Goal: Information Seeking & Learning: Learn about a topic

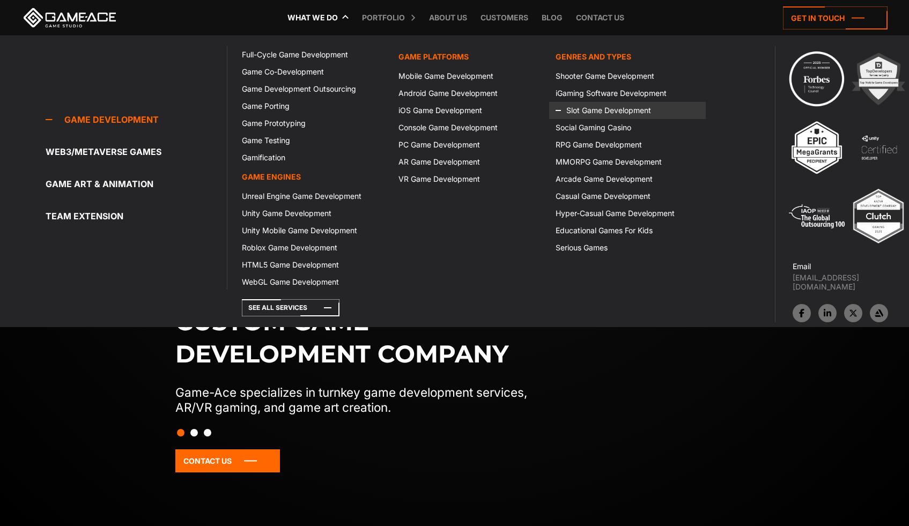
click at [598, 112] on link "Slot Game Development" at bounding box center [627, 110] width 157 height 17
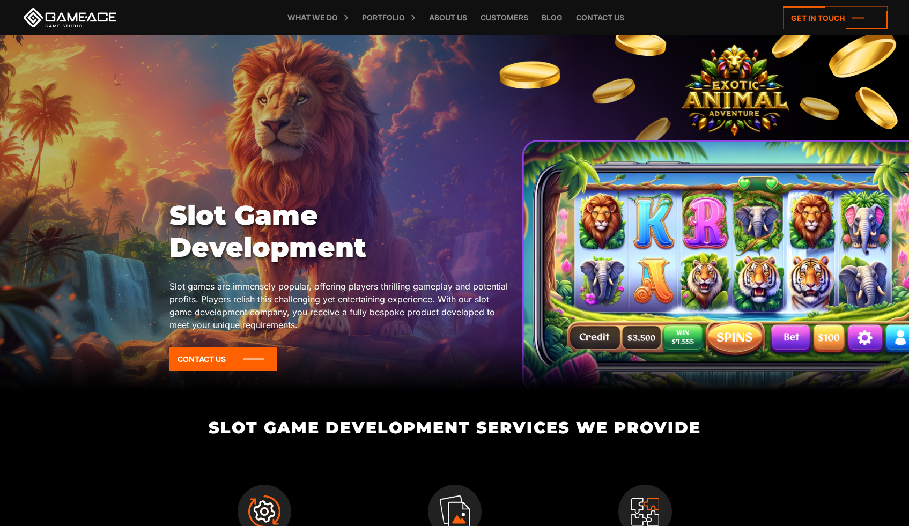
click at [635, 316] on div "Slot Game Development Slot games are immensely popular, offering players thrill…" at bounding box center [454, 289] width 571 height 179
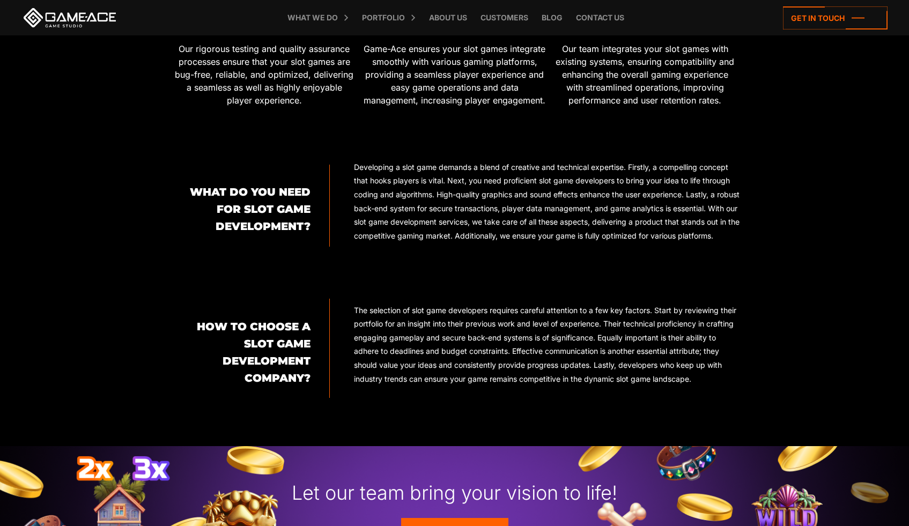
scroll to position [1137, 0]
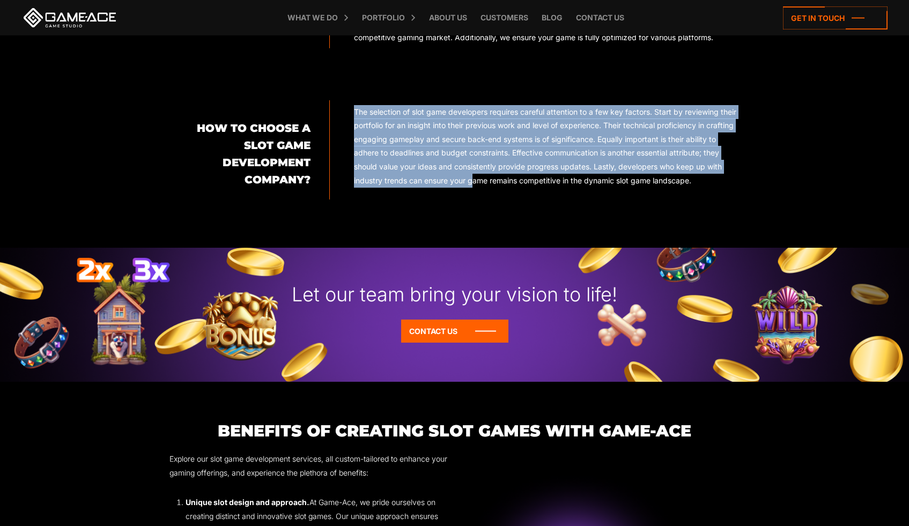
drag, startPoint x: 464, startPoint y: 154, endPoint x: 471, endPoint y: 203, distance: 49.9
click at [471, 200] on div "How to Choose a Slot Game Development Company? The selection of slot game devel…" at bounding box center [454, 149] width 571 height 99
click at [550, 188] on p "The selection of slot game developers requires careful attention to a few key f…" at bounding box center [547, 146] width 386 height 83
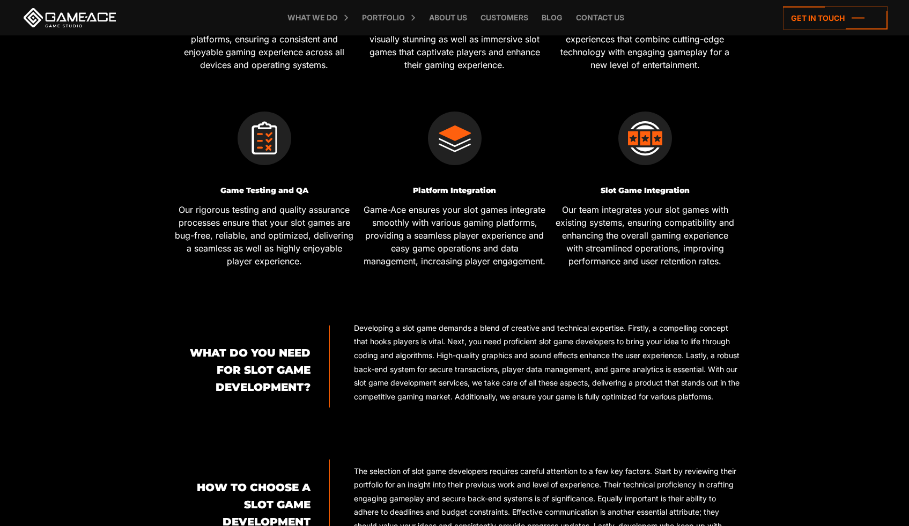
scroll to position [680, 0]
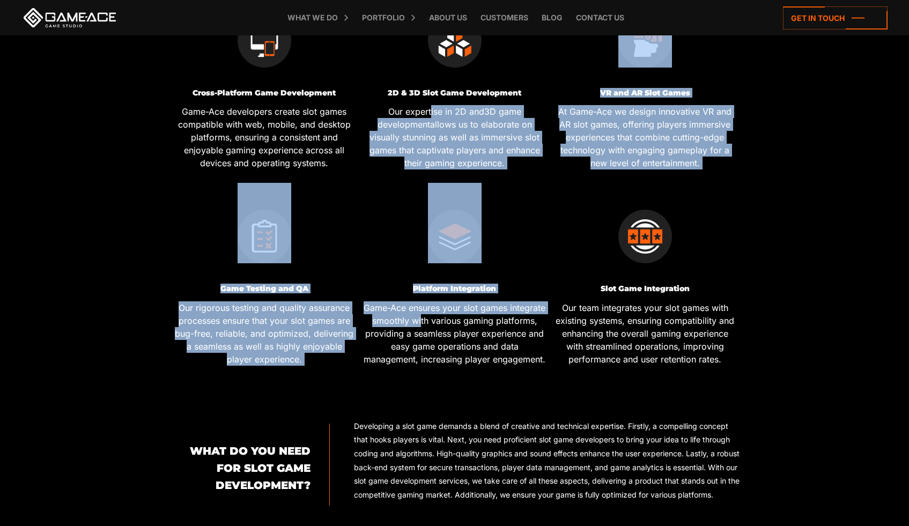
drag, startPoint x: 432, startPoint y: 122, endPoint x: 462, endPoint y: 323, distance: 203.3
click at [462, 323] on div "Full-cycle Slot Game Development From concept to launch, Game-Ace manages every…" at bounding box center [454, 78] width 571 height 601
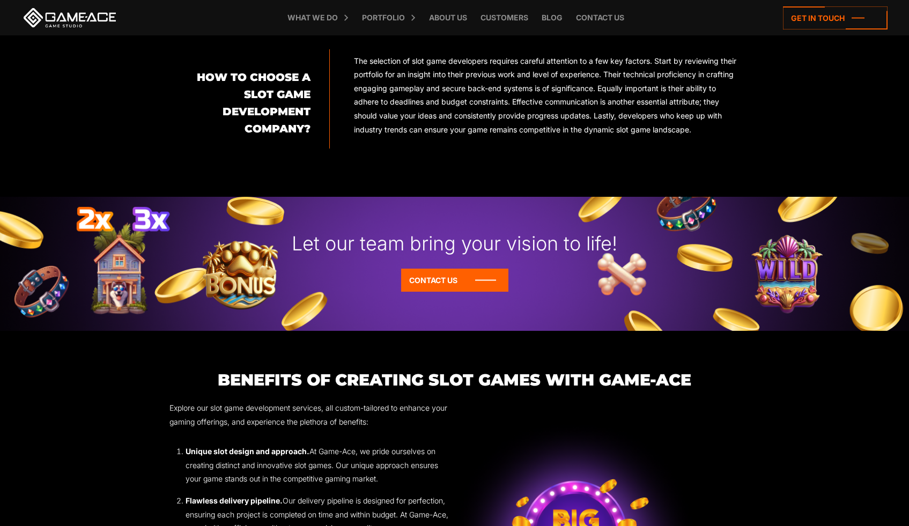
scroll to position [988, 0]
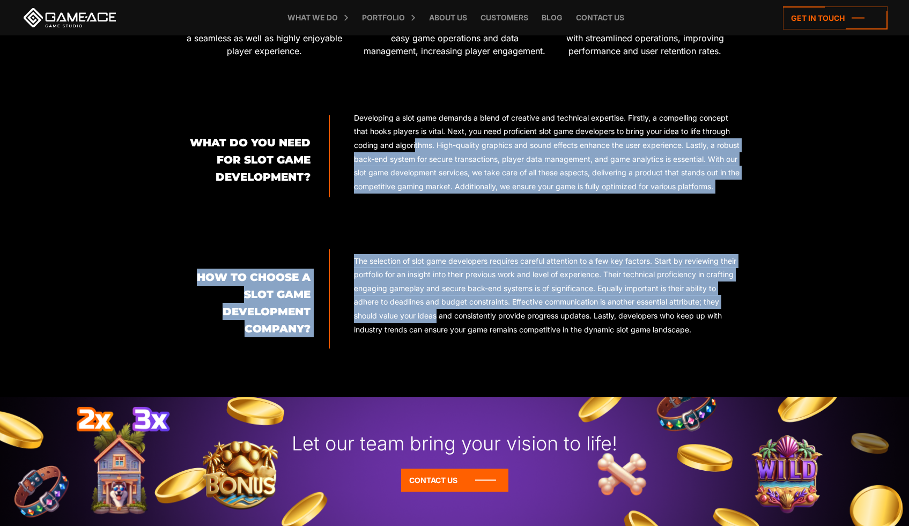
drag, startPoint x: 416, startPoint y: 157, endPoint x: 446, endPoint y: 354, distance: 199.1
click at [444, 349] on div "What Do You Need for Slot Game Development? Developing a slot game demands a bl…" at bounding box center [454, 230] width 571 height 238
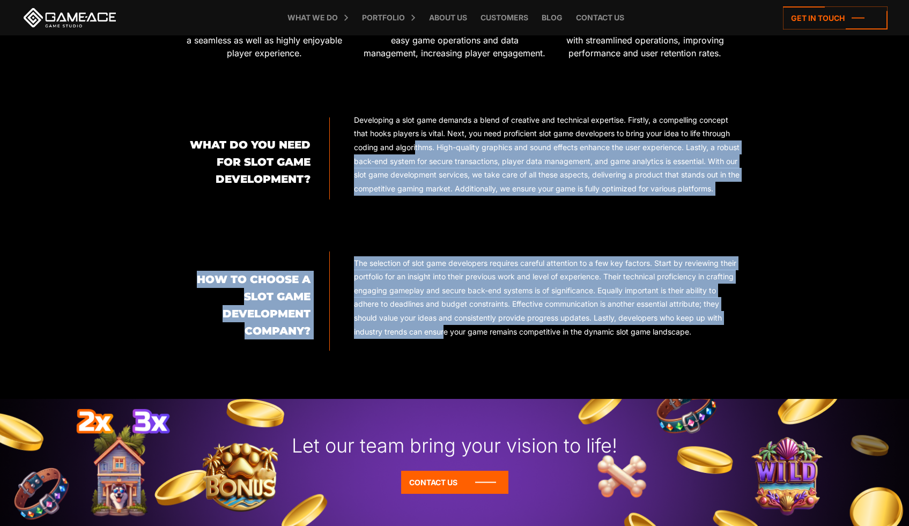
click at [502, 160] on p "Developing a slot game demands a blend of creative and technical expertise. Fir…" at bounding box center [547, 154] width 386 height 83
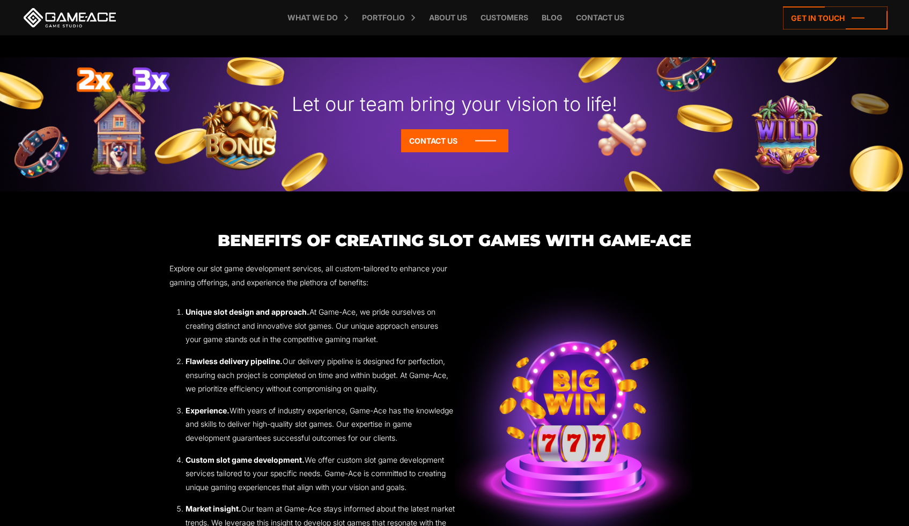
scroll to position [1449, 0]
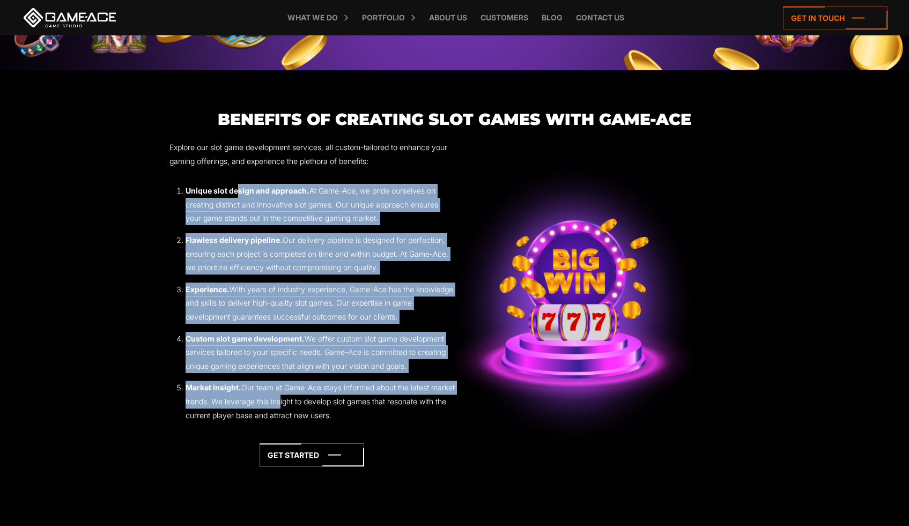
drag, startPoint x: 238, startPoint y: 222, endPoint x: 340, endPoint y: 424, distance: 226.2
click at [304, 422] on ol "Unique slot design and approach. At Game-Ace, we pride ourselves on creating di…" at bounding box center [311, 303] width 285 height 238
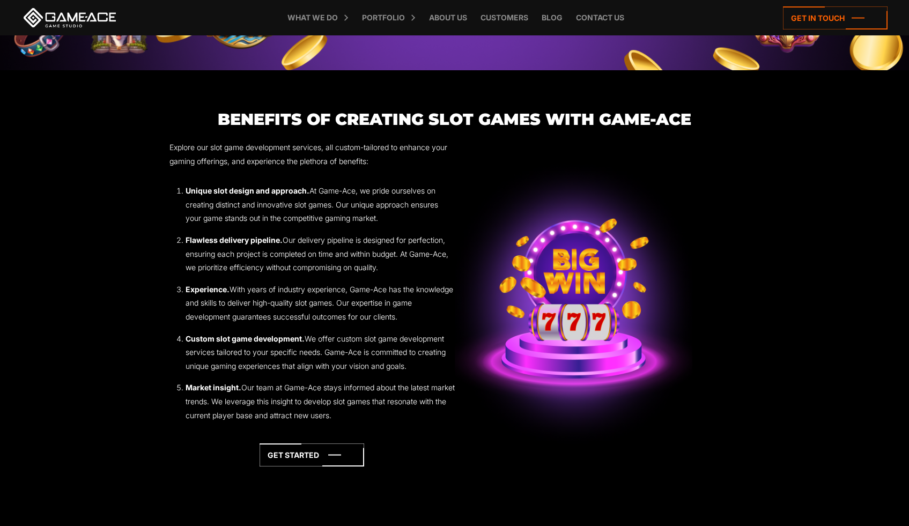
click at [408, 422] on li "Market insight. Our team at Game-Ace stays informed about the latest market tre…" at bounding box center [320, 401] width 269 height 41
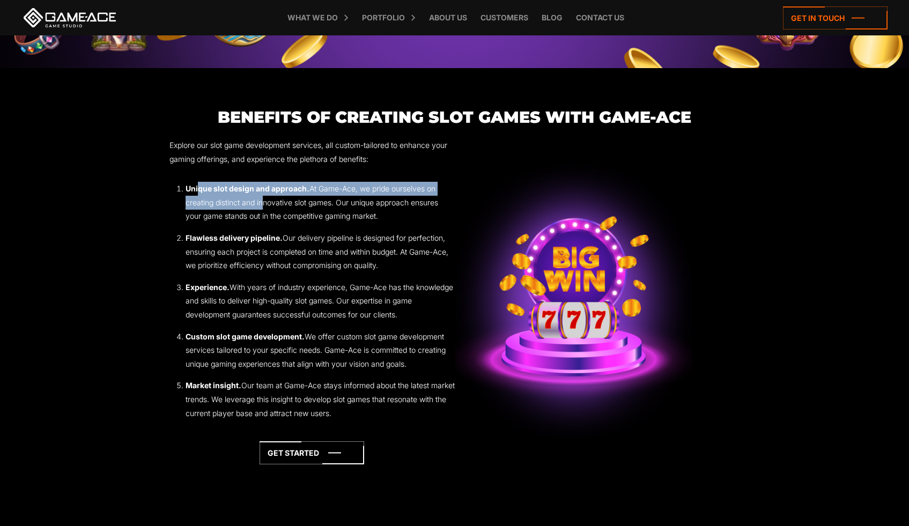
drag, startPoint x: 199, startPoint y: 212, endPoint x: 263, endPoint y: 223, distance: 64.6
click at [263, 223] on li "Unique slot design and approach. At Game-Ace, we pride ourselves on creating di…" at bounding box center [320, 202] width 269 height 41
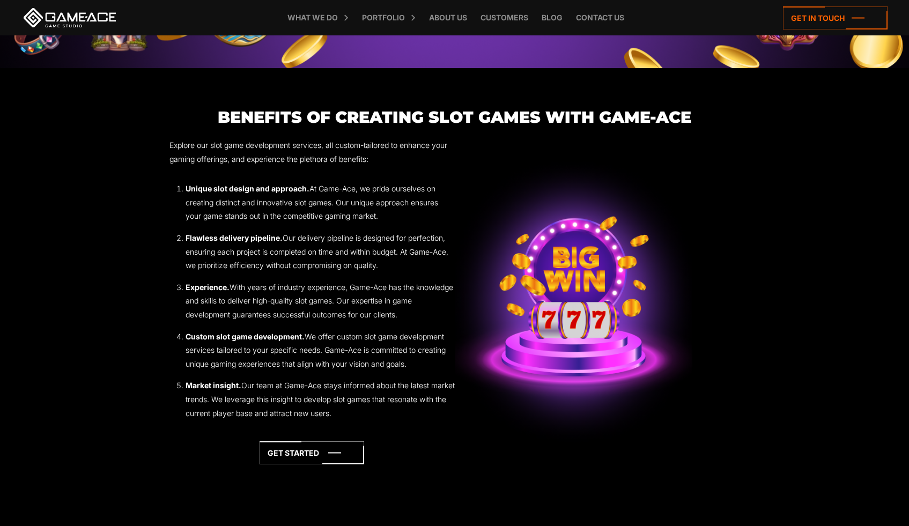
click at [363, 252] on ol "Unique slot design and approach. At Game-Ace, we pride ourselves on creating di…" at bounding box center [311, 301] width 285 height 238
drag, startPoint x: 392, startPoint y: 241, endPoint x: 172, endPoint y: 215, distance: 221.5
click at [172, 215] on ol "Unique slot design and approach. At Game-Ace, we pride ourselves on creating di…" at bounding box center [311, 301] width 285 height 238
click at [247, 219] on li "Unique slot design and approach. At Game-Ace, we pride ourselves on creating di…" at bounding box center [320, 202] width 269 height 41
click at [193, 193] on strong "Unique slot design and approach." at bounding box center [248, 188] width 124 height 9
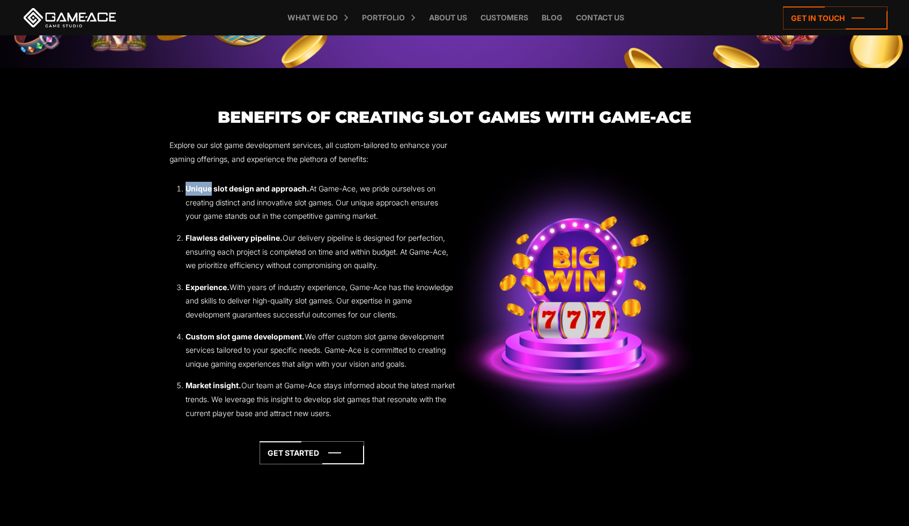
click at [193, 193] on strong "Unique slot design and approach." at bounding box center [248, 188] width 124 height 9
click at [242, 193] on strong "Unique slot design and approach." at bounding box center [248, 188] width 124 height 9
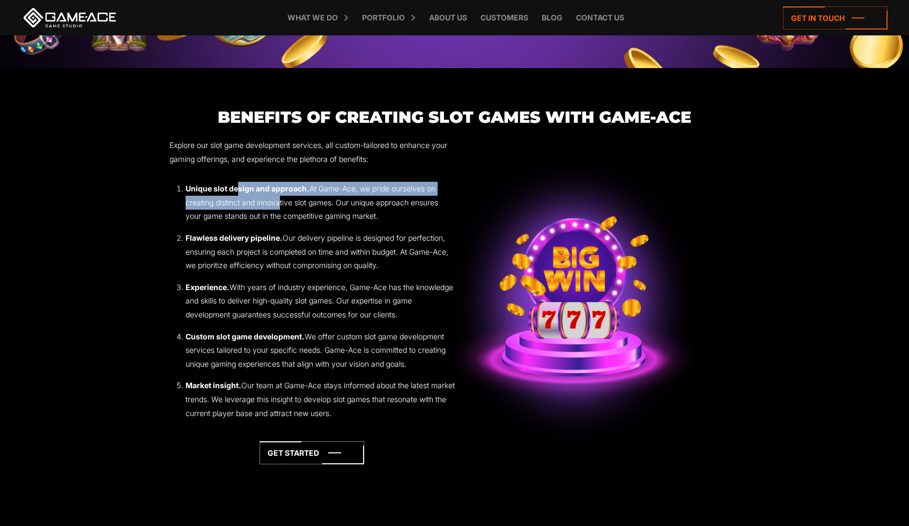
drag, startPoint x: 237, startPoint y: 218, endPoint x: 276, endPoint y: 225, distance: 39.3
click at [276, 223] on li "Unique slot design and approach. At Game-Ace, we pride ourselves on creating di…" at bounding box center [320, 202] width 269 height 41
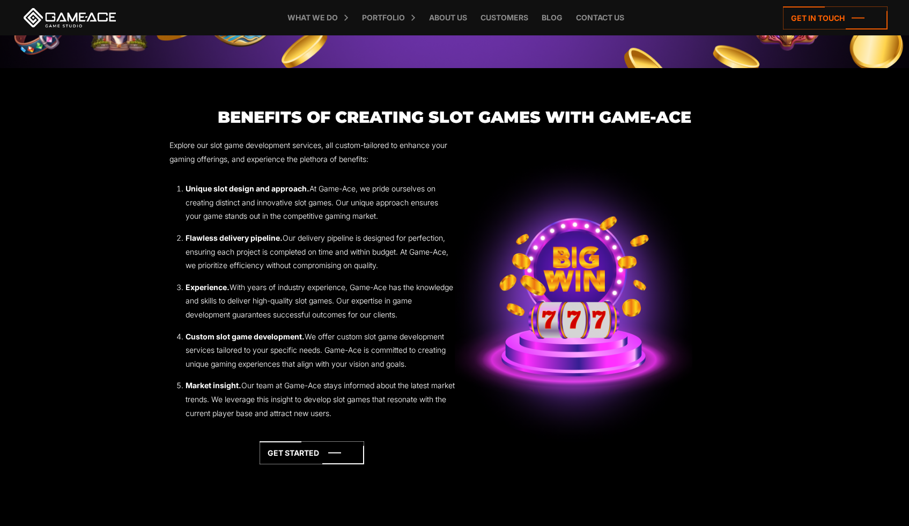
click at [248, 242] on strong "Flawless delivery pipeline." at bounding box center [234, 237] width 97 height 9
click at [228, 292] on strong "Experience." at bounding box center [208, 287] width 44 height 9
drag, startPoint x: 231, startPoint y: 363, endPoint x: 245, endPoint y: 364, distance: 14.0
click at [245, 341] on strong "Custom slot game development." at bounding box center [245, 336] width 119 height 9
click at [318, 364] on li "Custom slot game development. We offer custom slot game development services ta…" at bounding box center [320, 350] width 269 height 41
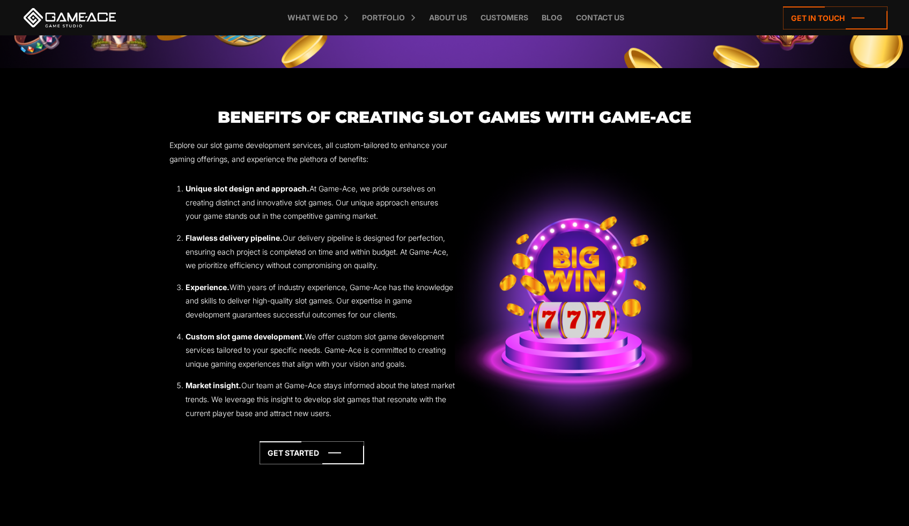
drag, startPoint x: 371, startPoint y: 445, endPoint x: 188, endPoint y: 216, distance: 293.0
click at [188, 216] on ol "Unique slot design and approach. At Game-Ace, we pride ourselves on creating di…" at bounding box center [311, 301] width 285 height 238
click at [313, 272] on li "Flawless delivery pipeline. Our delivery pipeline is designed for perfection, e…" at bounding box center [320, 251] width 269 height 41
drag, startPoint x: 207, startPoint y: 313, endPoint x: 266, endPoint y: 315, distance: 58.5
click at [266, 315] on li "Experience. With years of industry experience, Game-Ace has the knowledge and s…" at bounding box center [320, 301] width 269 height 41
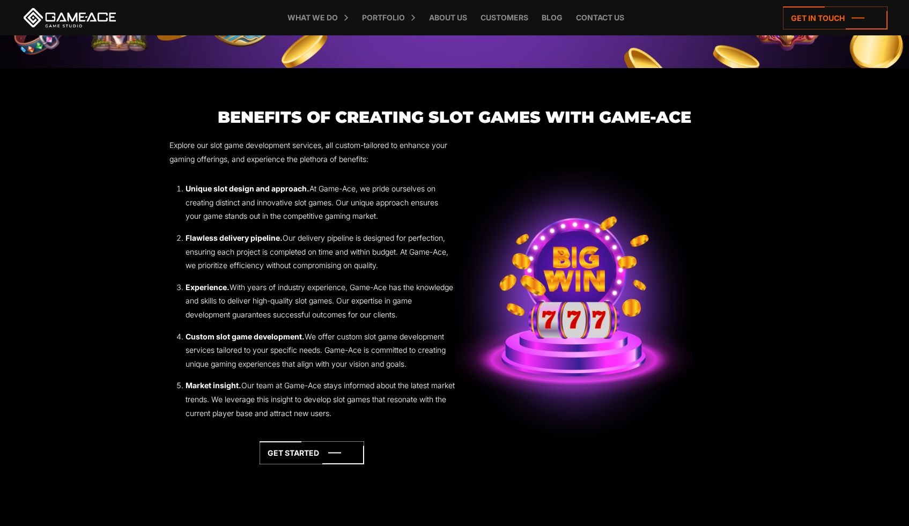
click at [307, 322] on li "Experience. With years of industry experience, Game-Ace has the knowledge and s…" at bounding box center [320, 301] width 269 height 41
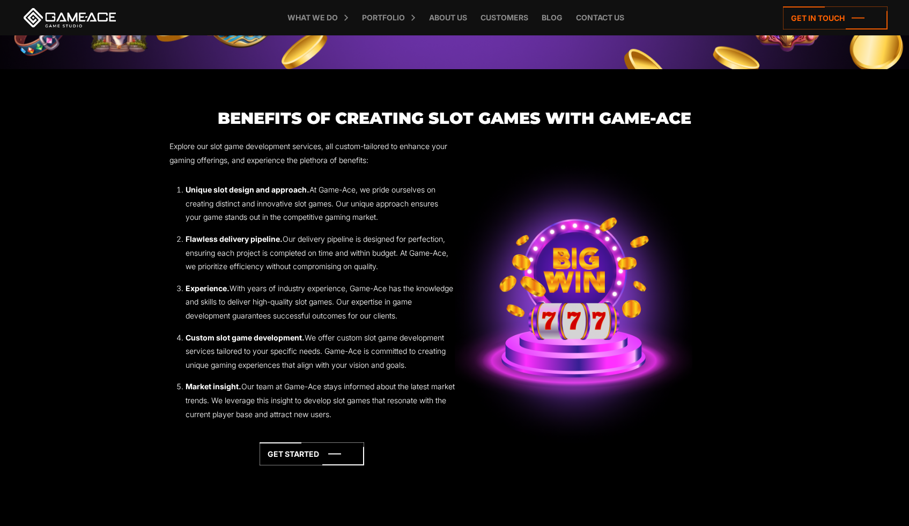
scroll to position [1585, 0]
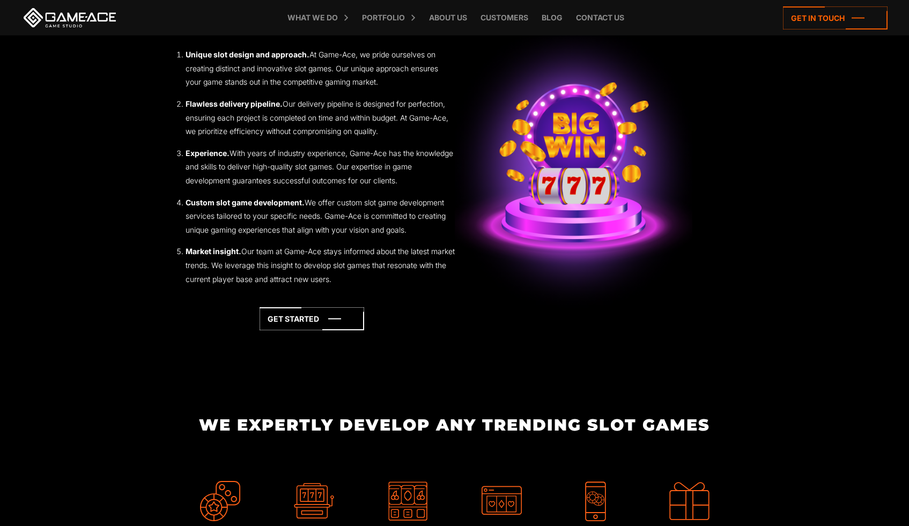
click at [556, 184] on img at bounding box center [574, 167] width 238 height 303
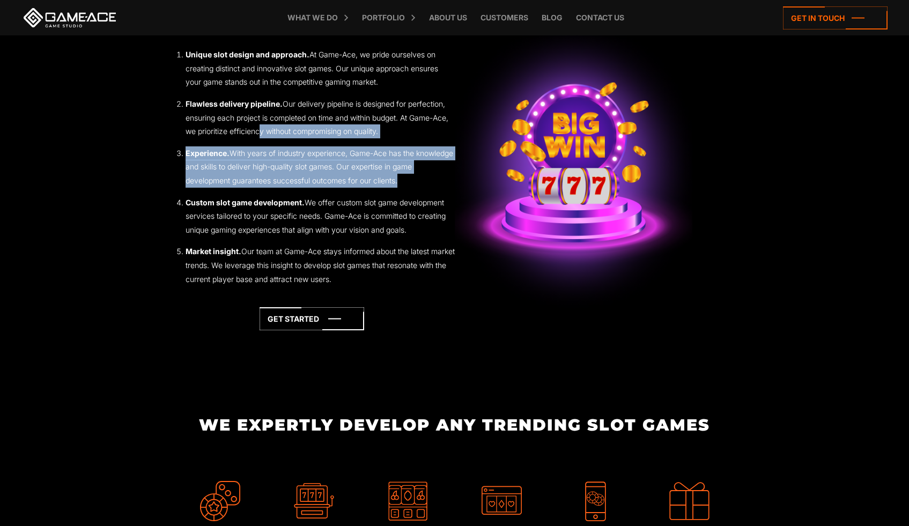
drag, startPoint x: 272, startPoint y: 152, endPoint x: 284, endPoint y: 216, distance: 64.4
click at [284, 216] on ol "Unique slot design and approach. At Game-Ace, we pride ourselves on creating di…" at bounding box center [311, 167] width 285 height 238
click at [575, 167] on img at bounding box center [574, 167] width 238 height 303
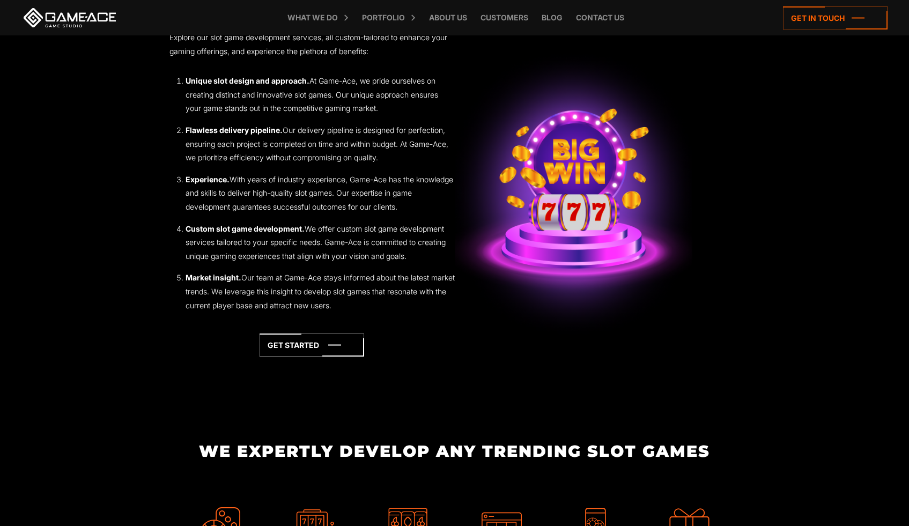
click at [422, 157] on li "Flawless delivery pipeline. Our delivery pipeline is designed for perfection, e…" at bounding box center [320, 143] width 269 height 41
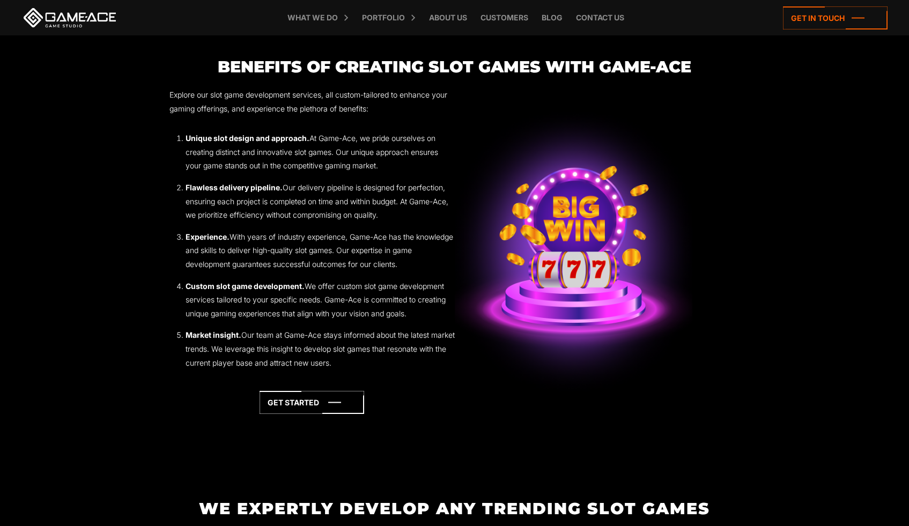
scroll to position [1442, 0]
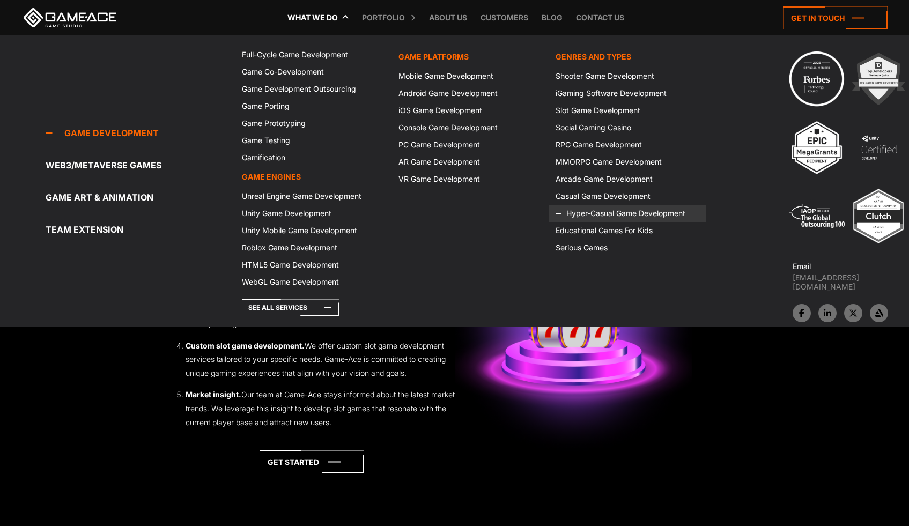
click at [605, 215] on link "Hyper-Casual Game Development" at bounding box center [627, 213] width 157 height 17
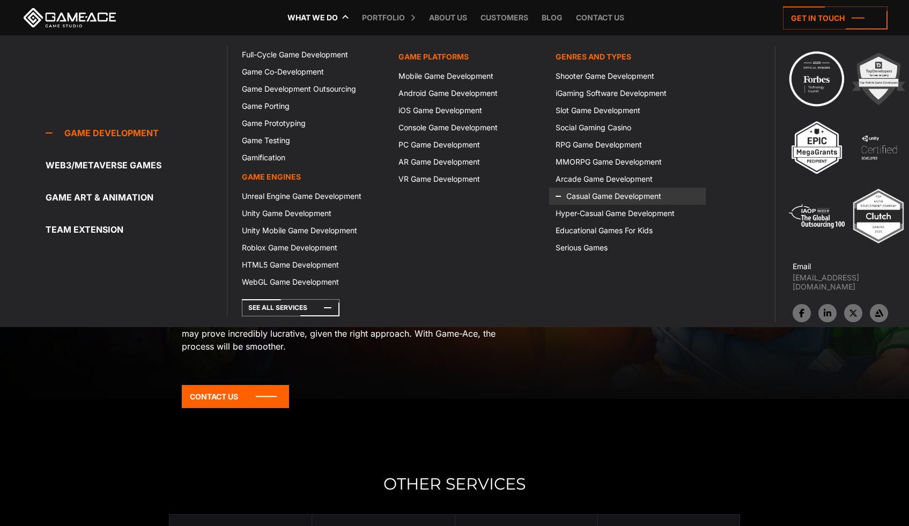
click at [597, 196] on link "Casual Game Development" at bounding box center [627, 196] width 157 height 17
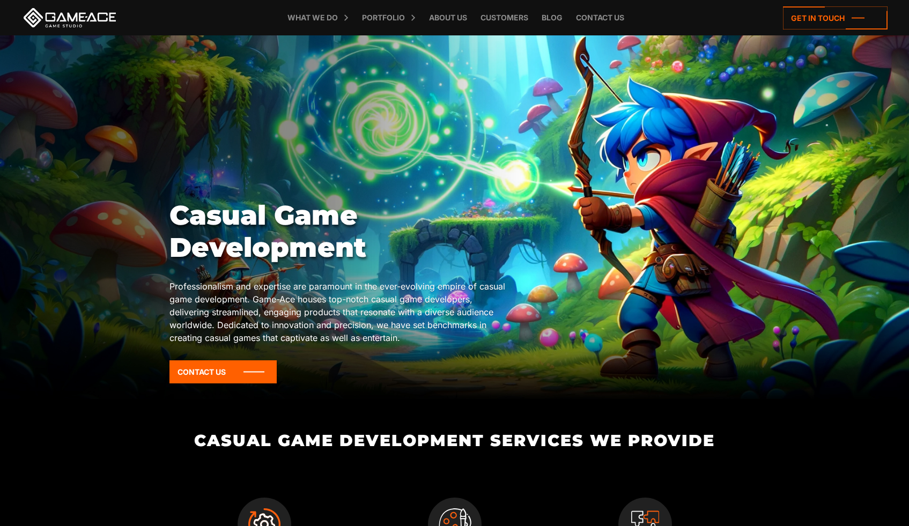
click at [106, 19] on link at bounding box center [69, 17] width 97 height 19
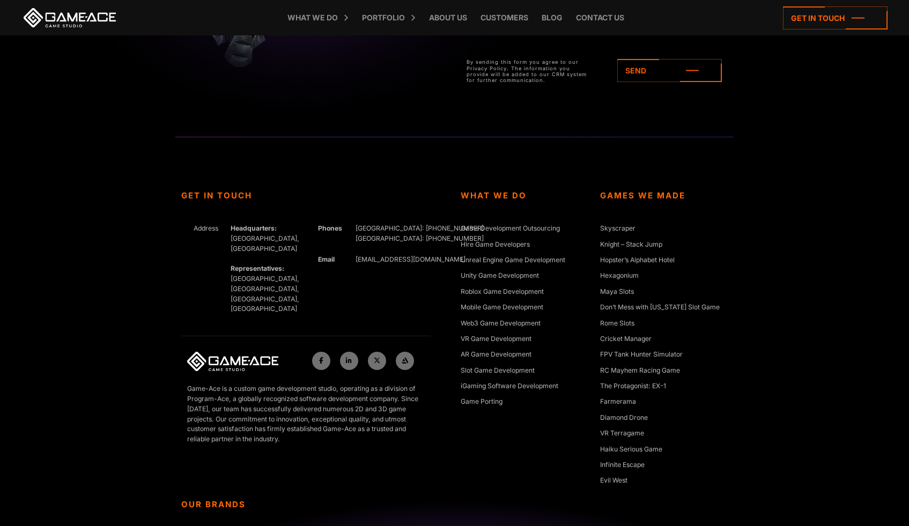
scroll to position [4912, 0]
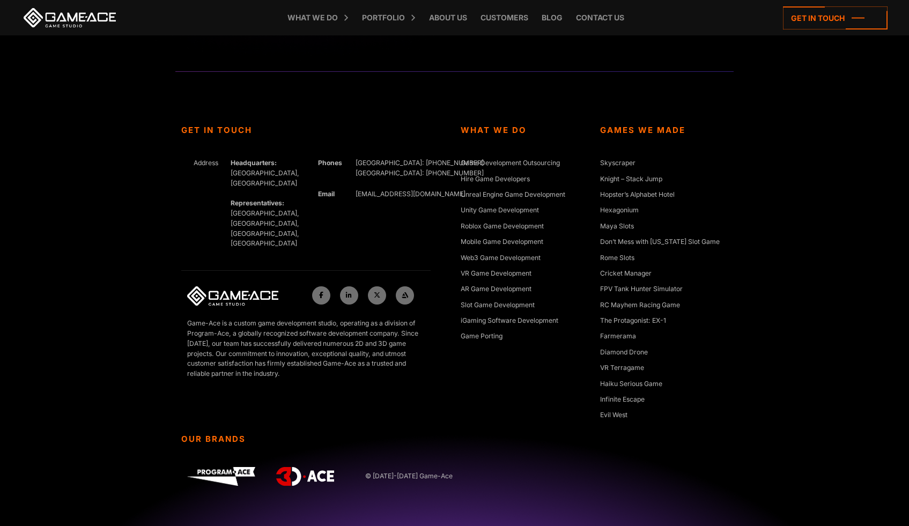
drag, startPoint x: 437, startPoint y: 519, endPoint x: 436, endPoint y: 488, distance: 31.1
click at [440, 492] on div "Our Brands © 2005-2025 Game-Ace" at bounding box center [314, 480] width 279 height 92
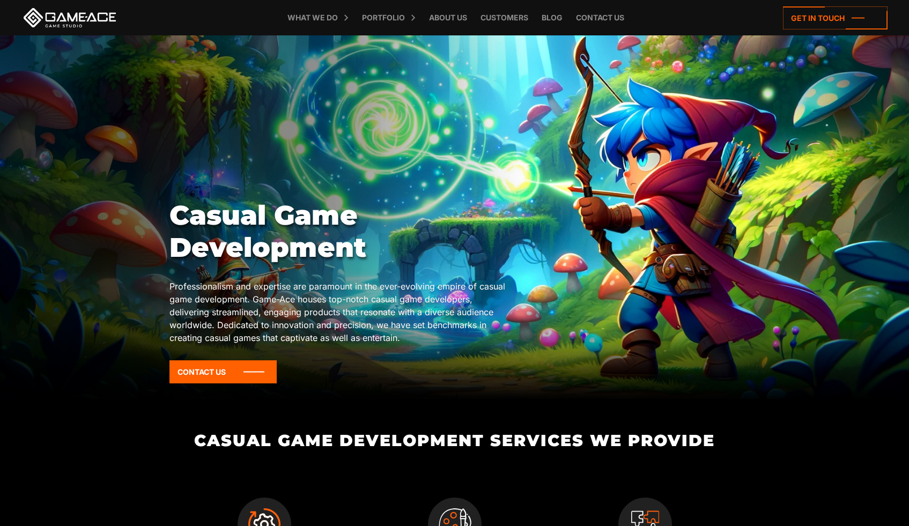
click at [91, 17] on link at bounding box center [69, 17] width 97 height 19
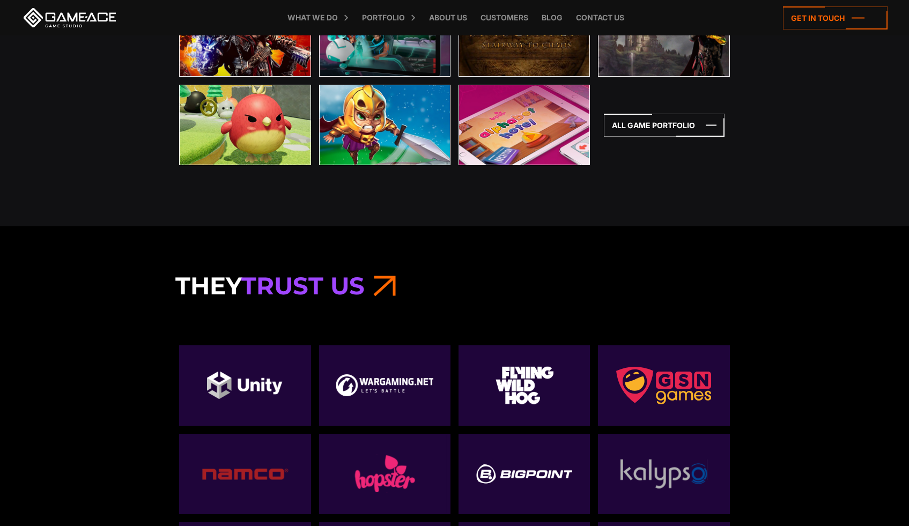
scroll to position [3285, 0]
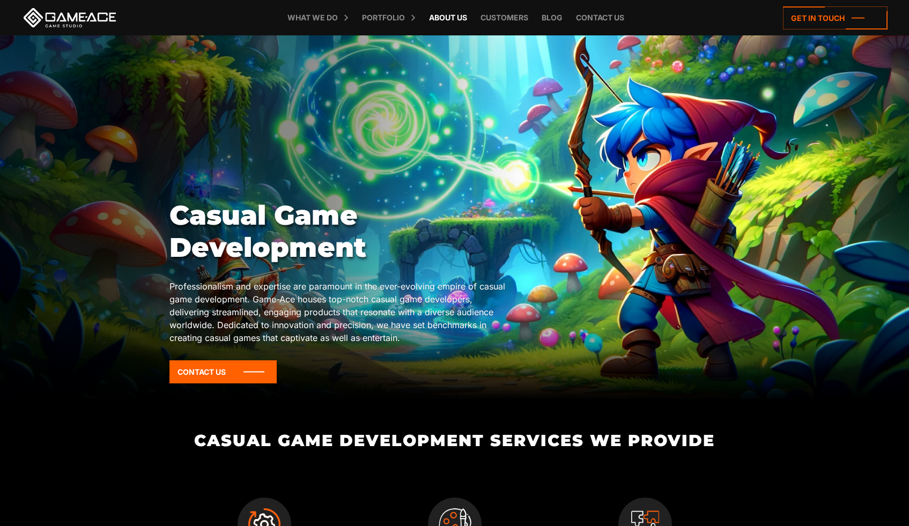
click at [451, 19] on link "About Us" at bounding box center [448, 17] width 49 height 35
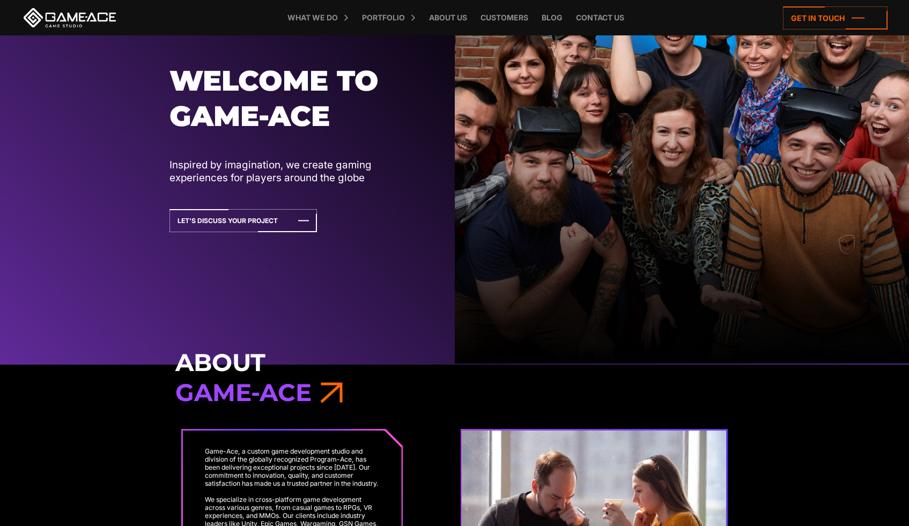
scroll to position [444, 0]
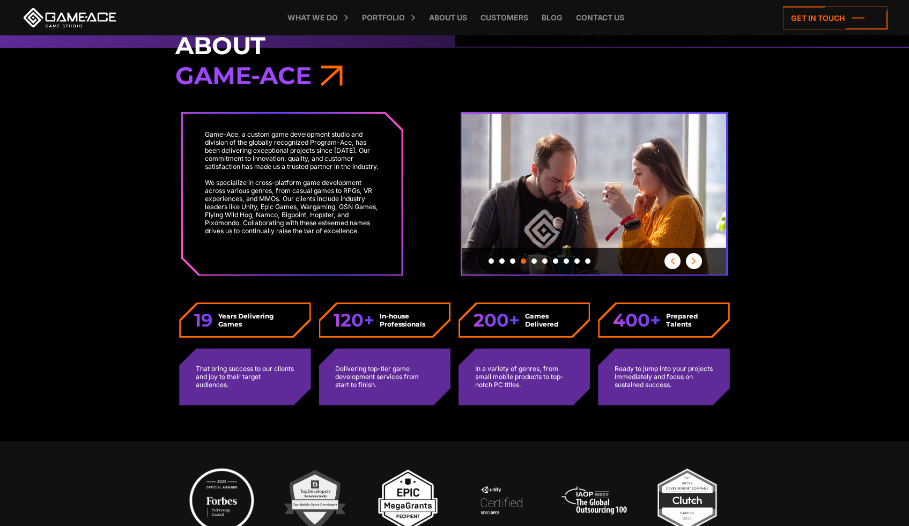
drag, startPoint x: 391, startPoint y: 119, endPoint x: 394, endPoint y: 114, distance: 6.3
click at [394, 114] on div "Game-Ace, a custom game development studio and division of the globally recogni…" at bounding box center [314, 194] width 279 height 164
drag, startPoint x: 394, startPoint y: 127, endPoint x: 397, endPoint y: 120, distance: 8.4
click at [397, 120] on div "Game-Ace, a custom game development studio and division of the globally recogni…" at bounding box center [314, 194] width 279 height 164
drag, startPoint x: 397, startPoint y: 127, endPoint x: 399, endPoint y: 122, distance: 5.8
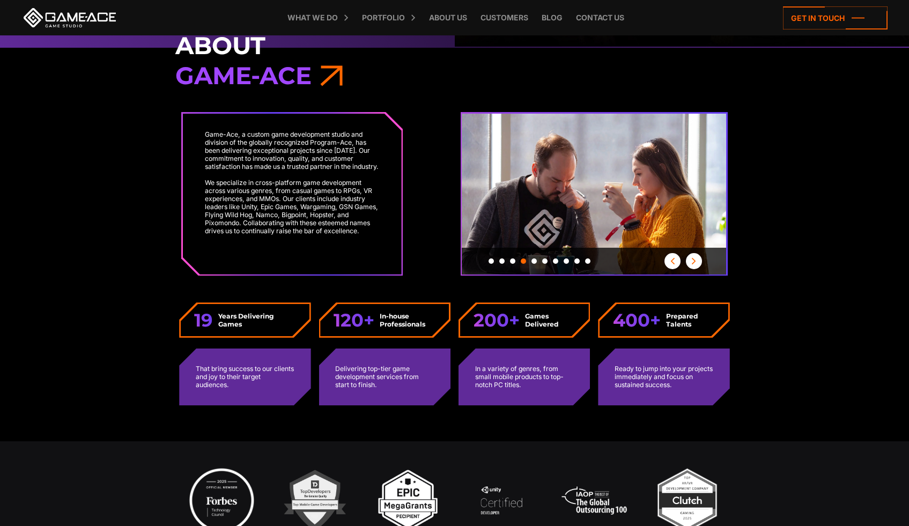
click at [399, 122] on div "Game-Ace, a custom game development studio and division of the globally recogni…" at bounding box center [314, 194] width 279 height 164
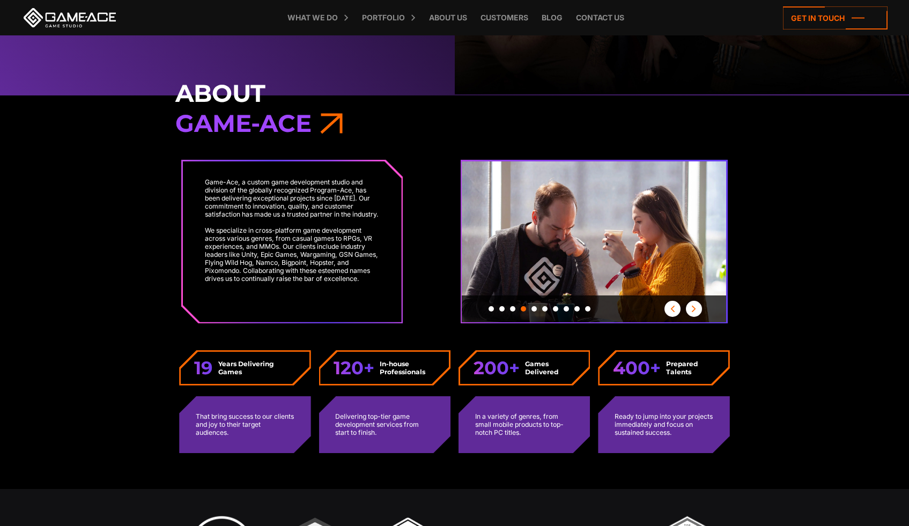
scroll to position [397, 0]
click at [690, 312] on button "Next" at bounding box center [694, 308] width 16 height 16
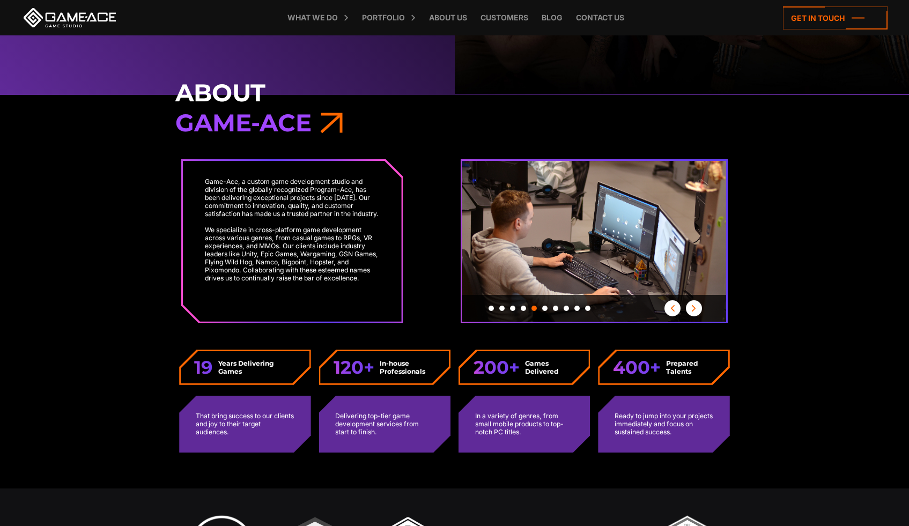
click at [690, 312] on button "Next" at bounding box center [694, 308] width 16 height 16
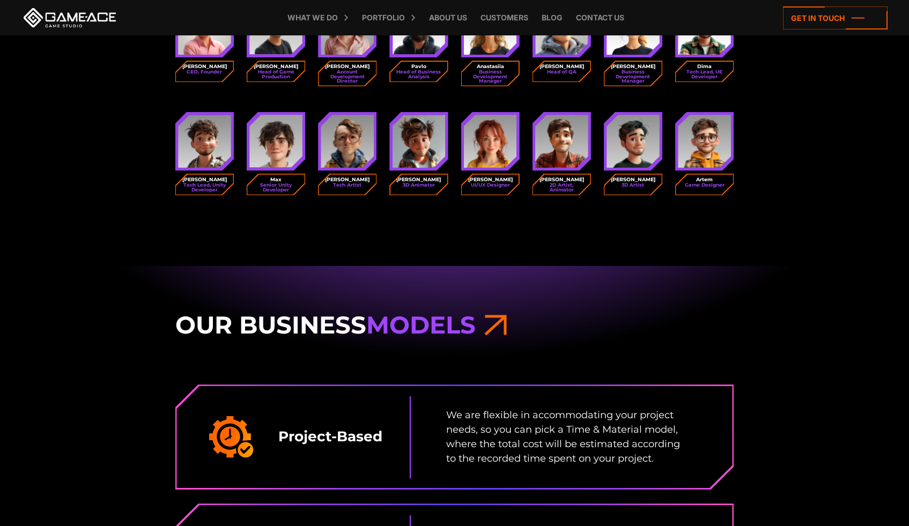
scroll to position [1627, 0]
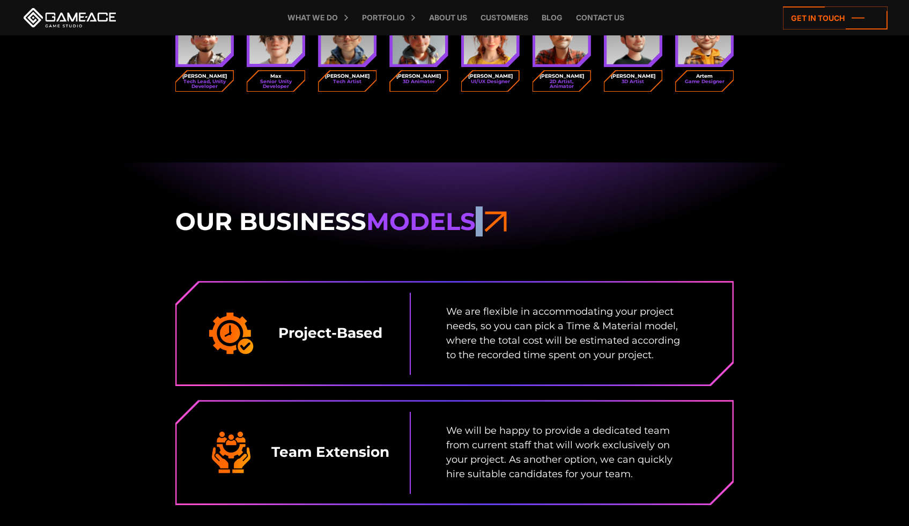
drag, startPoint x: 508, startPoint y: 218, endPoint x: 478, endPoint y: 217, distance: 30.0
click at [478, 217] on h3 "Our Business Models" at bounding box center [454, 222] width 559 height 30
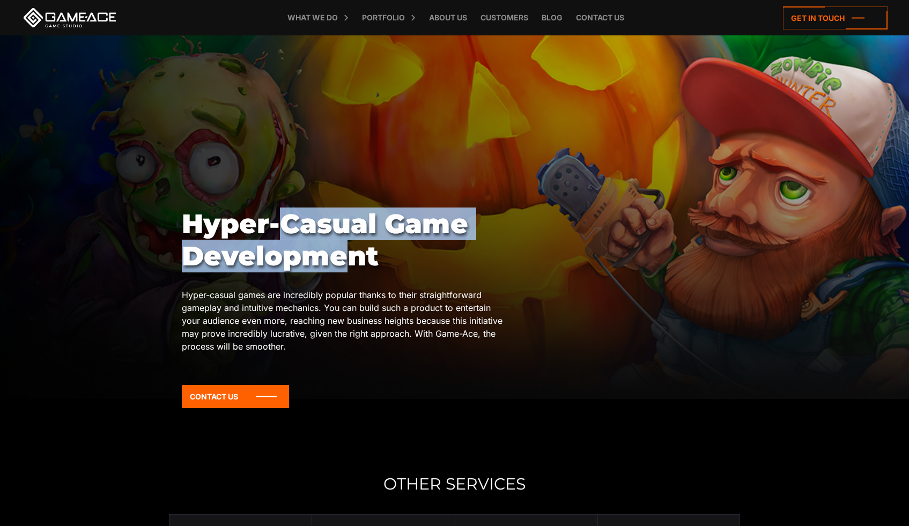
drag, startPoint x: 340, startPoint y: 249, endPoint x: 277, endPoint y: 222, distance: 68.5
click at [276, 220] on h1 "Hyper-Casual Game Development" at bounding box center [345, 240] width 327 height 64
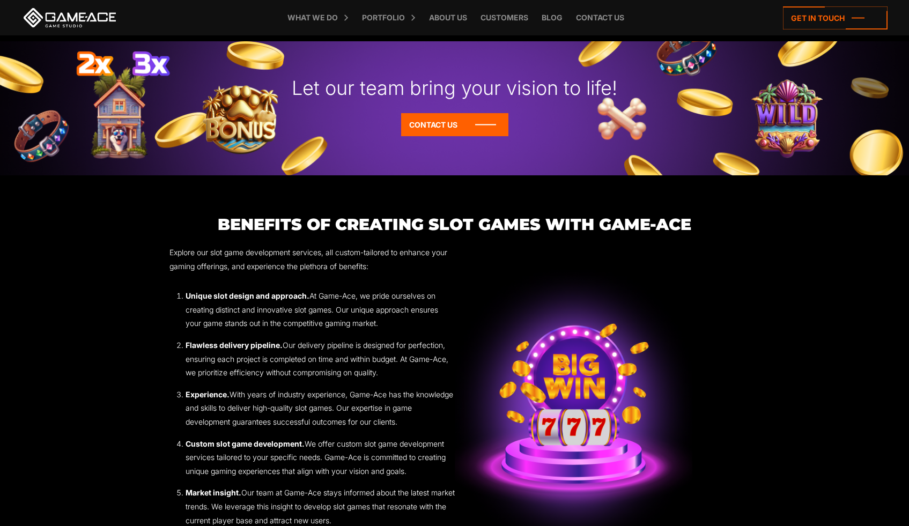
scroll to position [1327, 0]
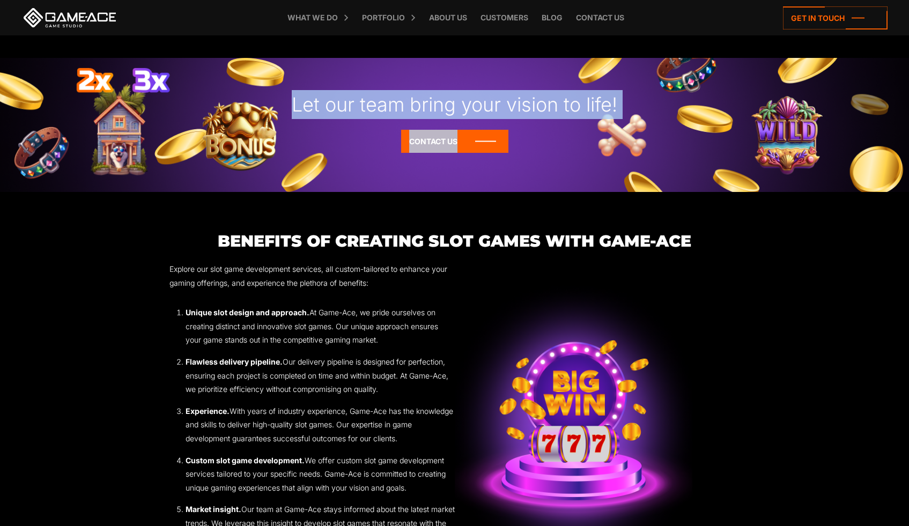
drag, startPoint x: 304, startPoint y: 128, endPoint x: 563, endPoint y: 184, distance: 264.6
click at [563, 184] on div "Let our team bring your vision to life! Contact Us" at bounding box center [454, 125] width 909 height 134
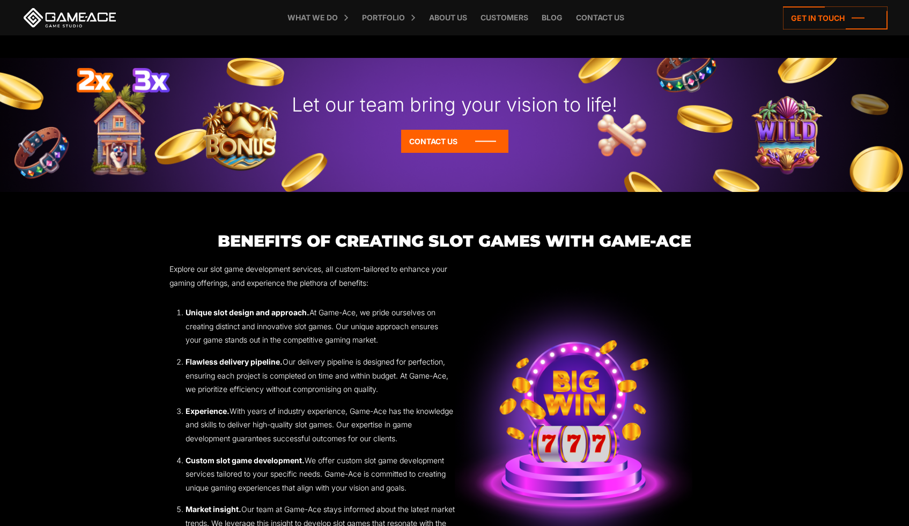
click at [561, 188] on div "Let our team bring your vision to life! Contact Us" at bounding box center [454, 125] width 909 height 134
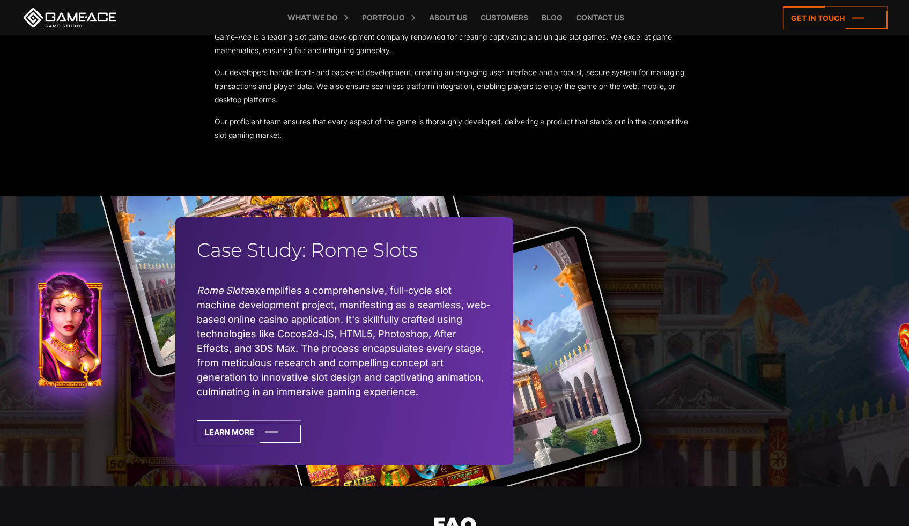
scroll to position [2698, 0]
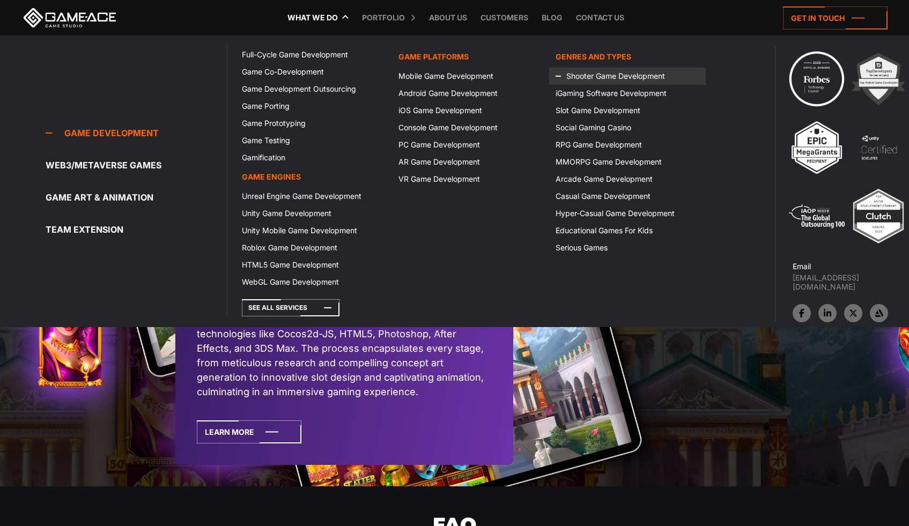
click at [588, 79] on link "Shooter Game Development" at bounding box center [627, 76] width 157 height 17
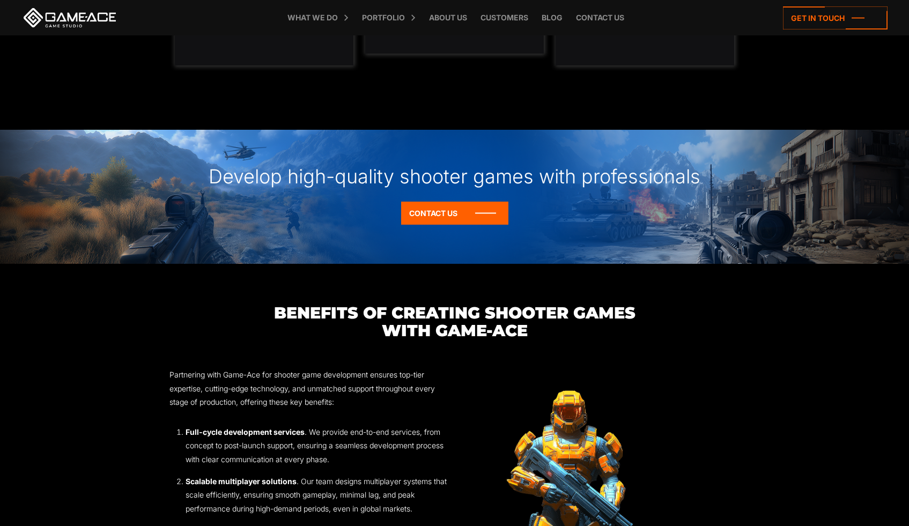
scroll to position [1049, 0]
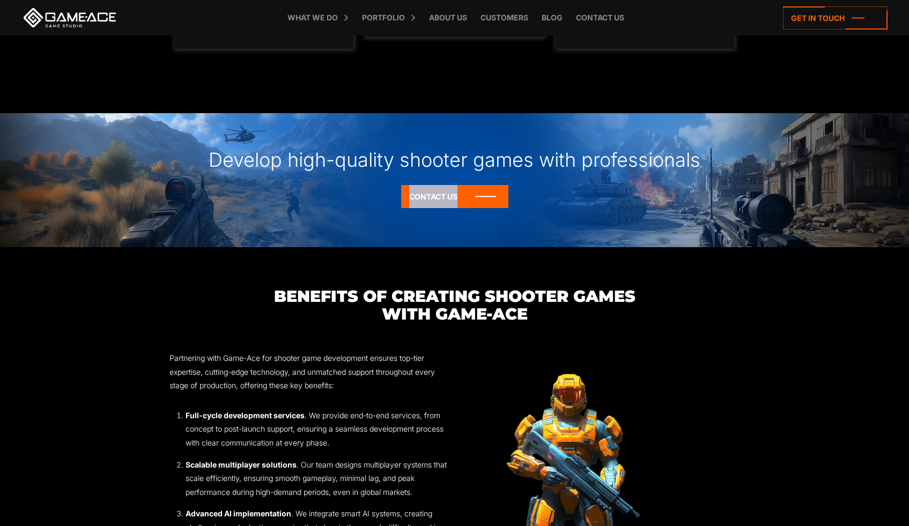
drag, startPoint x: 534, startPoint y: 228, endPoint x: 540, endPoint y: 180, distance: 49.2
click at [540, 180] on div "Develop high-quality shooter games with professionals Contact Us" at bounding box center [454, 180] width 909 height 134
drag, startPoint x: 395, startPoint y: 308, endPoint x: 478, endPoint y: 313, distance: 83.3
click at [478, 313] on h3 "Benefits of Creating Shooter Games with Game-Ace" at bounding box center [454, 305] width 571 height 35
click at [544, 313] on h3 "Benefits of Creating Shooter Games with Game-Ace" at bounding box center [454, 305] width 571 height 35
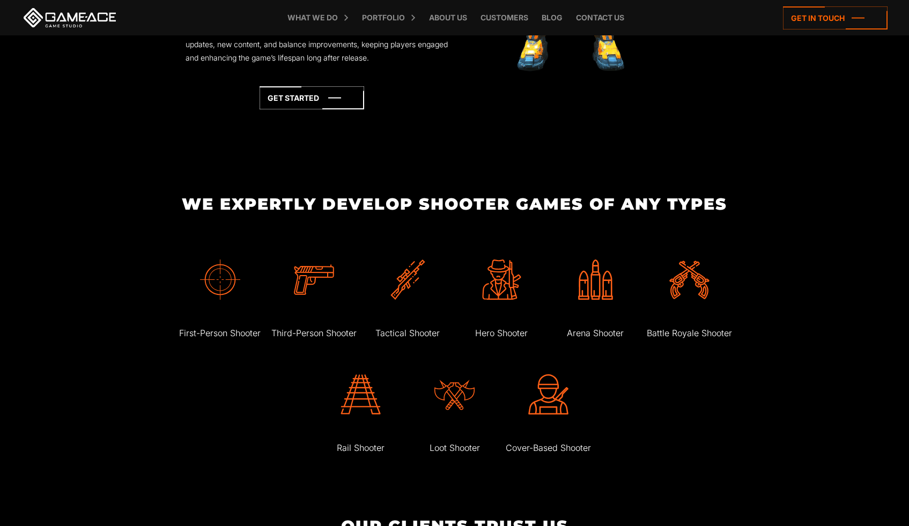
scroll to position [1648, 0]
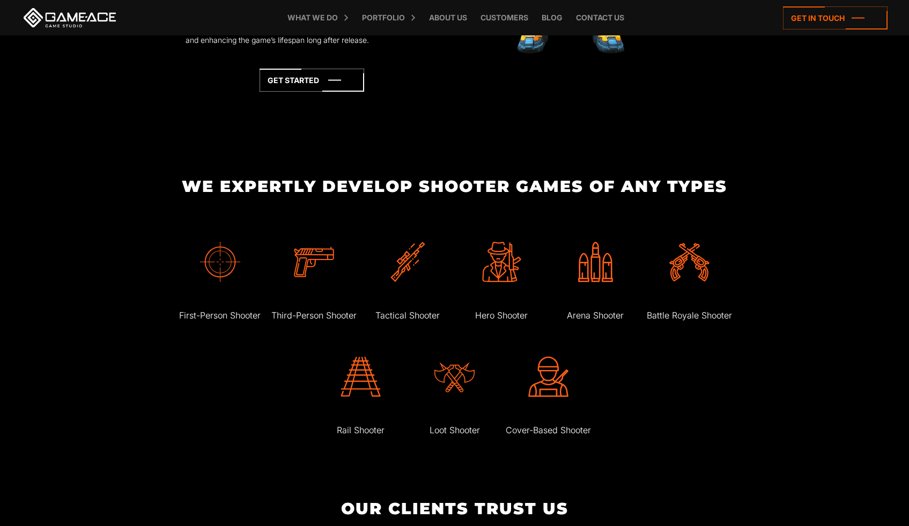
click at [294, 386] on div "First-Person Shooter Third-Person Shooter Tactical Shooter Hero Shooter" at bounding box center [454, 332] width 571 height 230
click at [188, 385] on div "First-Person Shooter Third-Person Shooter Tactical Shooter Hero Shooter" at bounding box center [454, 332] width 571 height 230
drag, startPoint x: 570, startPoint y: 434, endPoint x: 517, endPoint y: 394, distance: 66.2
click at [517, 394] on div "Cover-Based Shooter" at bounding box center [548, 388] width 91 height 115
drag, startPoint x: 491, startPoint y: 314, endPoint x: 475, endPoint y: 311, distance: 15.8
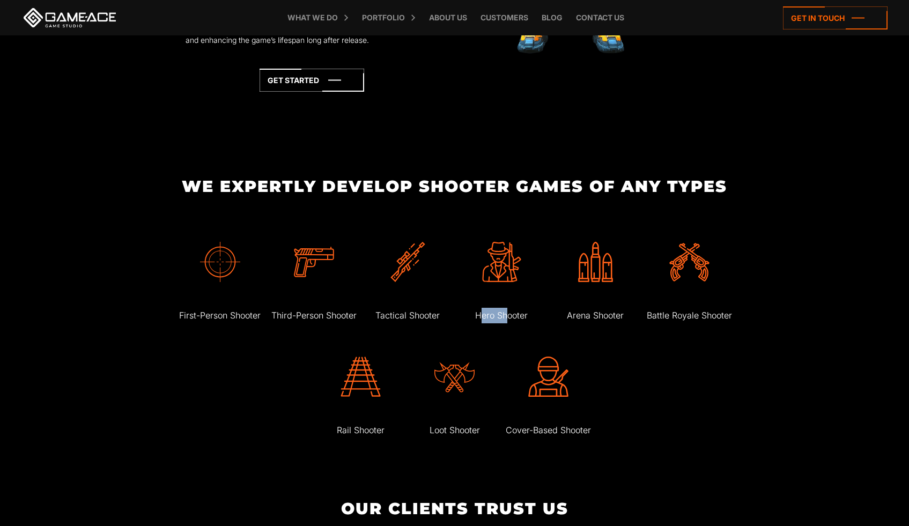
click at [475, 311] on p "Hero Shooter" at bounding box center [501, 316] width 91 height 16
click at [631, 377] on div "First-Person Shooter Third-Person Shooter Tactical Shooter Hero Shooter" at bounding box center [454, 332] width 571 height 230
click at [438, 275] on div at bounding box center [407, 262] width 91 height 91
click at [586, 399] on div at bounding box center [548, 376] width 91 height 91
drag, startPoint x: 327, startPoint y: 283, endPoint x: 359, endPoint y: 231, distance: 60.4
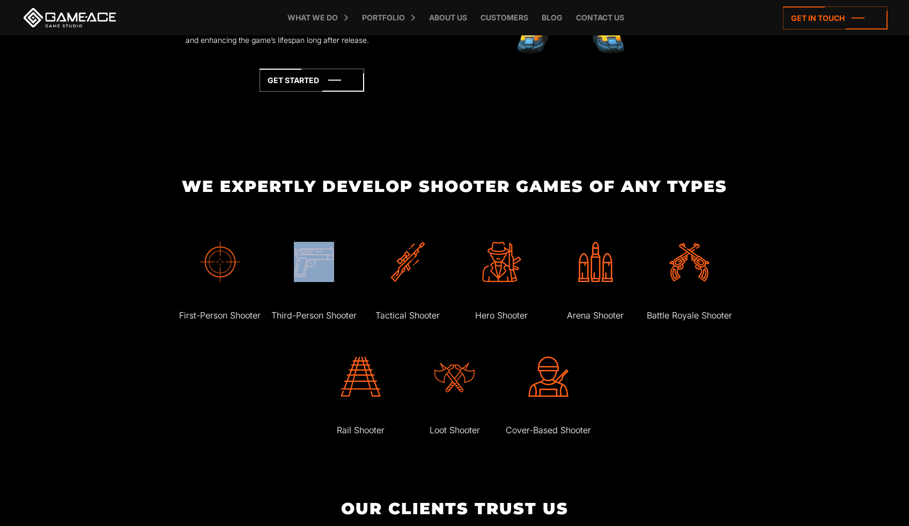
click at [340, 229] on div at bounding box center [313, 262] width 91 height 91
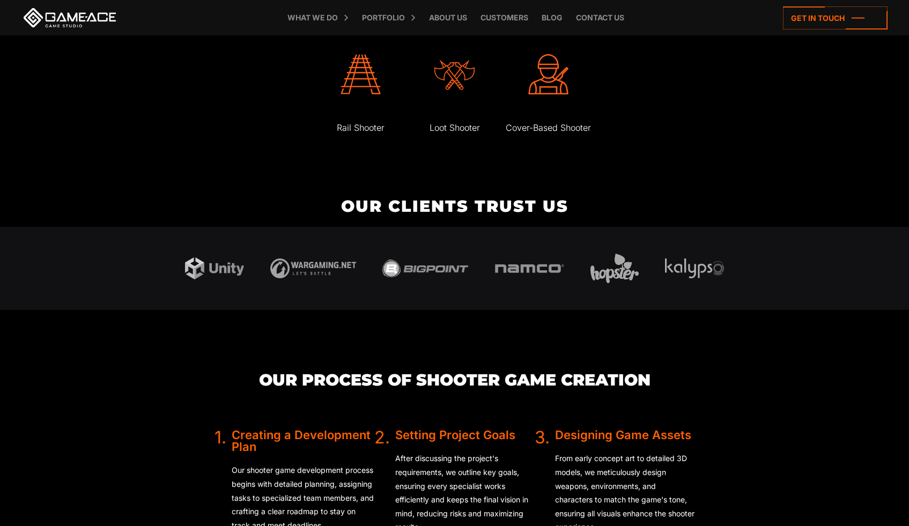
scroll to position [1951, 0]
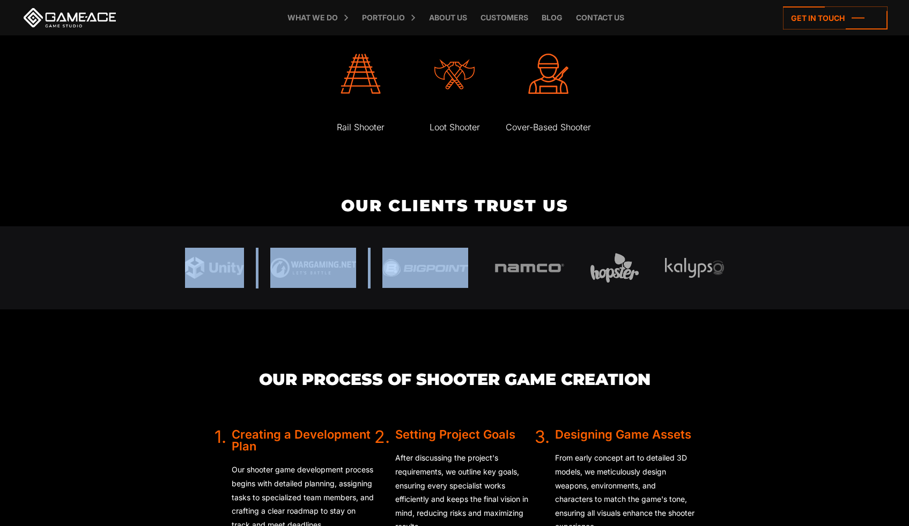
drag, startPoint x: 480, startPoint y: 264, endPoint x: 503, endPoint y: 239, distance: 33.8
click at [502, 239] on div at bounding box center [454, 268] width 571 height 84
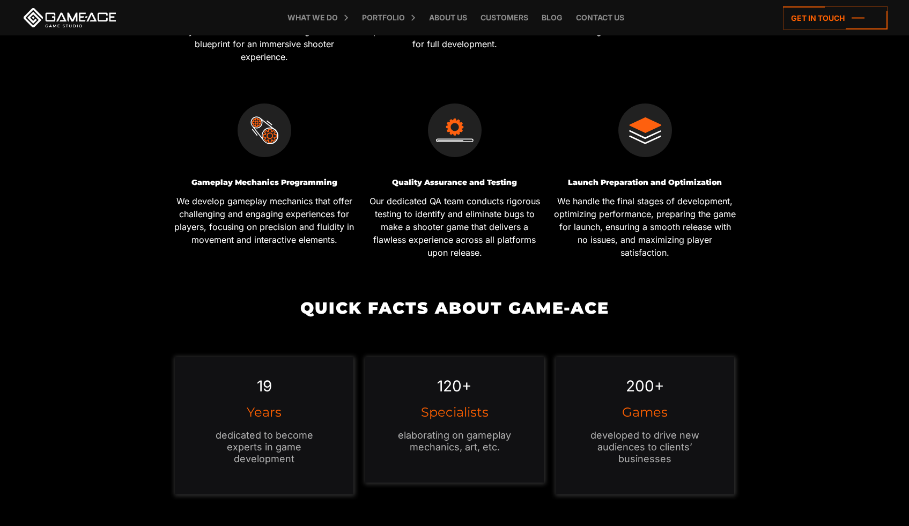
scroll to position [601, 0]
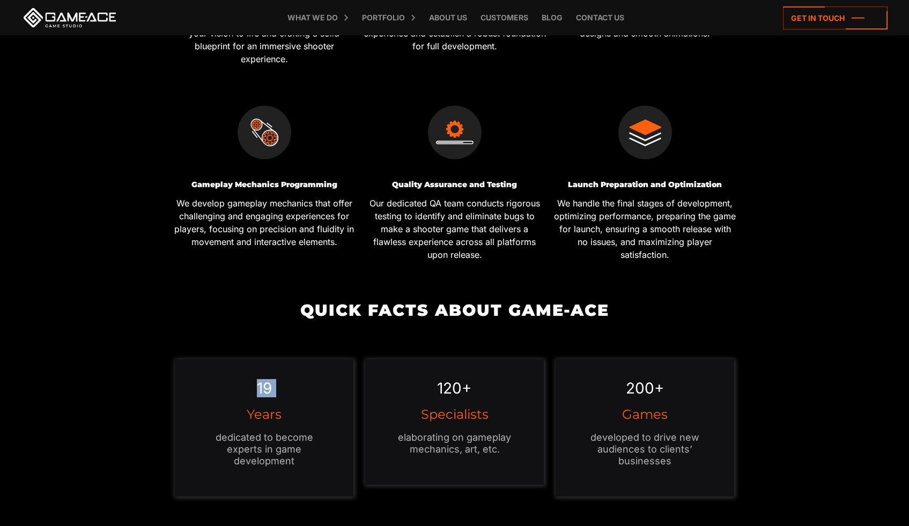
drag, startPoint x: 270, startPoint y: 397, endPoint x: 329, endPoint y: 357, distance: 71.1
click at [328, 357] on div "Quick Facts about Game-Ace 19 Years dedicated to become experts in game develop…" at bounding box center [454, 406] width 571 height 211
drag, startPoint x: 441, startPoint y: 395, endPoint x: 466, endPoint y: 367, distance: 36.8
click at [463, 367] on div "120+ Specialists elaborating on gameplay mechanics, art, etc." at bounding box center [454, 422] width 179 height 126
drag, startPoint x: 638, startPoint y: 406, endPoint x: 662, endPoint y: 385, distance: 31.9
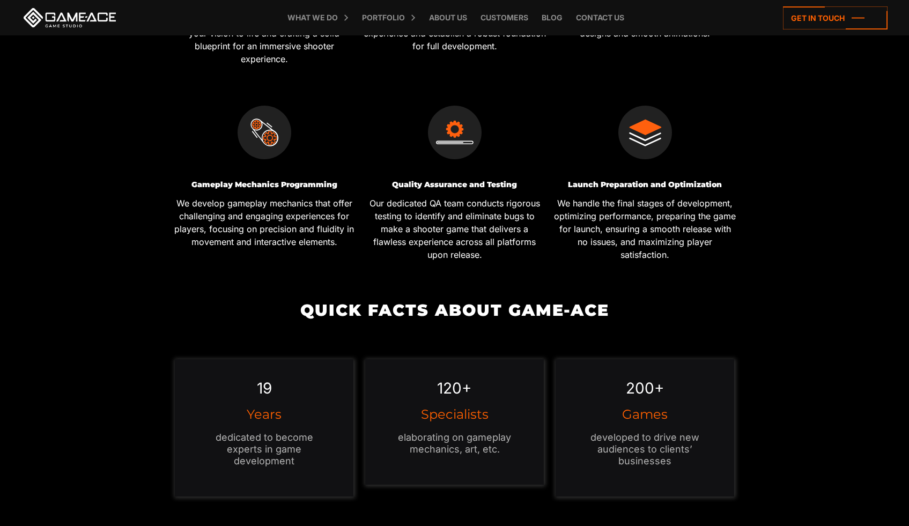
click at [662, 386] on div "200+ Games developed to drive new audiences to clients’ businesses" at bounding box center [645, 427] width 179 height 137
drag, startPoint x: 469, startPoint y: 405, endPoint x: 470, endPoint y: 355, distance: 50.4
click at [470, 357] on div "Quick Facts about Game-Ace 19 Years dedicated to become experts in game develop…" at bounding box center [454, 406] width 571 height 211
drag, startPoint x: 447, startPoint y: 420, endPoint x: 465, endPoint y: 360, distance: 62.6
click at [464, 353] on div "Quick Facts about Game-Ace 19 Years dedicated to become experts in game develop…" at bounding box center [454, 406] width 571 height 211
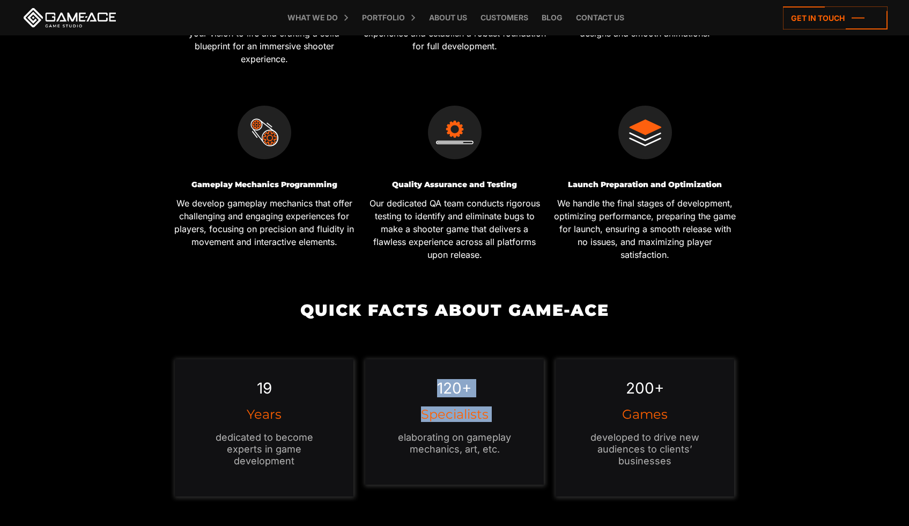
drag, startPoint x: 465, startPoint y: 429, endPoint x: 467, endPoint y: 371, distance: 58.0
click at [467, 371] on div "120+ Specialists elaborating on gameplay mechanics, art, etc." at bounding box center [454, 422] width 179 height 126
drag, startPoint x: 292, startPoint y: 417, endPoint x: 308, endPoint y: 374, distance: 45.8
click at [307, 374] on div "19 Years dedicated to become experts in game development" at bounding box center [264, 427] width 179 height 137
drag, startPoint x: 427, startPoint y: 422, endPoint x: 453, endPoint y: 382, distance: 46.6
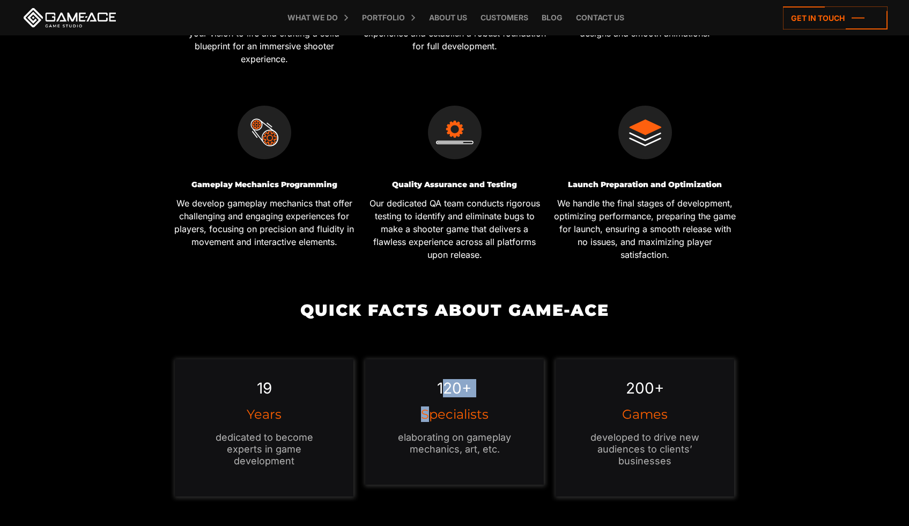
click at [445, 382] on div "120+ Specialists elaborating on gameplay mechanics, art, etc." at bounding box center [454, 422] width 179 height 126
click at [598, 441] on p "developed to drive new audiences to clients’ businesses" at bounding box center [645, 449] width 136 height 35
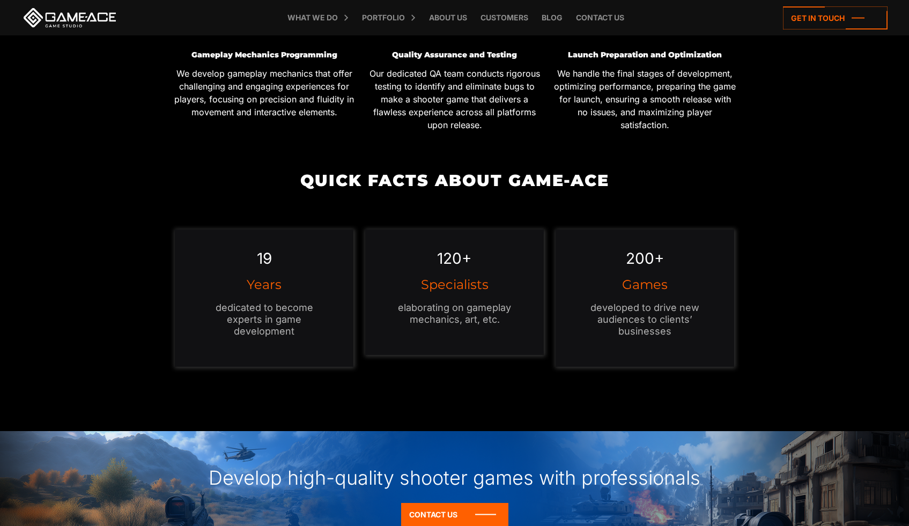
scroll to position [822, 0]
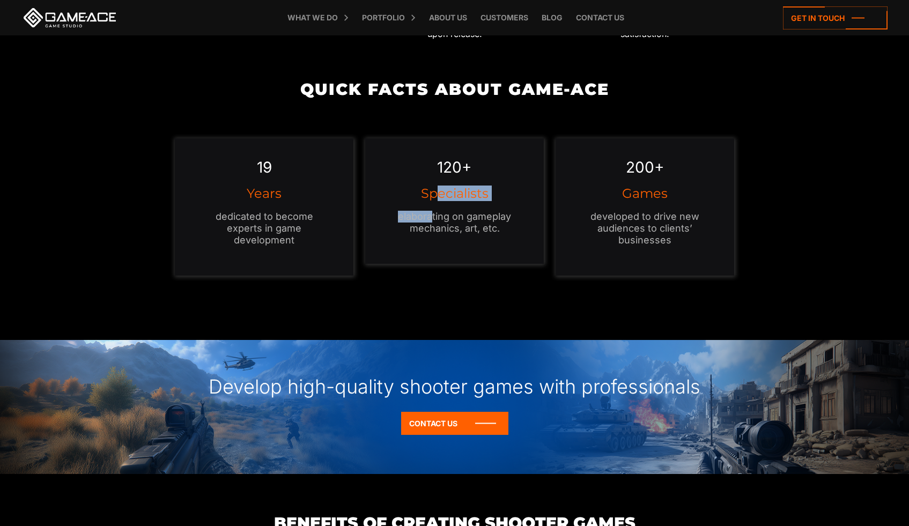
drag, startPoint x: 434, startPoint y: 210, endPoint x: 436, endPoint y: 189, distance: 20.4
click at [436, 189] on div "120+ Specialists elaborating on gameplay mechanics, art, etc." at bounding box center [454, 201] width 179 height 126
click at [416, 228] on p "elaborating on gameplay mechanics, art, etc." at bounding box center [455, 223] width 136 height 24
drag, startPoint x: 653, startPoint y: 239, endPoint x: 623, endPoint y: 216, distance: 38.6
click at [623, 216] on p "developed to drive new audiences to clients’ businesses" at bounding box center [645, 228] width 136 height 35
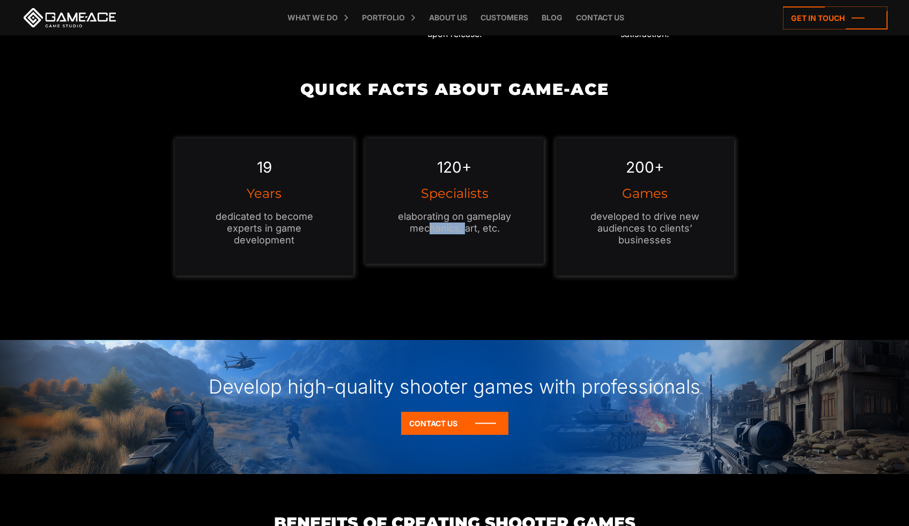
drag, startPoint x: 461, startPoint y: 232, endPoint x: 431, endPoint y: 223, distance: 30.9
click at [431, 223] on p "elaborating on gameplay mechanics, art, etc." at bounding box center [455, 223] width 136 height 24
click at [612, 270] on div "200+ Games developed to drive new audiences to clients’ businesses" at bounding box center [645, 206] width 179 height 137
drag, startPoint x: 631, startPoint y: 220, endPoint x: 651, endPoint y: 252, distance: 37.4
click at [651, 252] on div "200+ Games developed to drive new audiences to clients’ businesses" at bounding box center [645, 206] width 179 height 137
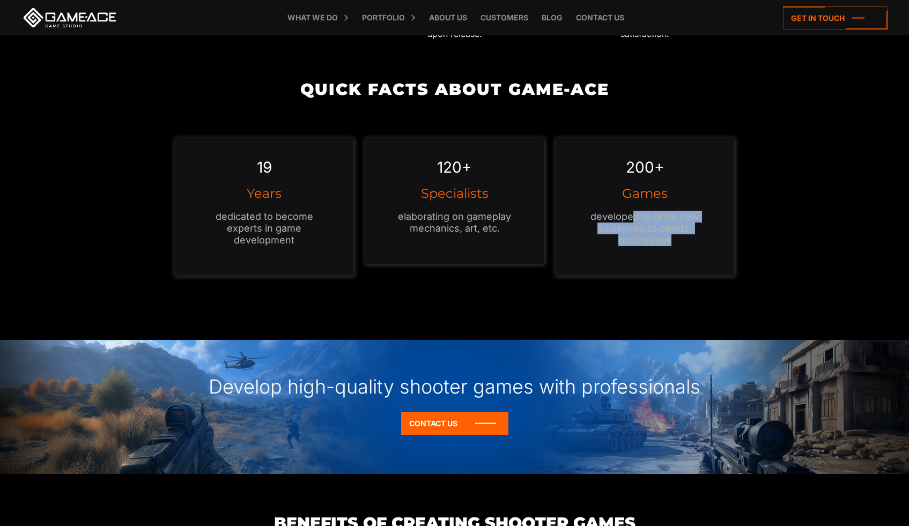
click at [648, 269] on div "200+ Games developed to drive new audiences to clients’ businesses" at bounding box center [645, 206] width 179 height 137
drag, startPoint x: 669, startPoint y: 244, endPoint x: 574, endPoint y: 216, distance: 99.0
click at [574, 216] on div "200+ Games developed to drive new audiences to clients’ businesses" at bounding box center [645, 206] width 179 height 137
click at [465, 227] on p "elaborating on gameplay mechanics, art, etc." at bounding box center [455, 223] width 136 height 24
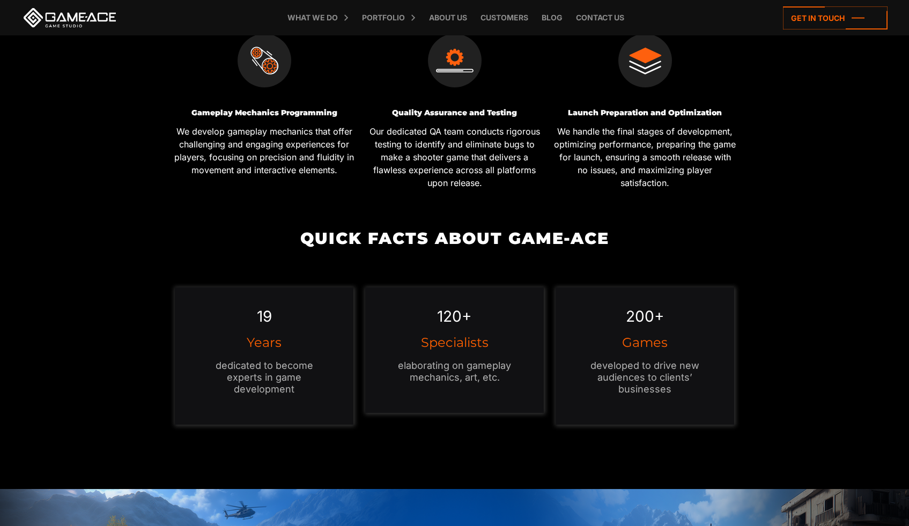
scroll to position [676, 0]
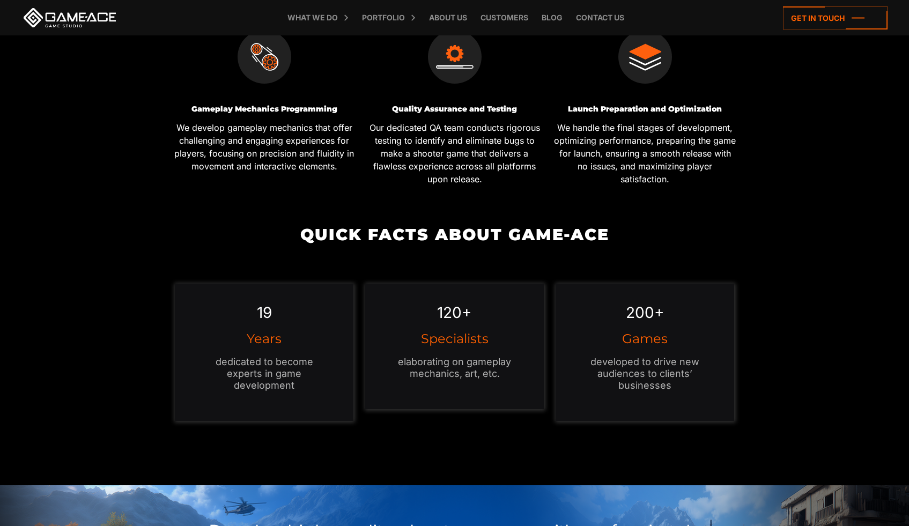
drag, startPoint x: 731, startPoint y: 290, endPoint x: 729, endPoint y: 257, distance: 32.7
click at [729, 257] on div "Quick Facts about Game-Ace 19 Years dedicated to become experts in game develop…" at bounding box center [454, 331] width 571 height 211
drag, startPoint x: 686, startPoint y: 293, endPoint x: 549, endPoint y: 247, distance: 144.3
click at [677, 282] on div "Quick Facts about Game-Ace 19 Years dedicated to become experts in game develop…" at bounding box center [454, 331] width 571 height 211
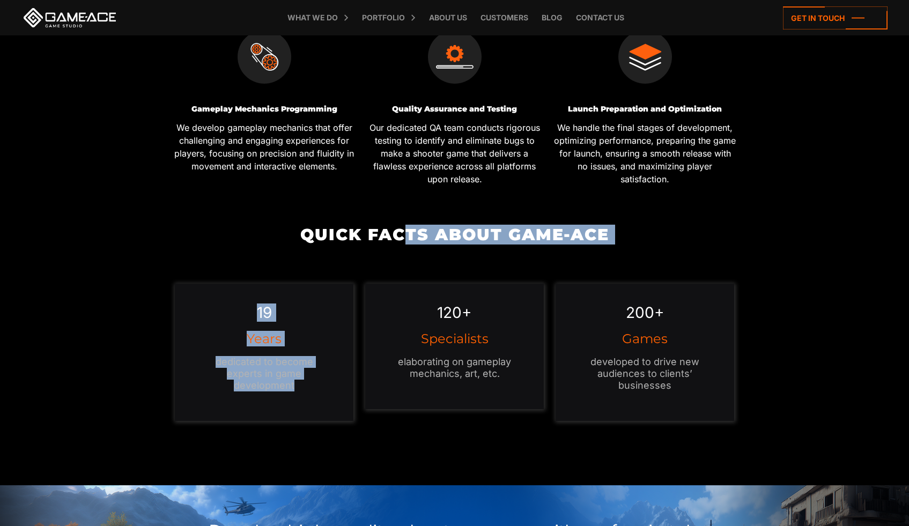
drag, startPoint x: 406, startPoint y: 226, endPoint x: 418, endPoint y: 248, distance: 24.5
click at [418, 248] on div "Quick Facts about Game-Ace 19 Years dedicated to become experts in game develop…" at bounding box center [454, 331] width 571 height 211
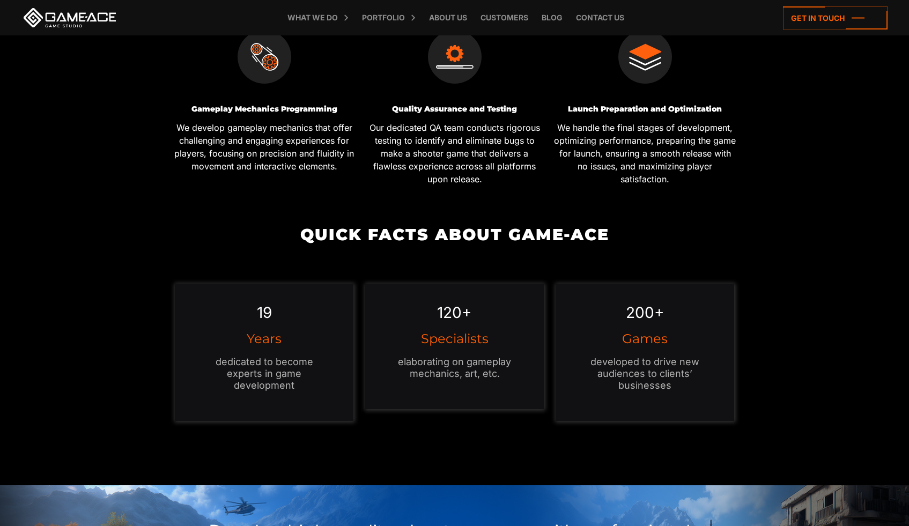
click at [372, 237] on h2 "Quick Facts about Game-Ace" at bounding box center [454, 235] width 571 height 18
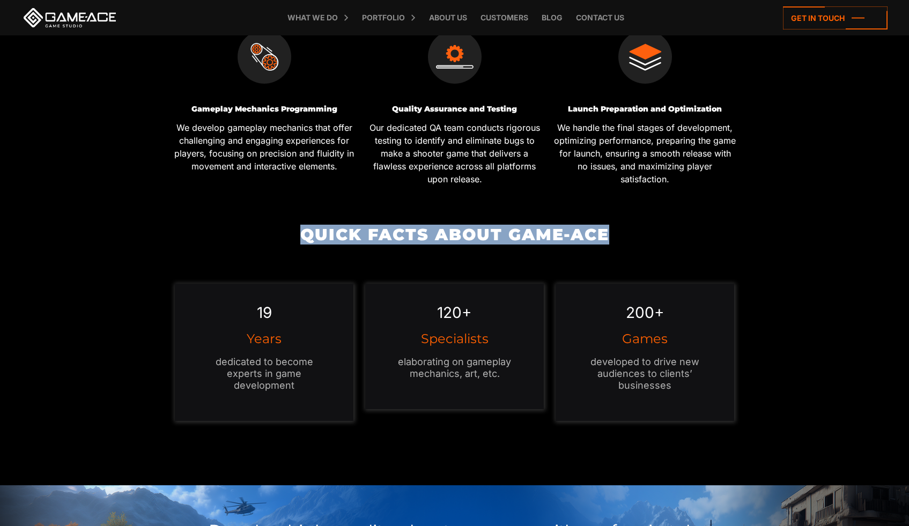
click at [372, 237] on h2 "Quick Facts about Game-Ace" at bounding box center [454, 235] width 571 height 18
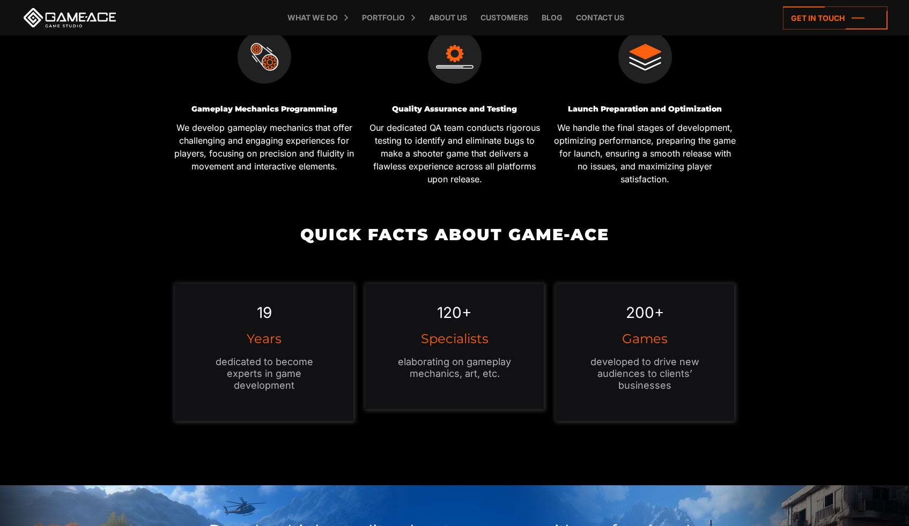
click at [291, 320] on div "19 Years dedicated to become experts in game development" at bounding box center [264, 352] width 179 height 137
click at [258, 303] on div "19 Years dedicated to become experts in game development" at bounding box center [264, 352] width 179 height 137
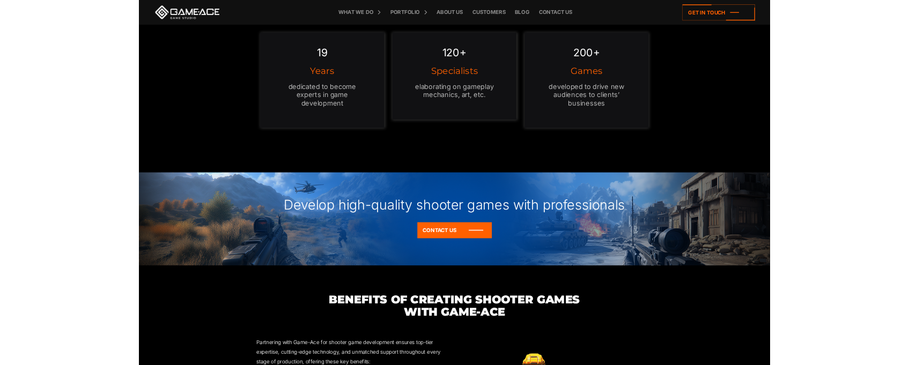
scroll to position [734, 0]
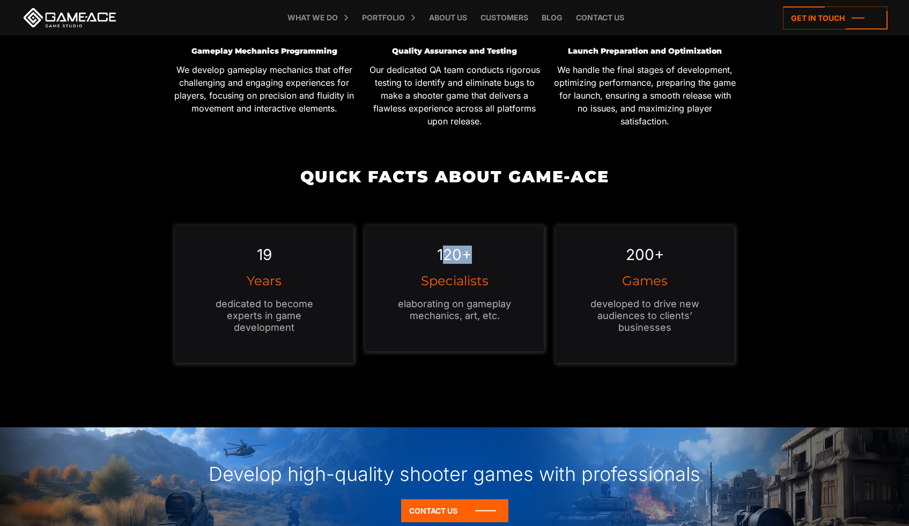
drag, startPoint x: 441, startPoint y: 255, endPoint x: 475, endPoint y: 255, distance: 33.8
click at [475, 255] on div "120+ Specialists elaborating on gameplay mechanics, art, etc." at bounding box center [454, 289] width 179 height 126
click at [399, 277] on h3 "Specialists" at bounding box center [455, 281] width 136 height 13
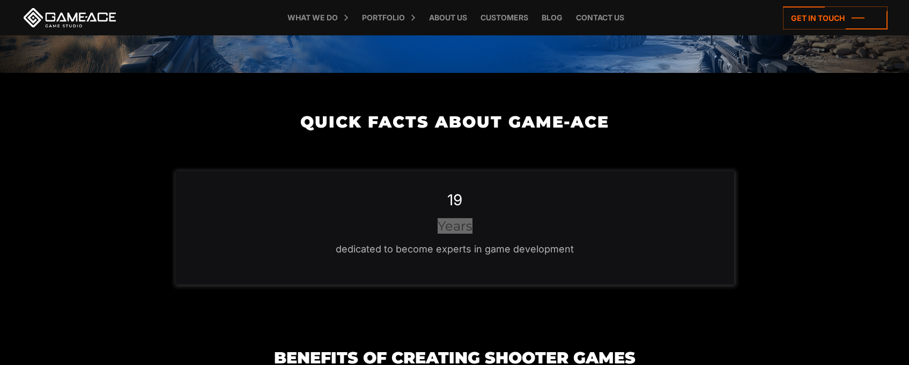
scroll to position [1226, 0]
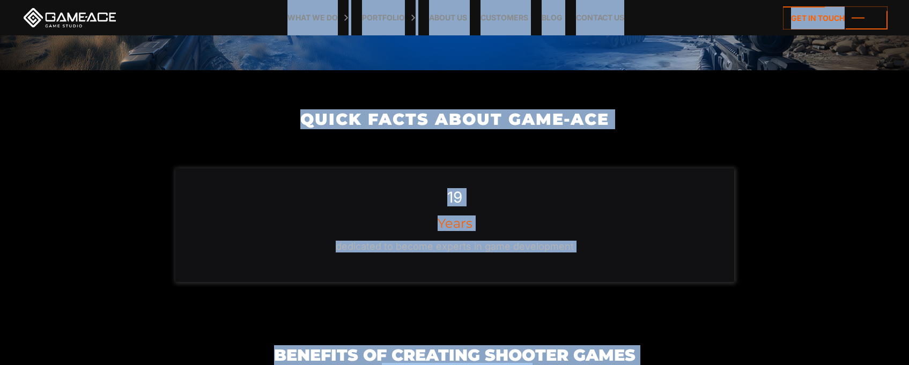
copy body "Shooter Game Development At Game-Ace, shooter game development combines creativ…"
click at [465, 198] on div "19 Years dedicated to become experts in game development" at bounding box center [454, 225] width 559 height 114
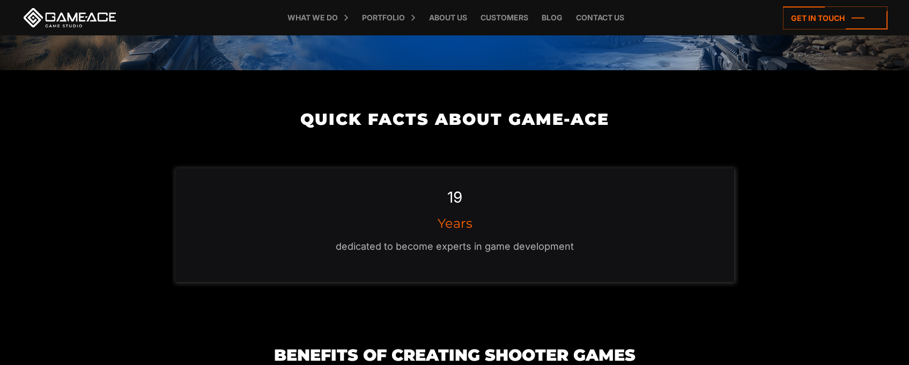
click at [452, 120] on h2 "Quick Facts about Game-Ace" at bounding box center [454, 119] width 571 height 18
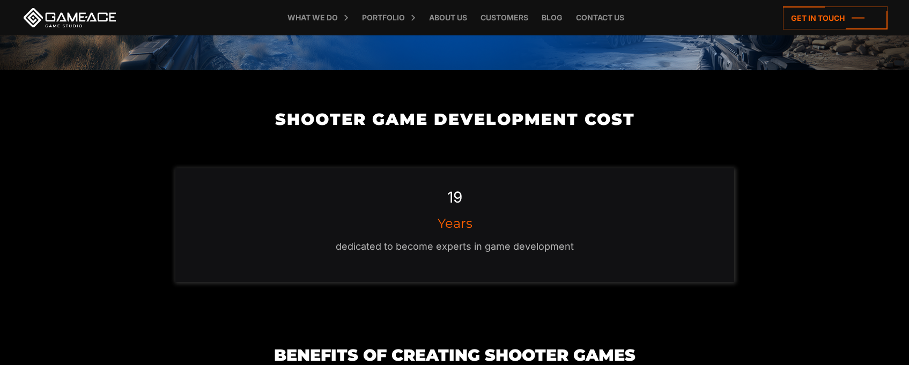
click at [455, 197] on em "19" at bounding box center [454, 197] width 15 height 18
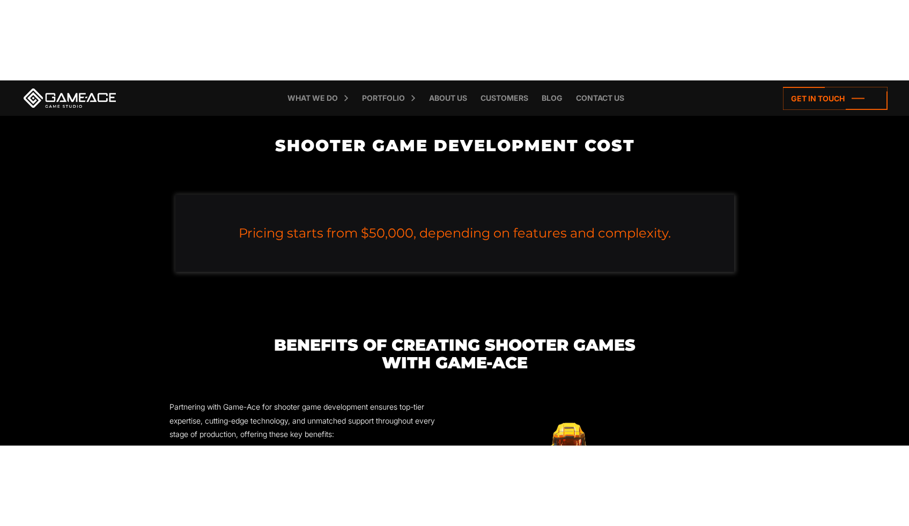
scroll to position [1285, 0]
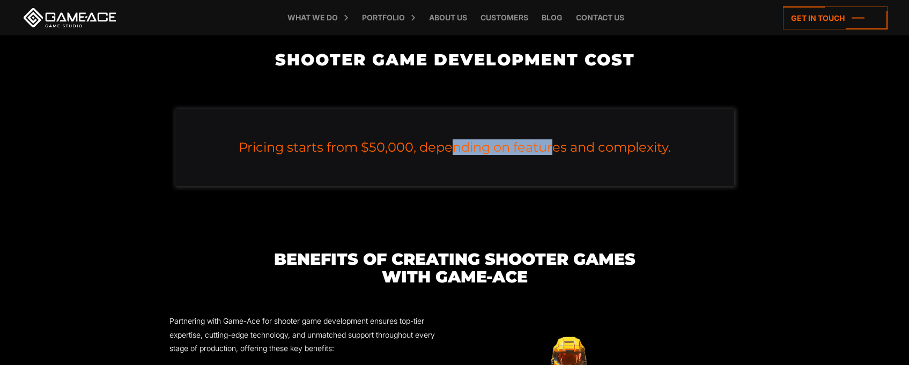
drag, startPoint x: 441, startPoint y: 151, endPoint x: 503, endPoint y: 150, distance: 61.7
click at [540, 149] on h3 "Pricing starts from $50,000, depending on features and complexity." at bounding box center [455, 147] width 517 height 13
click at [400, 146] on h3 "Pricing starts from $50,000, depending on features and complexity." at bounding box center [455, 147] width 517 height 13
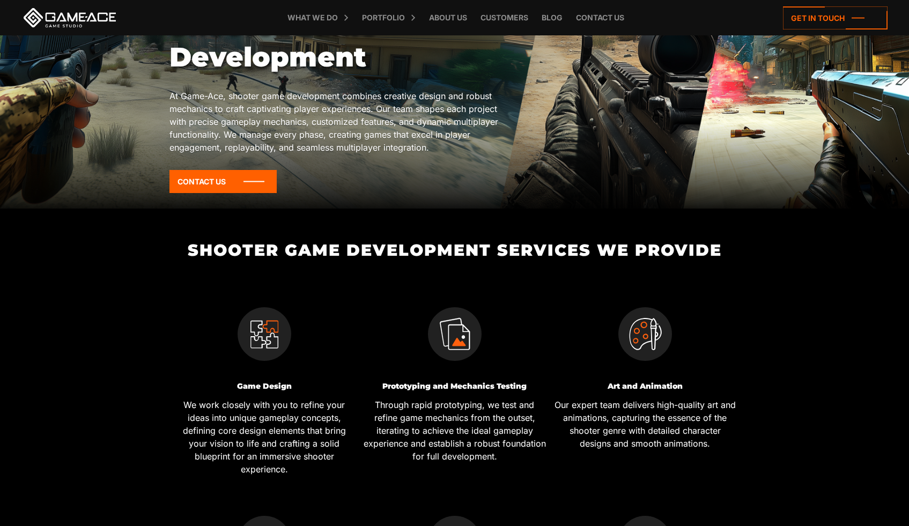
scroll to position [98, 0]
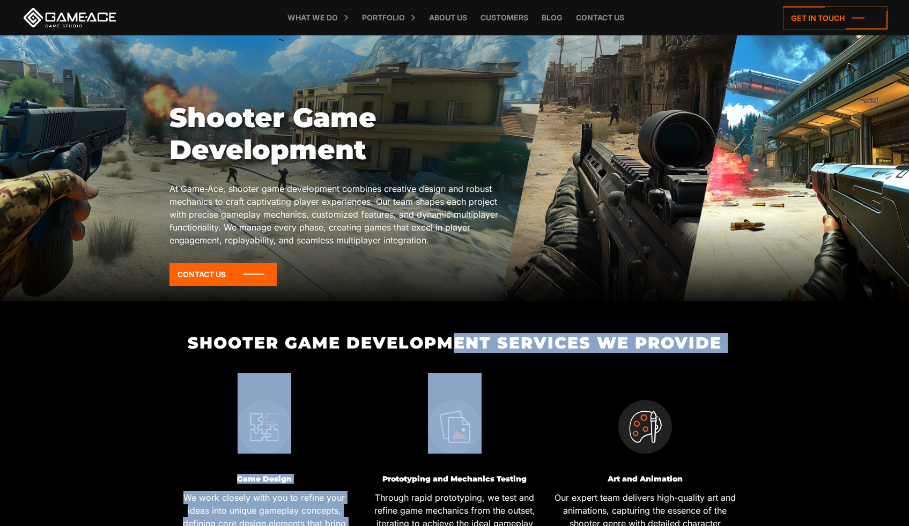
drag, startPoint x: 445, startPoint y: 343, endPoint x: 524, endPoint y: 438, distance: 122.7
click at [525, 437] on div at bounding box center [455, 418] width 182 height 91
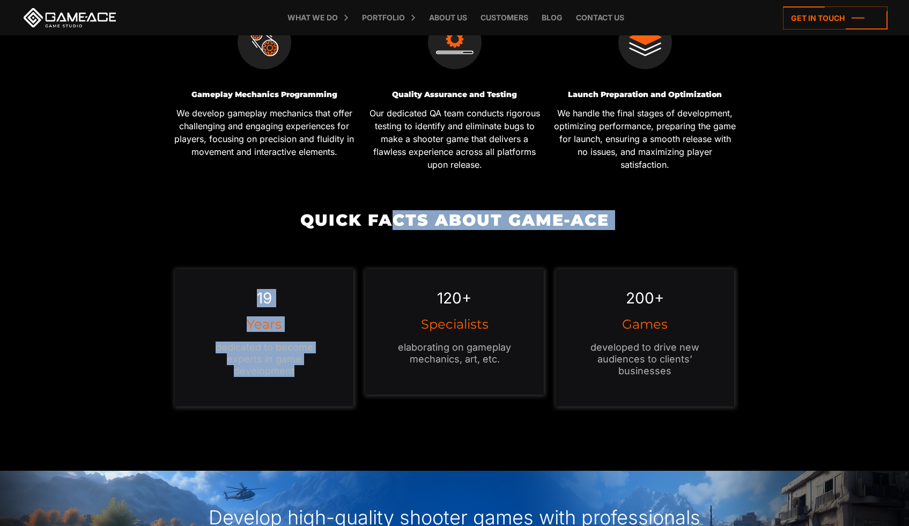
scroll to position [691, 0]
drag, startPoint x: 389, startPoint y: 219, endPoint x: 470, endPoint y: 262, distance: 91.7
click at [470, 287] on div "Quick Facts about Game-Ace 19 Years dedicated to become experts in game develop…" at bounding box center [454, 316] width 571 height 211
click at [469, 244] on div "Quick Facts about Game-Ace 19 Years dedicated to become experts in game develop…" at bounding box center [454, 316] width 571 height 211
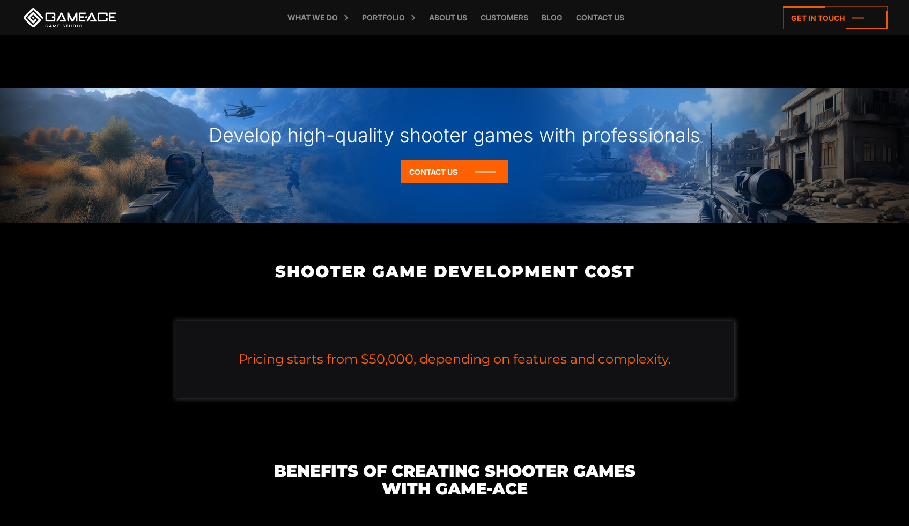
scroll to position [938, 0]
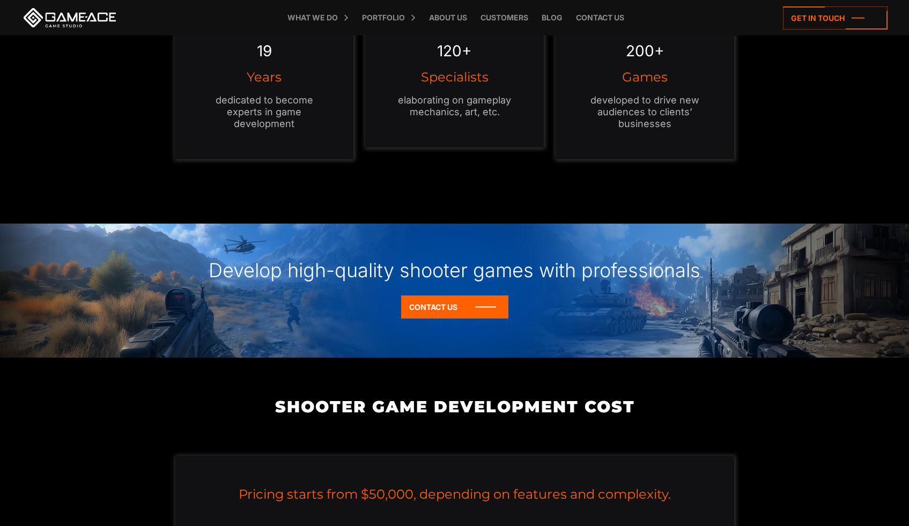
click at [440, 138] on div "120+ Specialists elaborating on gameplay mechanics, art, etc." at bounding box center [454, 85] width 179 height 126
drag, startPoint x: 439, startPoint y: 140, endPoint x: 441, endPoint y: 101, distance: 38.7
click at [441, 101] on div "120+ Specialists elaborating on gameplay mechanics, art, etc." at bounding box center [454, 85] width 179 height 126
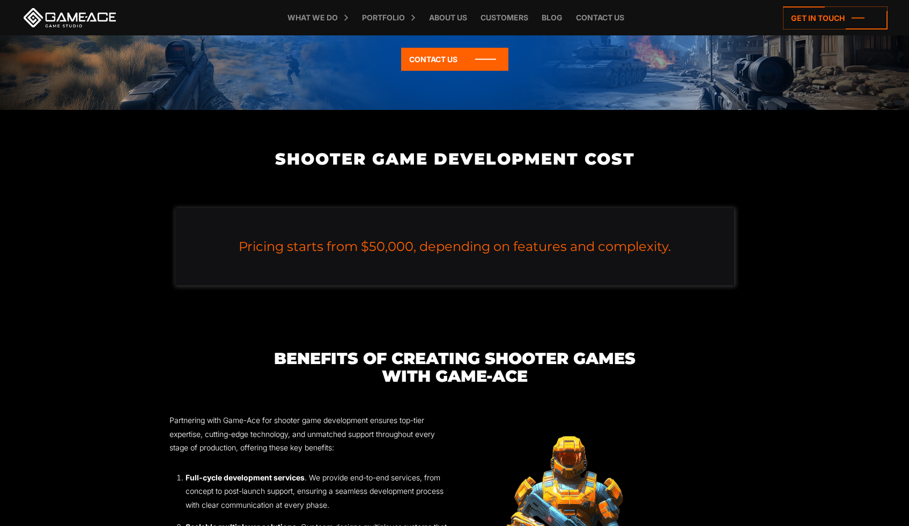
scroll to position [1132, 0]
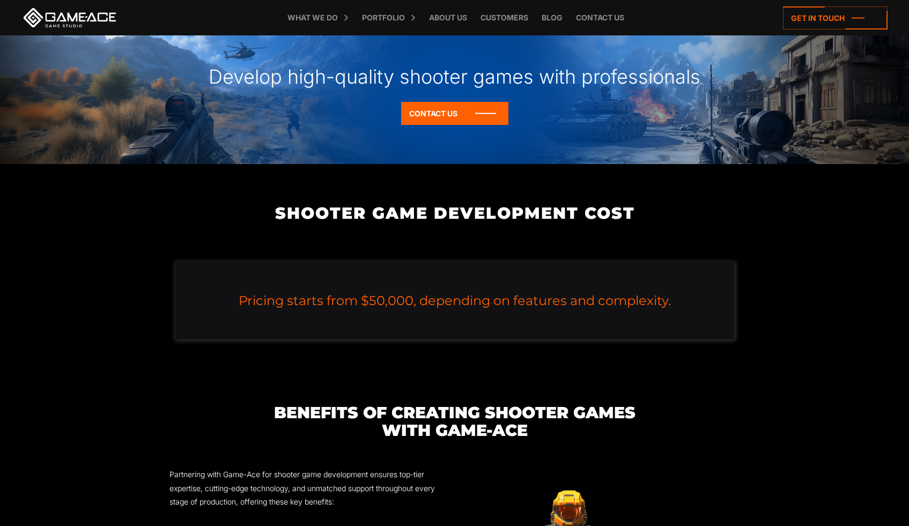
click at [452, 304] on h3 "Pricing starts from $50,000, depending on features and complexity." at bounding box center [455, 300] width 517 height 13
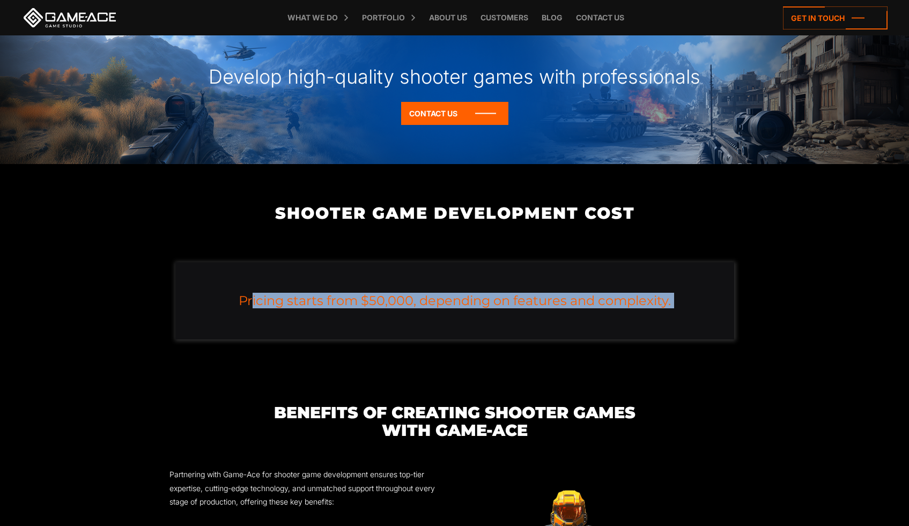
click at [452, 304] on h3 "Pricing starts from $50,000, depending on features and complexity." at bounding box center [455, 300] width 517 height 13
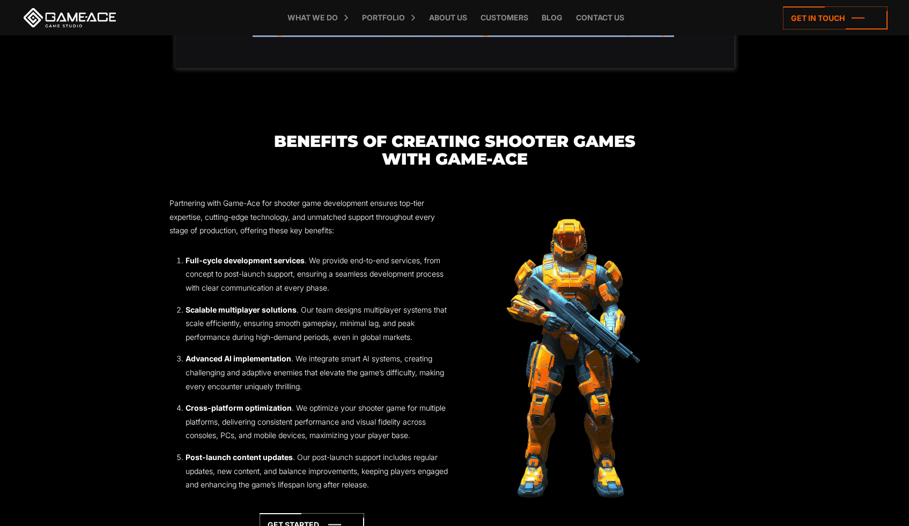
scroll to position [1687, 0]
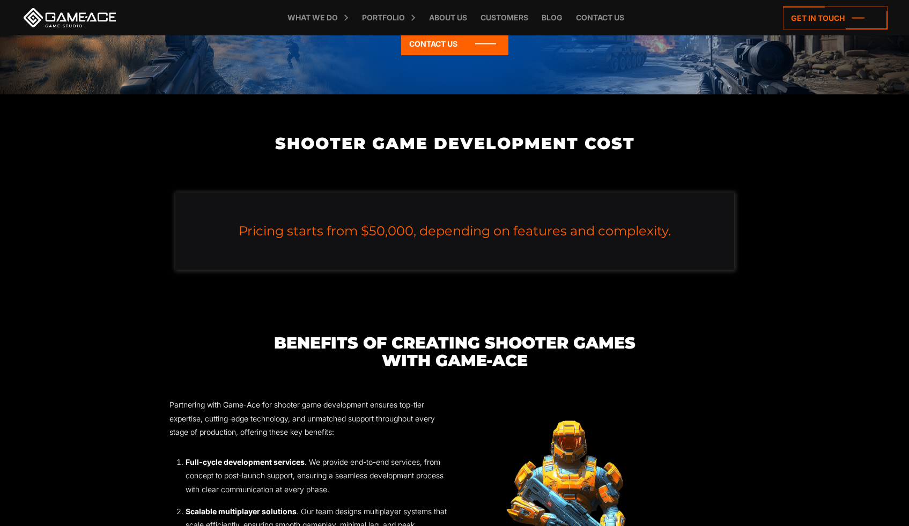
click at [503, 354] on h3 "Benefits of Creating Shooter Games with Game-Ace" at bounding box center [454, 351] width 571 height 35
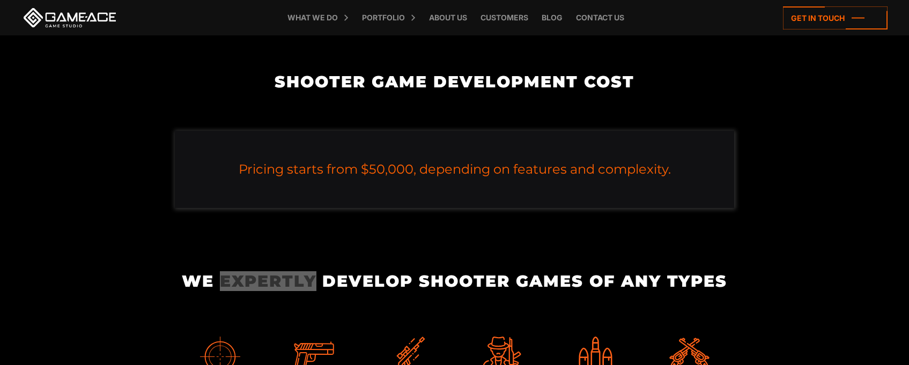
scroll to position [1753, 0]
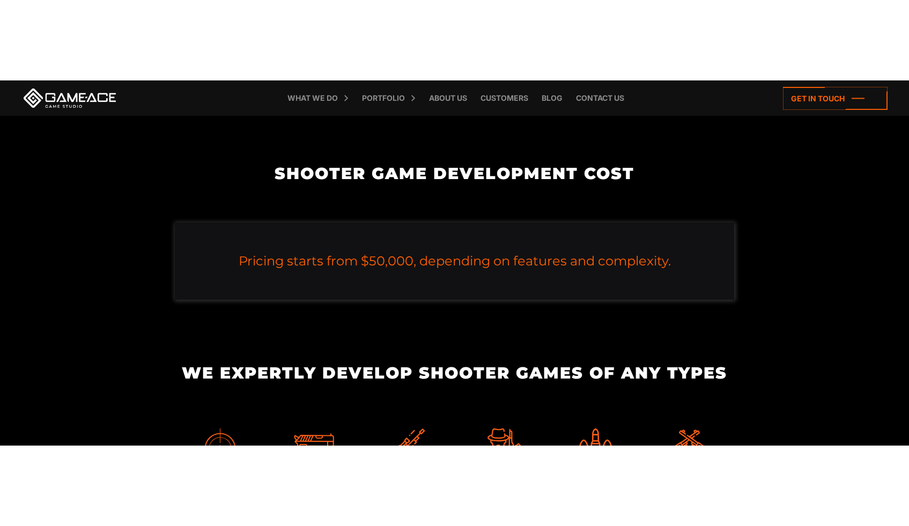
scroll to position [1667, 0]
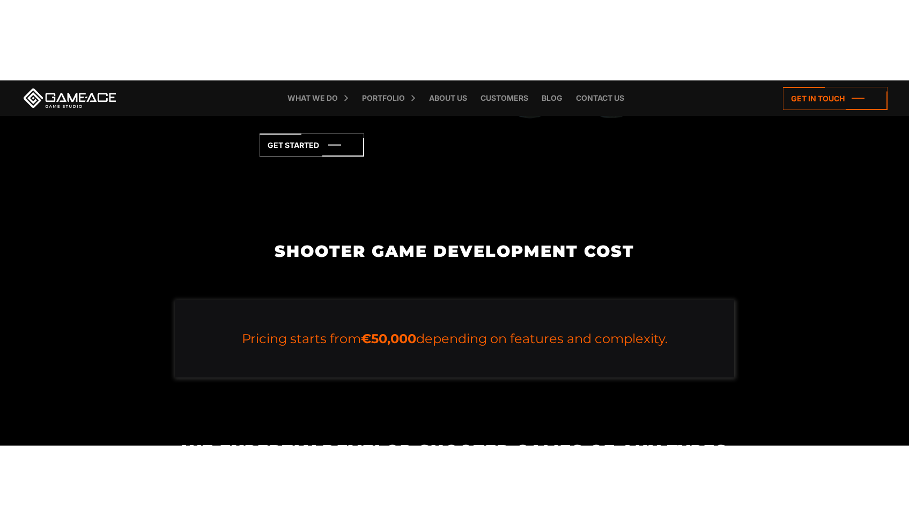
scroll to position [1667, 0]
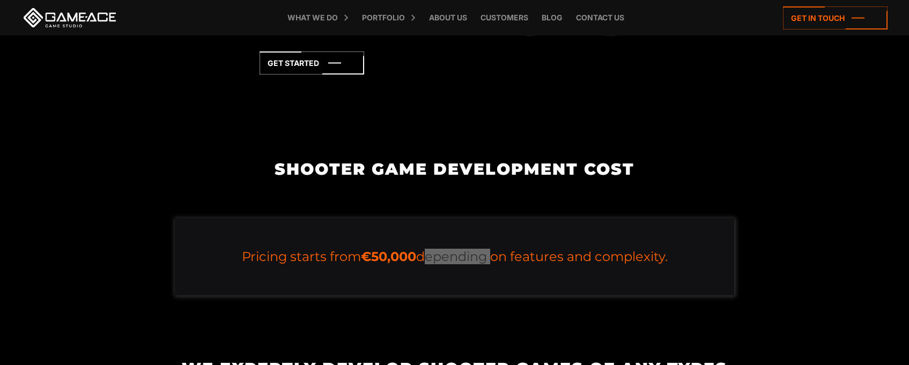
scroll to position [1674, 0]
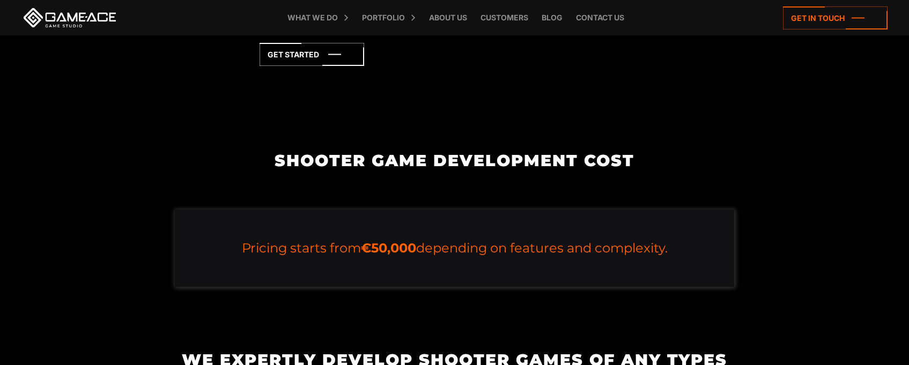
click at [537, 253] on h3 "Pricing starts from €50,000 depending on features and complexity." at bounding box center [454, 248] width 517 height 13
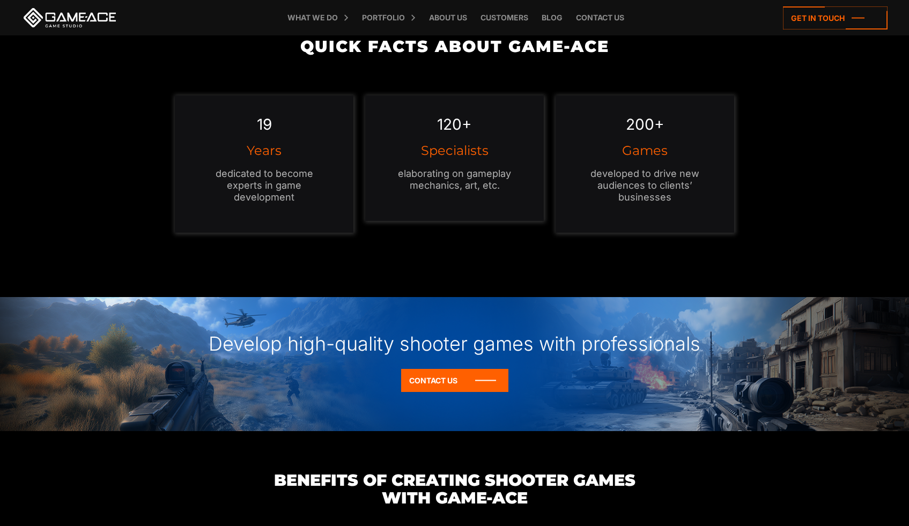
scroll to position [865, 0]
drag, startPoint x: 484, startPoint y: 176, endPoint x: 600, endPoint y: 172, distance: 116.5
click at [534, 158] on div "120+ Specialists elaborating on gameplay mechanics, art, etc." at bounding box center [454, 158] width 179 height 126
click at [632, 177] on p "developed to drive new audiences to clients’ businesses" at bounding box center [645, 185] width 136 height 35
drag, startPoint x: 668, startPoint y: 180, endPoint x: 677, endPoint y: 164, distance: 19.0
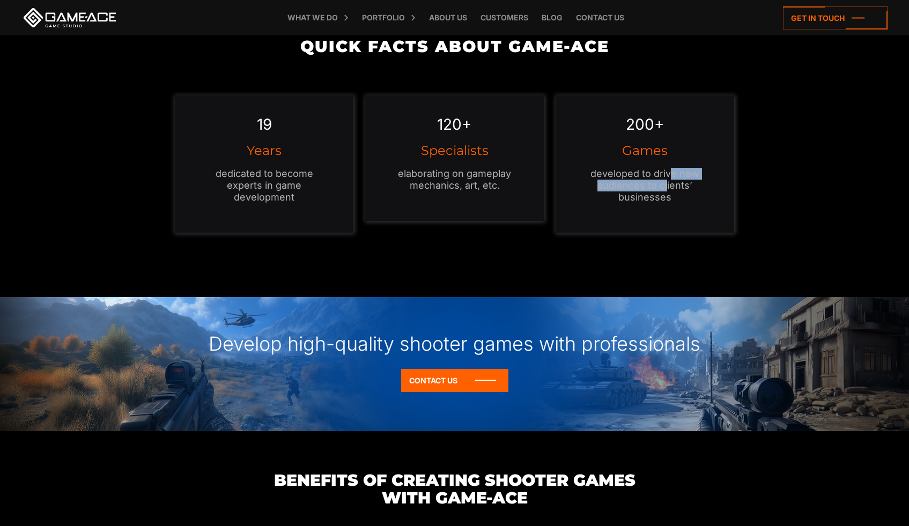
click at [676, 166] on div "200+ Games developed to drive new audiences to clients’ businesses" at bounding box center [645, 163] width 179 height 137
click at [449, 175] on p "elaborating on gameplay mechanics, art, etc." at bounding box center [455, 180] width 136 height 24
drag, startPoint x: 250, startPoint y: 150, endPoint x: 281, endPoint y: 126, distance: 38.5
click at [281, 126] on div "19 Years dedicated to become experts in game development" at bounding box center [264, 163] width 179 height 137
drag, startPoint x: 278, startPoint y: 173, endPoint x: 404, endPoint y: 151, distance: 128.4
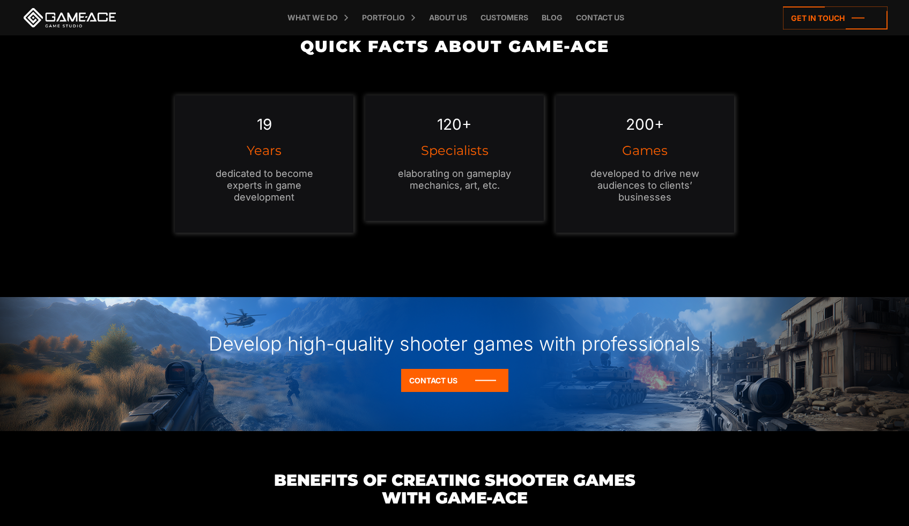
click at [279, 172] on p "dedicated to become experts in game development" at bounding box center [264, 185] width 136 height 35
drag, startPoint x: 470, startPoint y: 168, endPoint x: 508, endPoint y: 153, distance: 40.4
click at [477, 160] on div "120+ Specialists elaborating on gameplay mechanics, art, etc." at bounding box center [454, 158] width 179 height 126
drag, startPoint x: 614, startPoint y: 180, endPoint x: 640, endPoint y: 177, distance: 26.5
click at [618, 175] on p "developed to drive new audiences to clients’ businesses" at bounding box center [645, 185] width 136 height 35
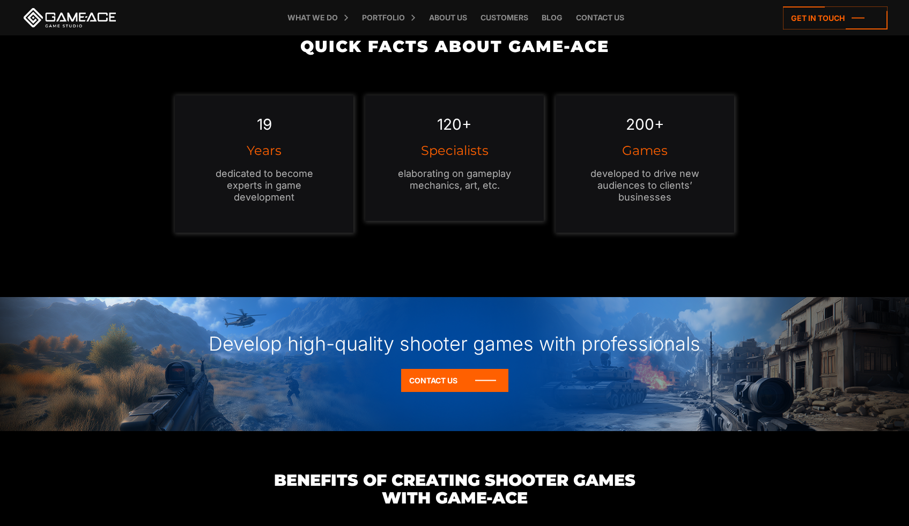
click at [672, 194] on p "developed to drive new audiences to clients’ businesses" at bounding box center [645, 185] width 136 height 35
drag, startPoint x: 477, startPoint y: 193, endPoint x: 477, endPoint y: 177, distance: 16.1
click at [477, 181] on div "120+ Specialists elaborating on gameplay mechanics, art, etc." at bounding box center [454, 158] width 179 height 126
click at [319, 190] on p "dedicated to become experts in game development" at bounding box center [264, 185] width 136 height 35
click at [293, 187] on p "dedicated to become experts in game development" at bounding box center [264, 185] width 136 height 35
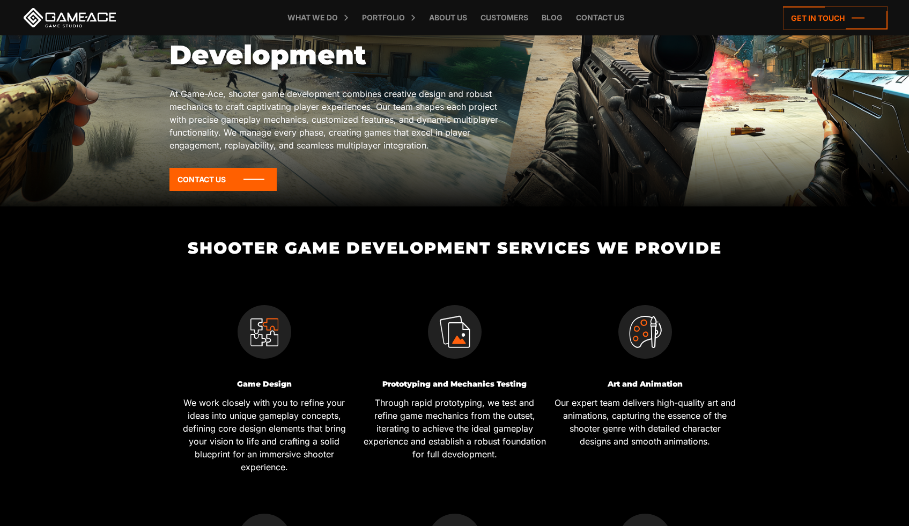
scroll to position [448, 0]
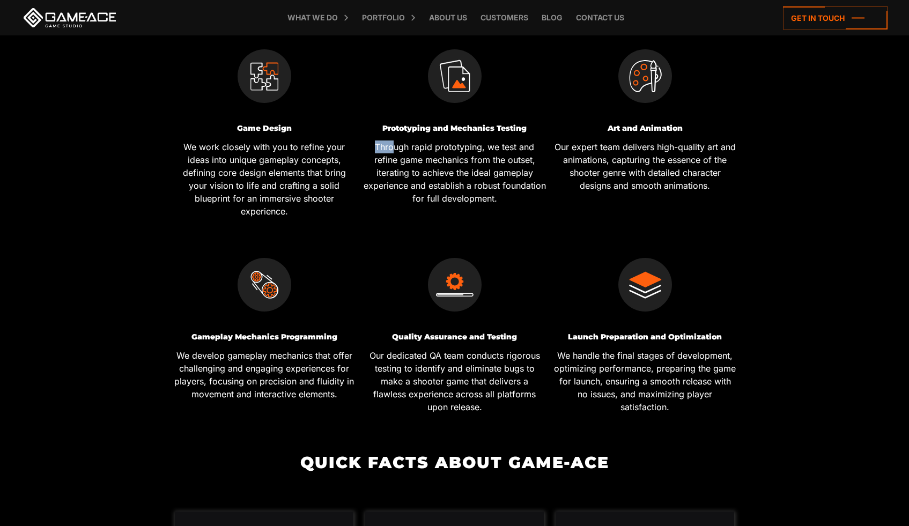
drag, startPoint x: 377, startPoint y: 146, endPoint x: 393, endPoint y: 148, distance: 16.2
click at [393, 148] on p "Through rapid prototyping, we test and refine game mechanics from the outset, i…" at bounding box center [455, 173] width 182 height 64
click at [397, 162] on p "Through rapid prototyping, we test and refine game mechanics from the outset, i…" at bounding box center [455, 173] width 182 height 64
drag, startPoint x: 384, startPoint y: 169, endPoint x: 397, endPoint y: 172, distance: 13.8
click at [396, 172] on p "Through rapid prototyping, we test and refine game mechanics from the outset, i…" at bounding box center [455, 173] width 182 height 64
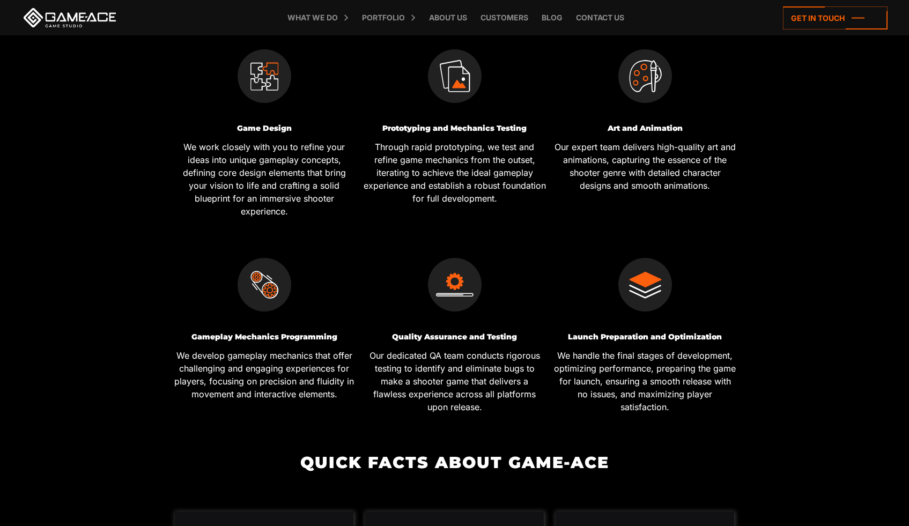
click at [397, 184] on p "Through rapid prototyping, we test and refine game mechanics from the outset, i…" at bounding box center [455, 173] width 182 height 64
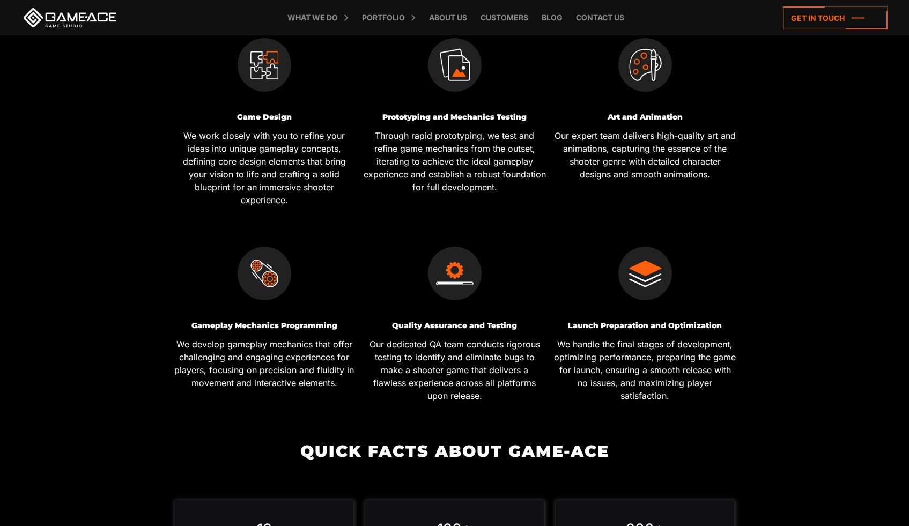
scroll to position [593, 0]
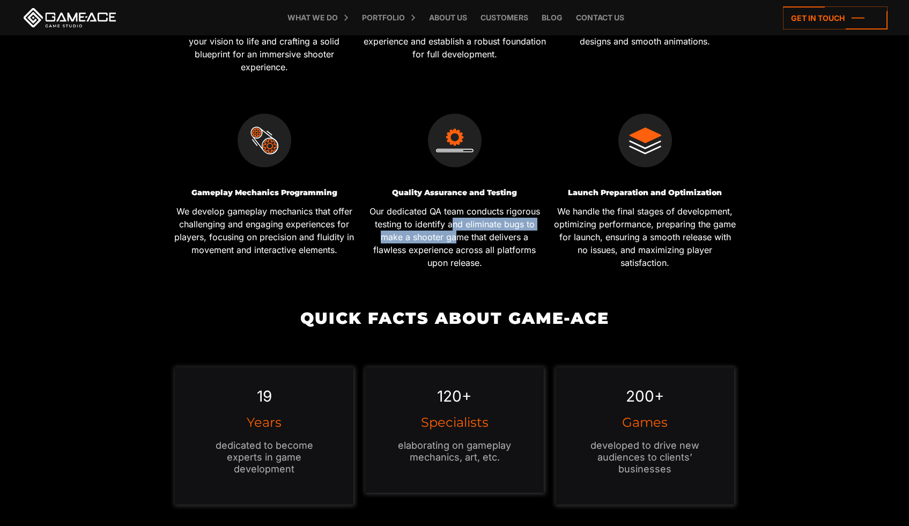
drag, startPoint x: 454, startPoint y: 222, endPoint x: 459, endPoint y: 241, distance: 20.4
click at [459, 241] on p "Our dedicated QA team conducts rigorous testing to identify and eliminate bugs …" at bounding box center [455, 237] width 182 height 64
drag, startPoint x: 619, startPoint y: 217, endPoint x: 624, endPoint y: 244, distance: 26.7
click at [624, 244] on p "We handle the final stages of development, optimizing performance, preparing th…" at bounding box center [645, 237] width 182 height 64
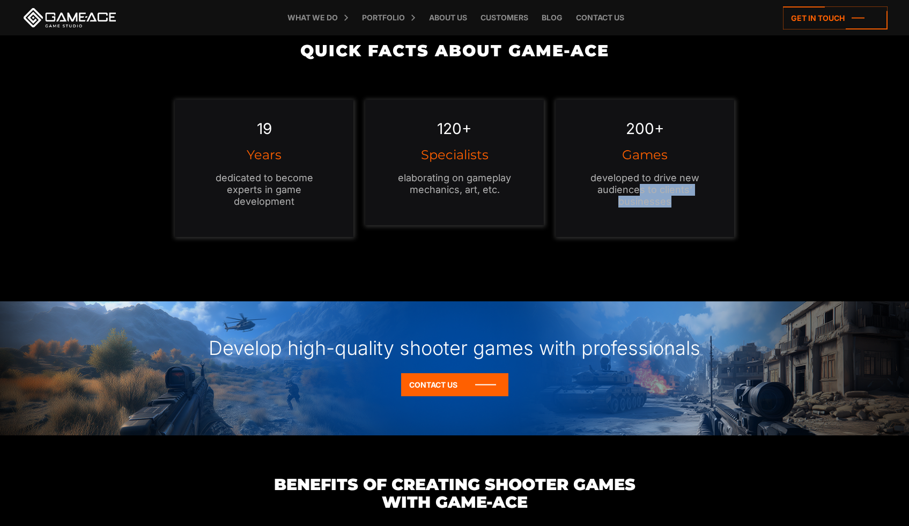
drag, startPoint x: 638, startPoint y: 195, endPoint x: 647, endPoint y: 220, distance: 26.8
click at [647, 220] on div "200+ Games developed to drive new audiences to clients’ businesses" at bounding box center [645, 168] width 179 height 137
click at [633, 190] on p "developed to drive new audiences to clients’ businesses" at bounding box center [645, 189] width 136 height 35
drag, startPoint x: 615, startPoint y: 176, endPoint x: 640, endPoint y: 218, distance: 48.1
click at [640, 218] on div "200+ Games developed to drive new audiences to clients’ businesses" at bounding box center [645, 168] width 179 height 137
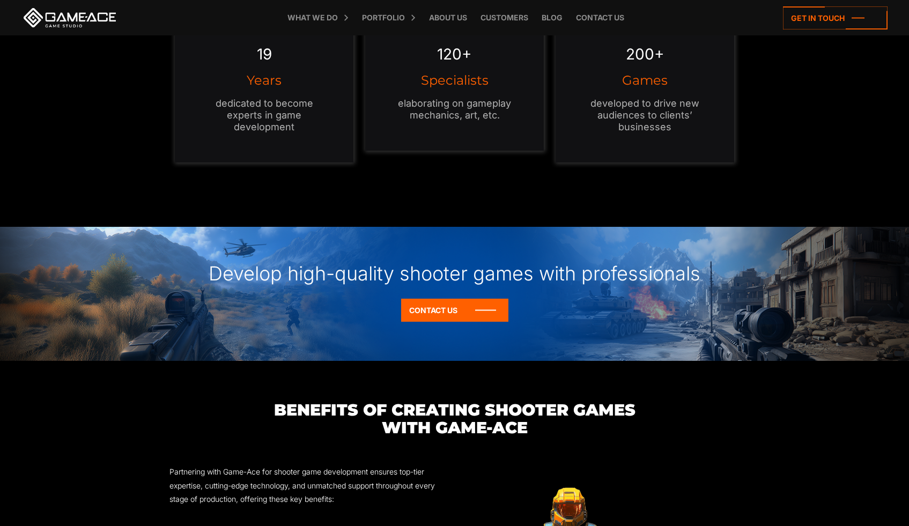
scroll to position [941, 0]
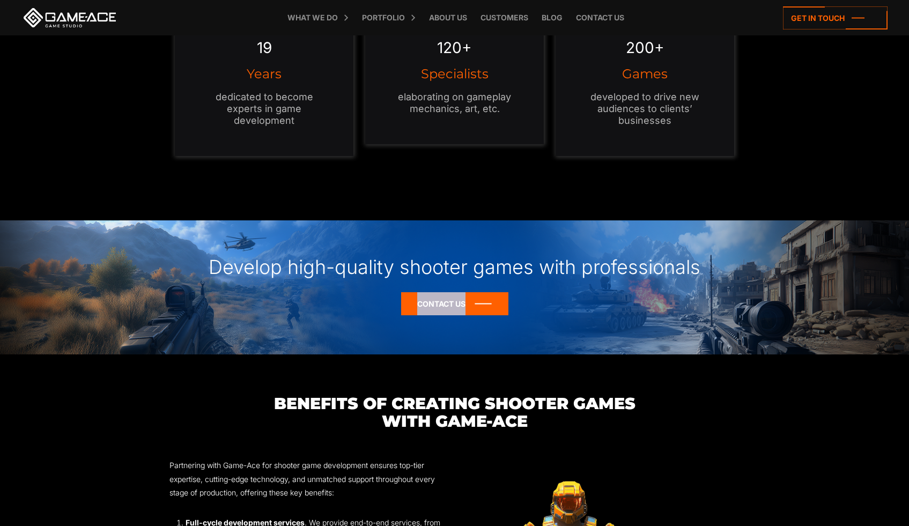
drag, startPoint x: 438, startPoint y: 343, endPoint x: 444, endPoint y: 294, distance: 49.2
click at [444, 297] on div "Develop high-quality shooter games with professionals Contact Us" at bounding box center [454, 287] width 909 height 134
click at [445, 252] on div "Develop high-quality shooter games with professionals" at bounding box center [454, 256] width 909 height 72
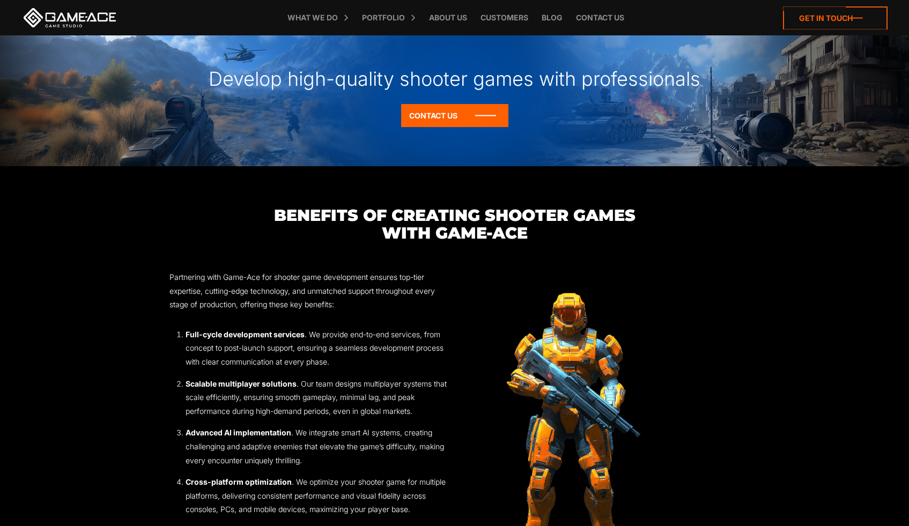
scroll to position [1129, 0]
drag, startPoint x: 552, startPoint y: 362, endPoint x: 841, endPoint y: 14, distance: 452.1
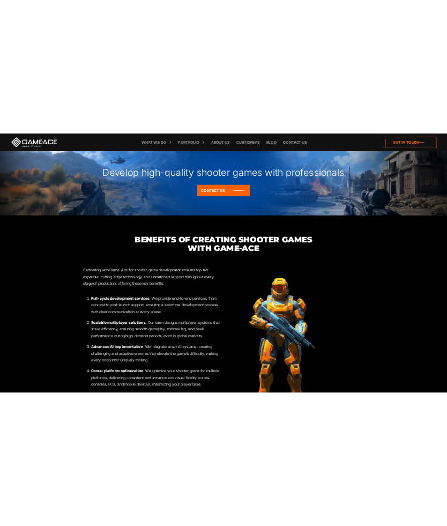
scroll to position [1286, 0]
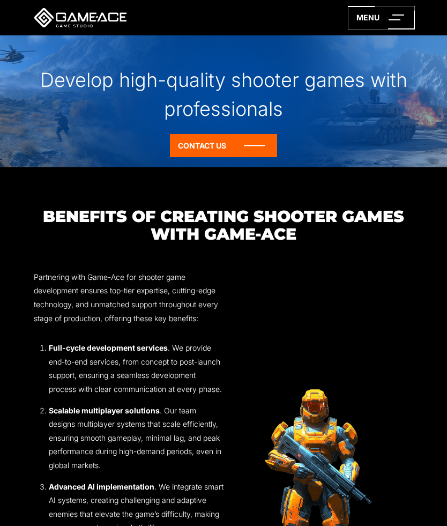
click at [3, 217] on section "Benefits of Creating Shooter Games with Game-Ace Partnering with Game-Ace for s…" at bounding box center [223, 481] width 447 height 547
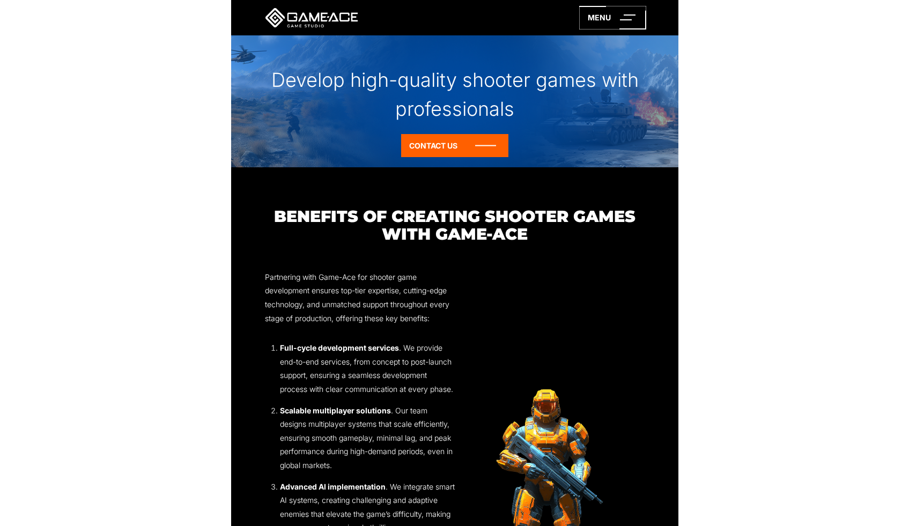
scroll to position [1129, 0]
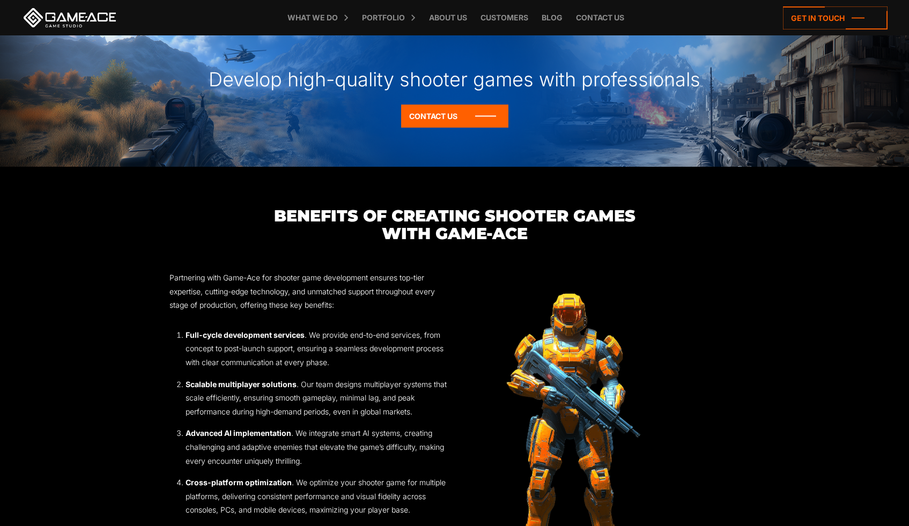
click at [748, 257] on section "Benefits of Creating Shooter Games with Game-Ace Partnering with Game-Ace for s…" at bounding box center [454, 431] width 909 height 449
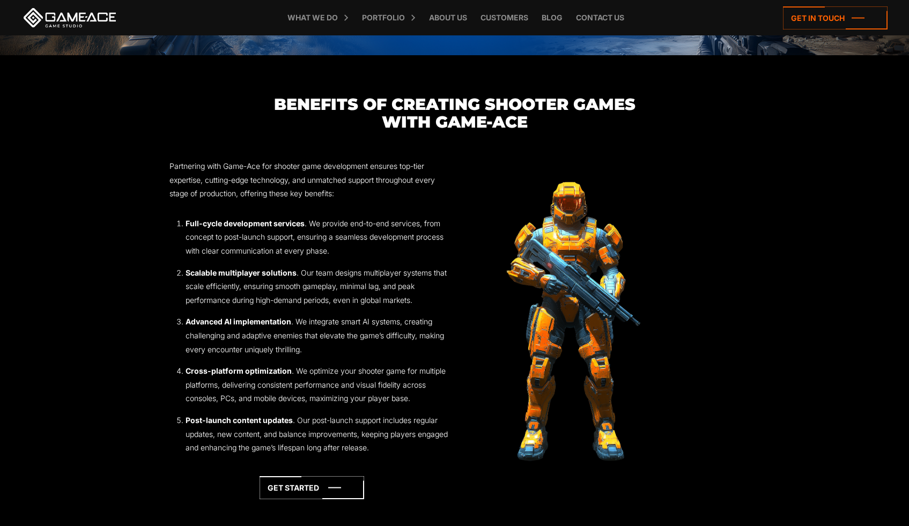
scroll to position [1227, 0]
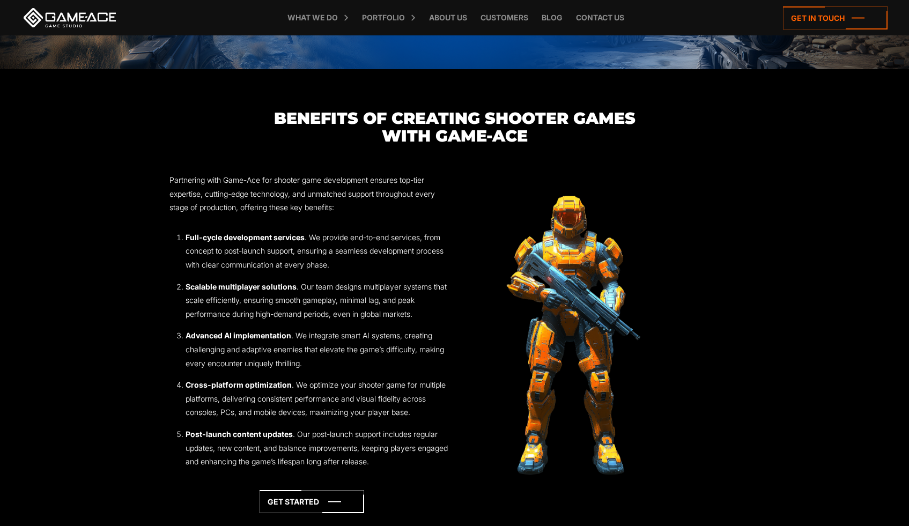
drag, startPoint x: 564, startPoint y: 197, endPoint x: 774, endPoint y: 2, distance: 286.5
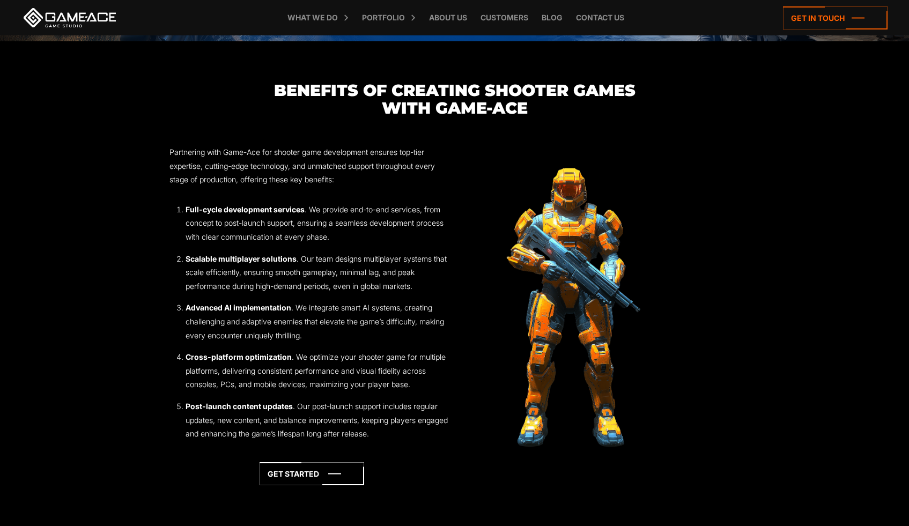
scroll to position [1148, 0]
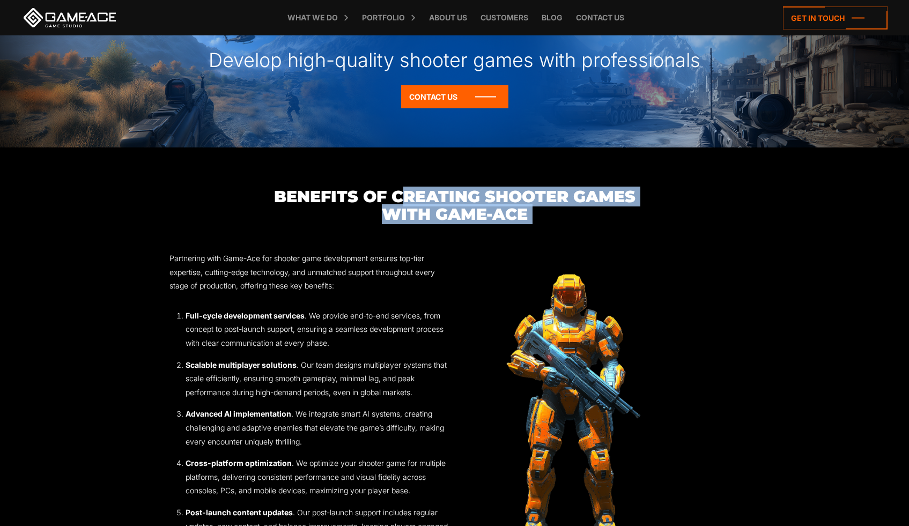
drag, startPoint x: 407, startPoint y: 192, endPoint x: 407, endPoint y: 240, distance: 48.3
click at [407, 240] on div "Benefits of Creating Shooter Games with Game-Ace Partnering with Game-Ace for s…" at bounding box center [454, 412] width 571 height 449
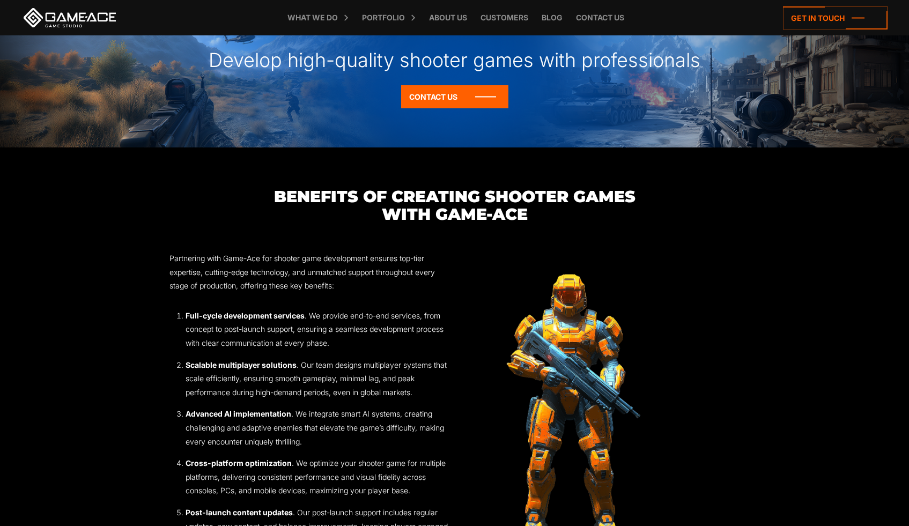
click at [377, 294] on div "Partnering with Game-Ace for shooter game development ensures top-tier expertis…" at bounding box center [311, 413] width 285 height 356
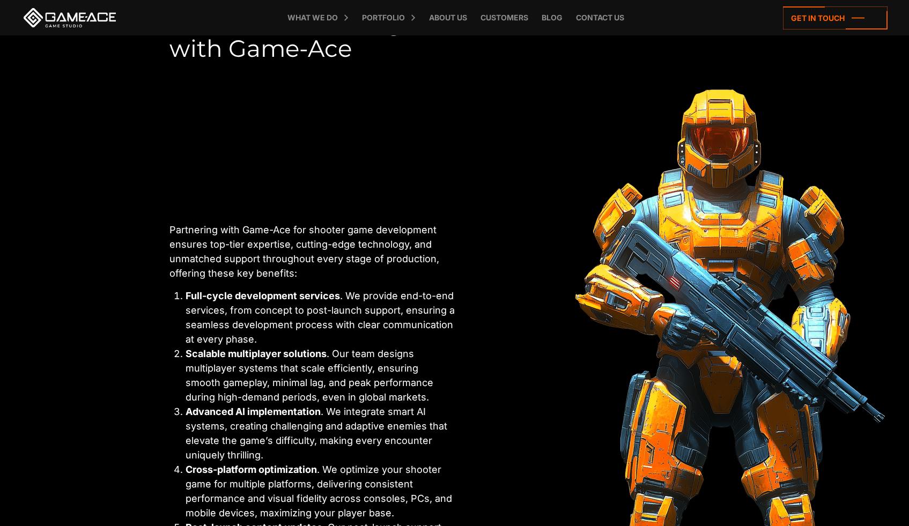
scroll to position [3094, 0]
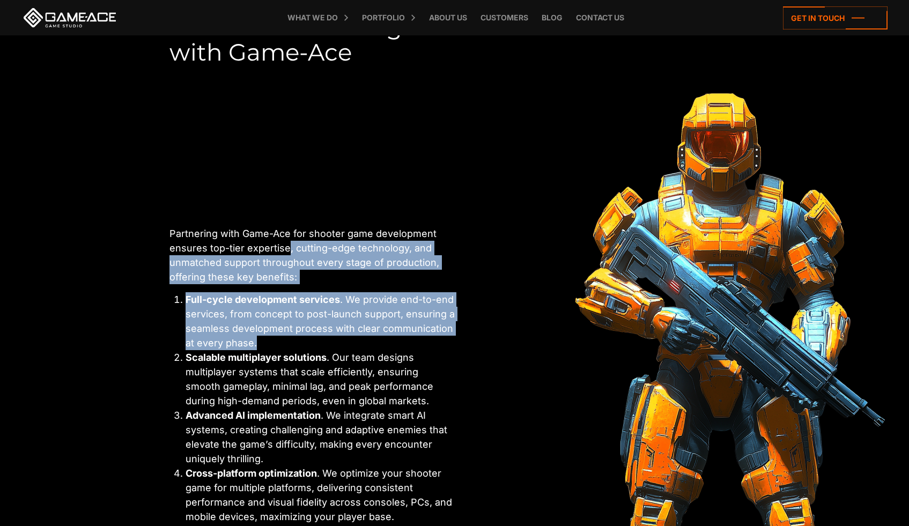
drag, startPoint x: 286, startPoint y: 243, endPoint x: 299, endPoint y: 345, distance: 102.7
click at [299, 345] on div "Partnering with Game-Ace for shooter game development ensures top-tier expertis…" at bounding box center [311, 415] width 285 height 395
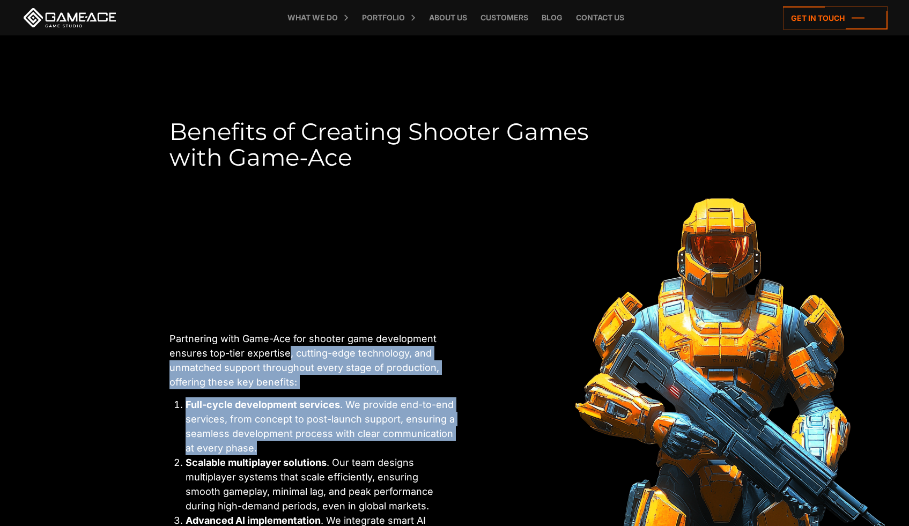
scroll to position [2988, 0]
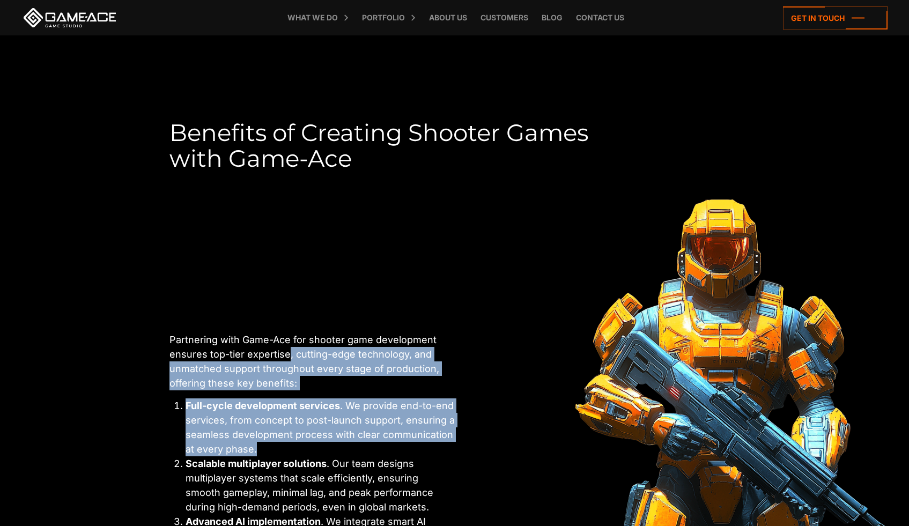
click at [515, 371] on img at bounding box center [730, 522] width 551 height 676
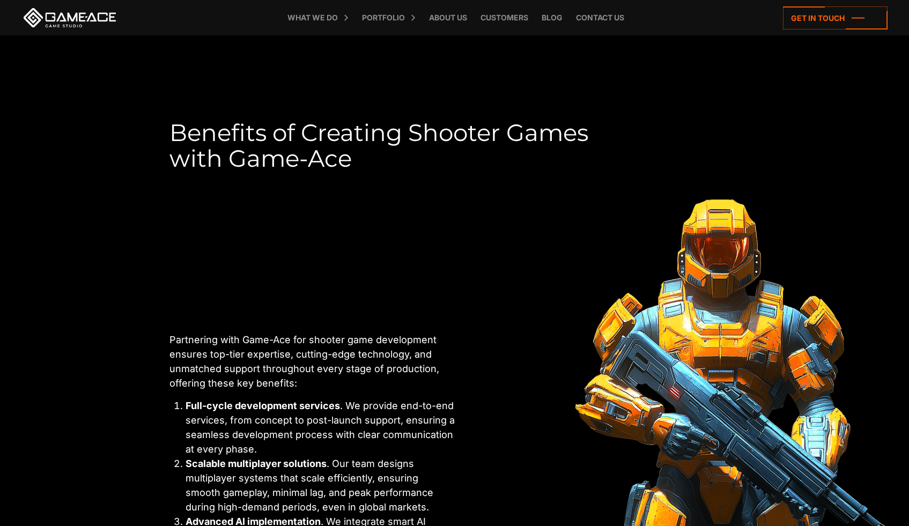
scroll to position [4847, 0]
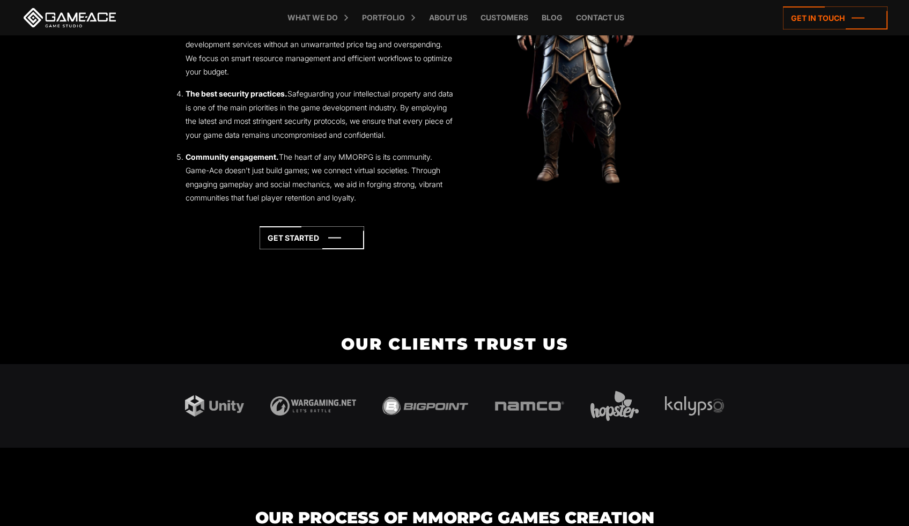
scroll to position [2106, 0]
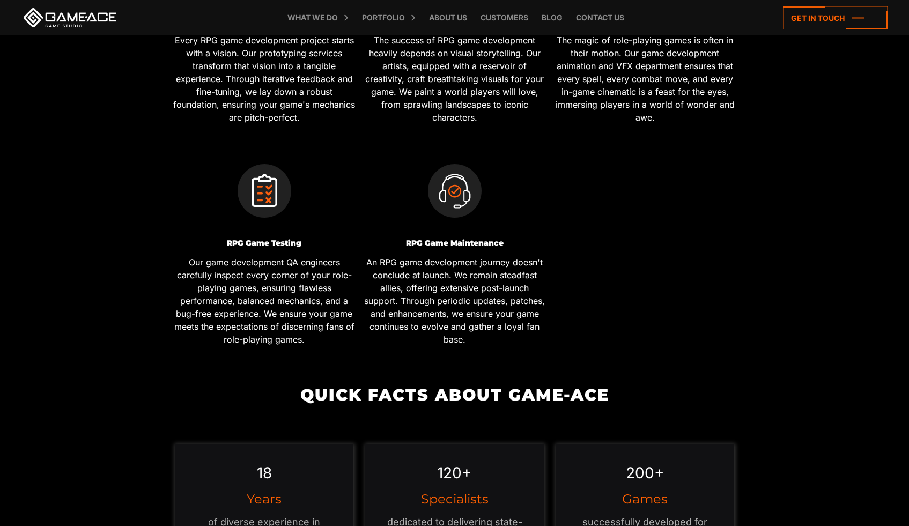
scroll to position [878, 0]
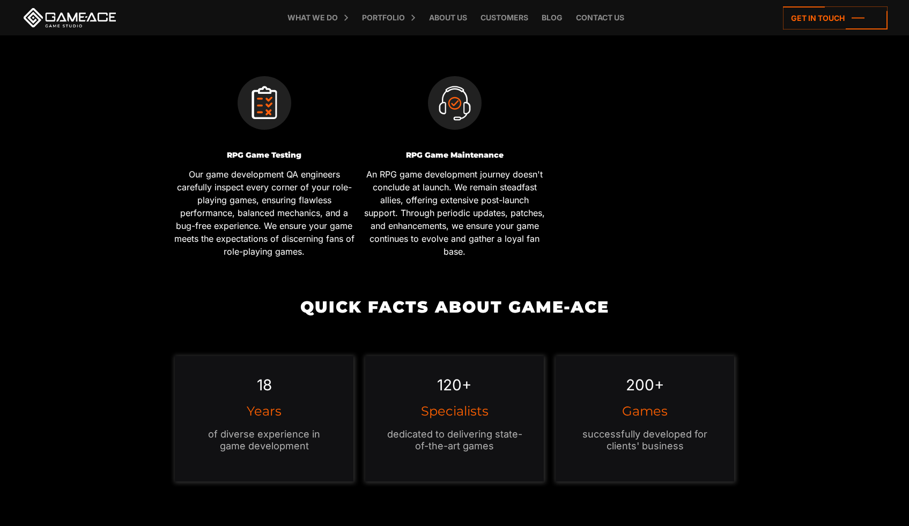
drag, startPoint x: 639, startPoint y: 188, endPoint x: 635, endPoint y: 191, distance: 5.5
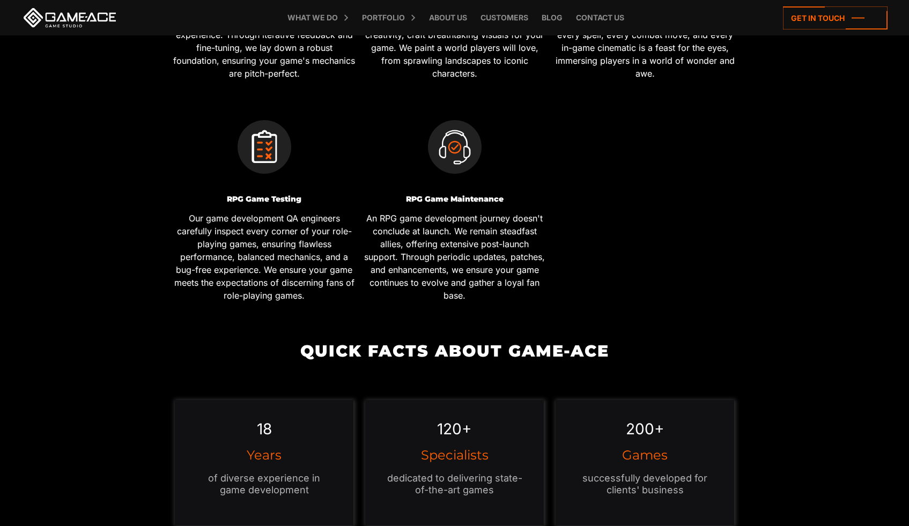
scroll to position [776, 0]
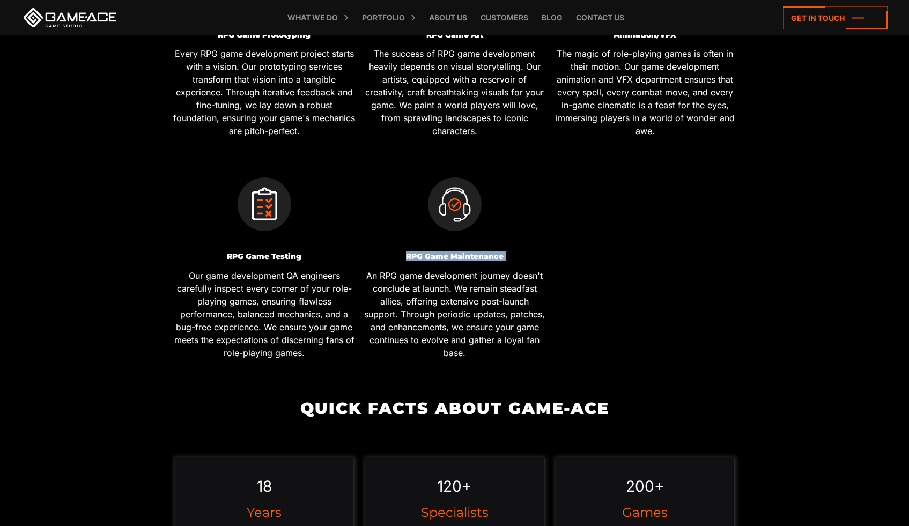
drag, startPoint x: 553, startPoint y: 160, endPoint x: 599, endPoint y: 263, distance: 112.6
click at [599, 263] on div "Full-cycle RPG Game Development Our full-cycle RPG game development ensures tha…" at bounding box center [454, 40] width 571 height 665
click at [467, 302] on p "An RPG game development journey doesn't conclude at launch. We remain steadfast…" at bounding box center [455, 314] width 182 height 90
click at [639, 255] on div "Full-cycle RPG Game Development Our full-cycle RPG game development ensures tha…" at bounding box center [454, 40] width 571 height 665
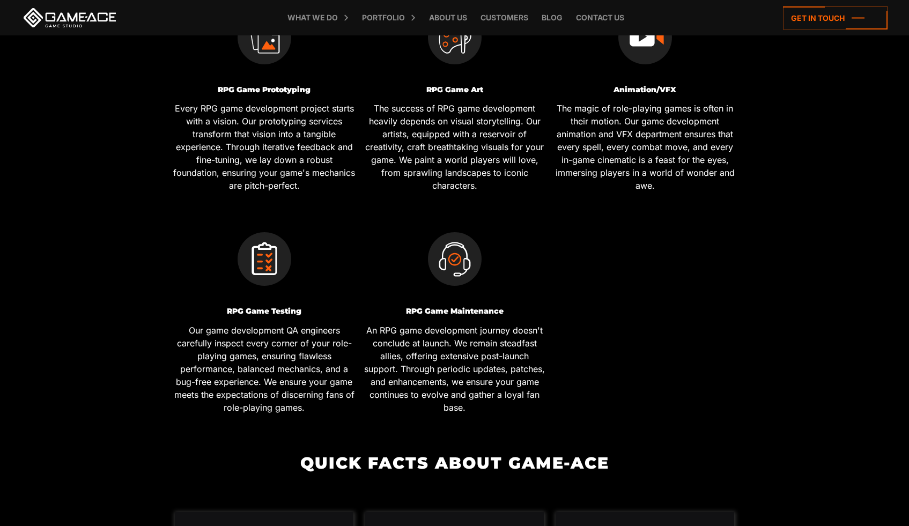
scroll to position [702, 0]
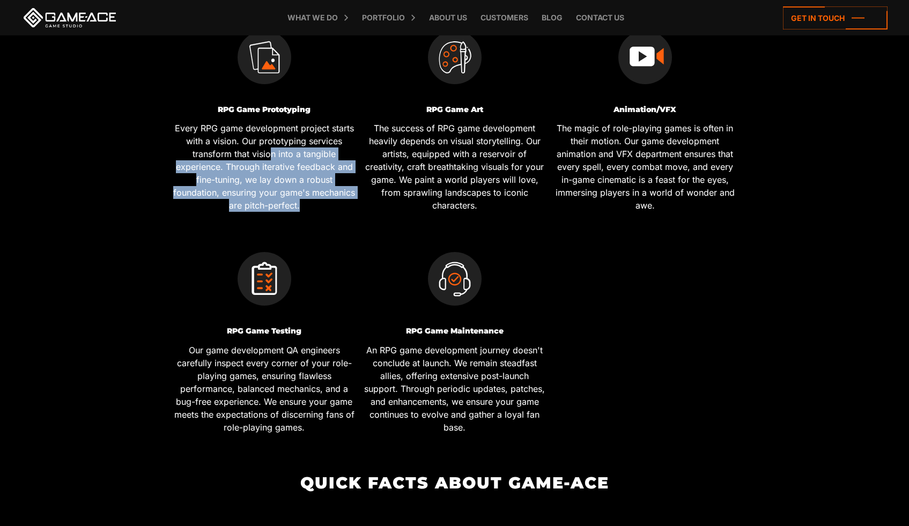
drag, startPoint x: 327, startPoint y: 201, endPoint x: 269, endPoint y: 151, distance: 76.1
click at [269, 151] on p "Every RPG game development project starts with a vision. Our prototyping servic…" at bounding box center [264, 167] width 182 height 90
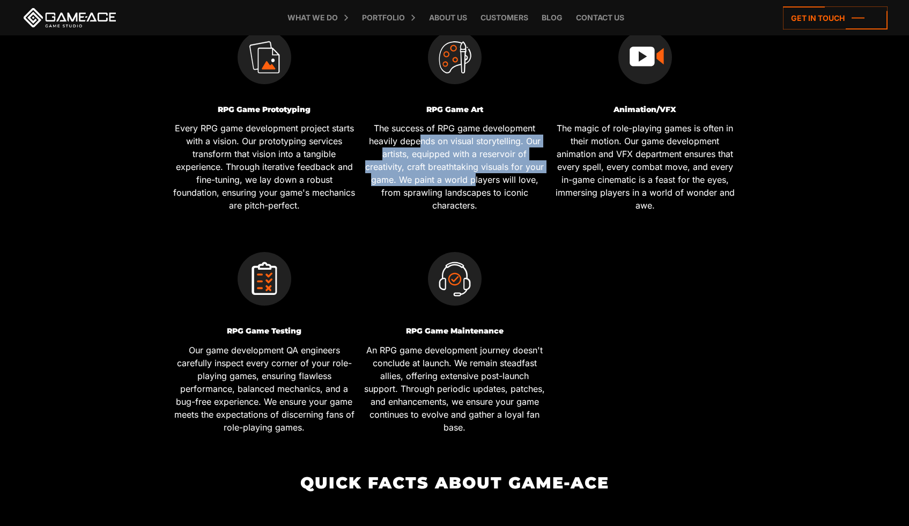
drag, startPoint x: 476, startPoint y: 185, endPoint x: 421, endPoint y: 135, distance: 73.7
click at [421, 135] on p "The success of RPG game development heavily depends on visual storytelling. Our…" at bounding box center [455, 167] width 182 height 90
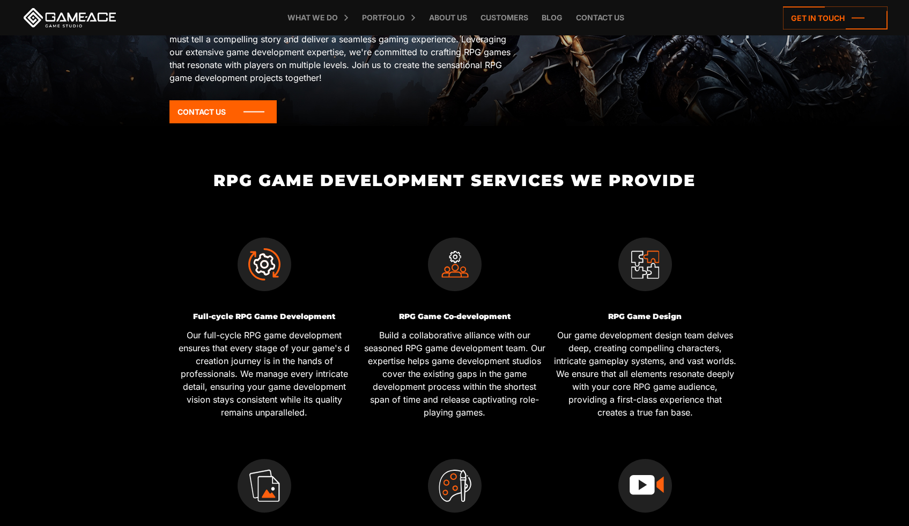
scroll to position [277, 0]
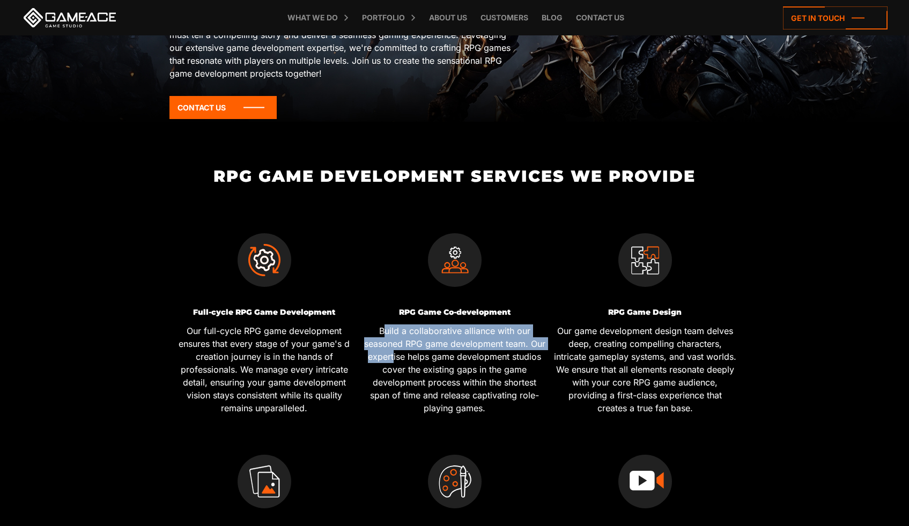
drag, startPoint x: 393, startPoint y: 358, endPoint x: 385, endPoint y: 337, distance: 22.4
click at [385, 337] on p "Build a collaborative alliance with our seasoned RPG game development team. Our…" at bounding box center [455, 370] width 182 height 90
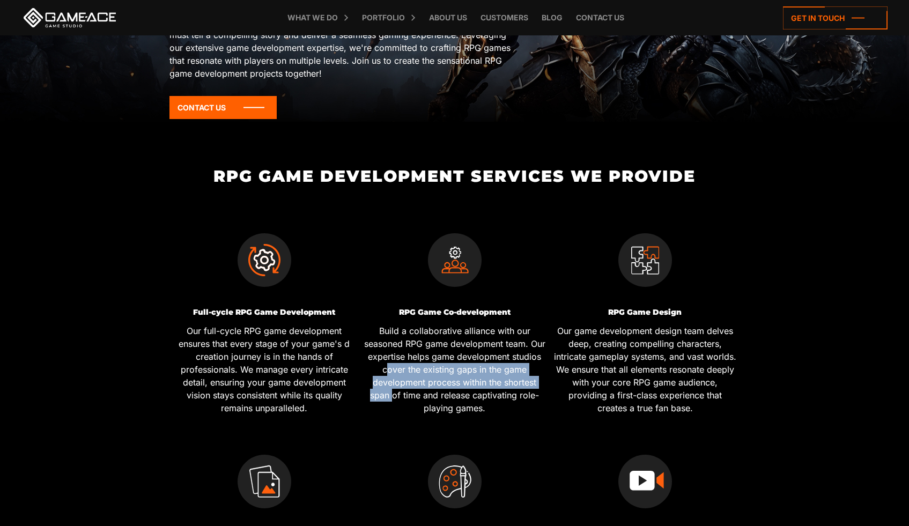
drag, startPoint x: 386, startPoint y: 373, endPoint x: 394, endPoint y: 389, distance: 18.0
click at [394, 389] on p "Build a collaborative alliance with our seasoned RPG game development team. Our…" at bounding box center [455, 370] width 182 height 90
click at [458, 410] on p "Build a collaborative alliance with our seasoned RPG game development team. Our…" at bounding box center [455, 370] width 182 height 90
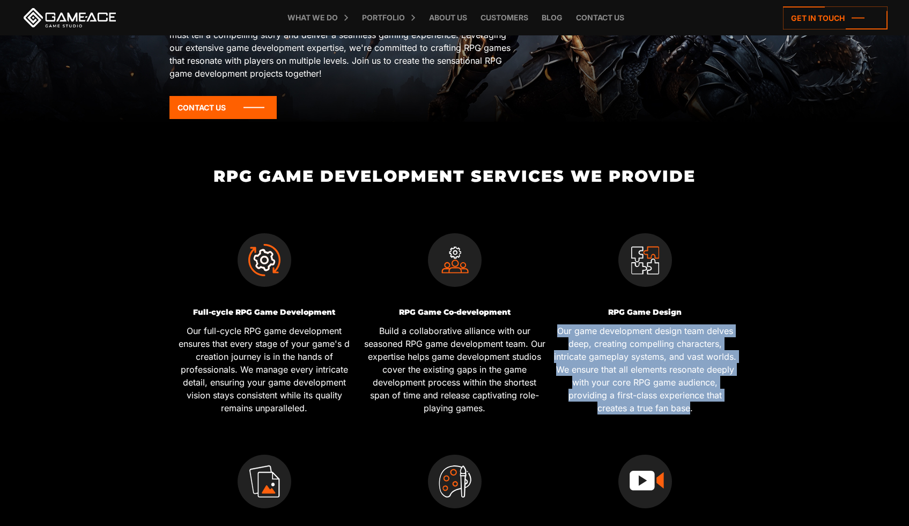
drag, startPoint x: 691, startPoint y: 408, endPoint x: 559, endPoint y: 333, distance: 152.3
click at [559, 333] on p "Our game development design team delves deep, creating compelling characters, i…" at bounding box center [645, 370] width 182 height 90
click at [617, 348] on p "Our game development design team delves deep, creating compelling characters, i…" at bounding box center [645, 370] width 182 height 90
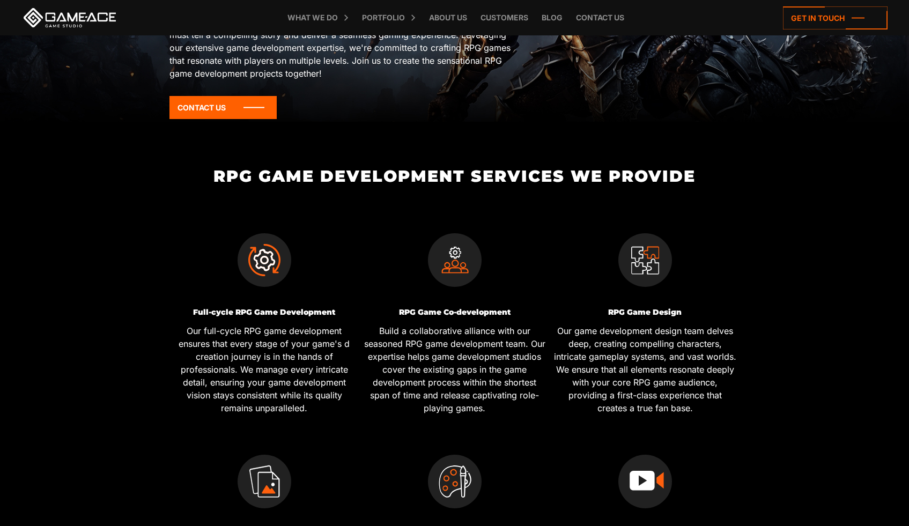
click at [428, 328] on p "Build a collaborative alliance with our seasoned RPG game development team. Our…" at bounding box center [455, 370] width 182 height 90
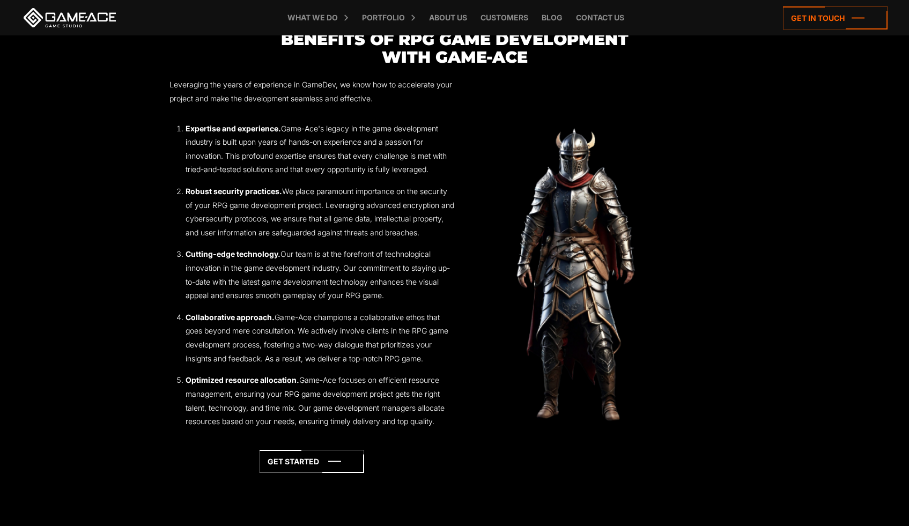
scroll to position [1568, 0]
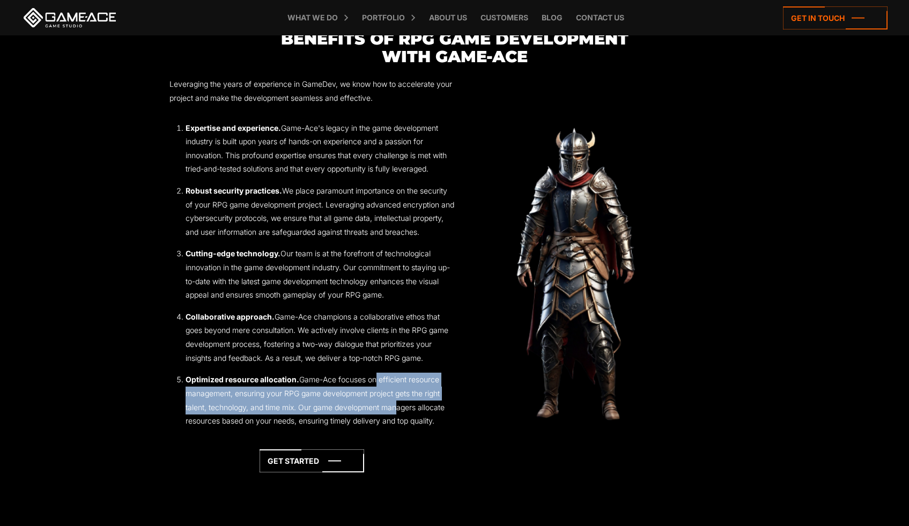
drag, startPoint x: 384, startPoint y: 416, endPoint x: 372, endPoint y: 394, distance: 25.4
click at [372, 394] on li "Optimized resource allocation. Game-Ace focuses on efficient resource managemen…" at bounding box center [320, 400] width 269 height 55
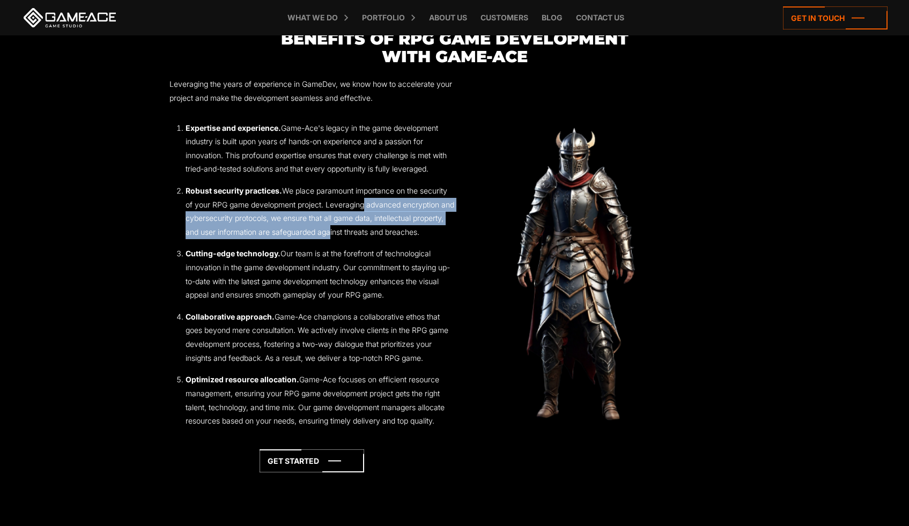
drag, startPoint x: 362, startPoint y: 207, endPoint x: 364, endPoint y: 230, distance: 23.2
click at [362, 233] on li "Robust security practices. We place paramount importance on the security of you…" at bounding box center [320, 211] width 269 height 55
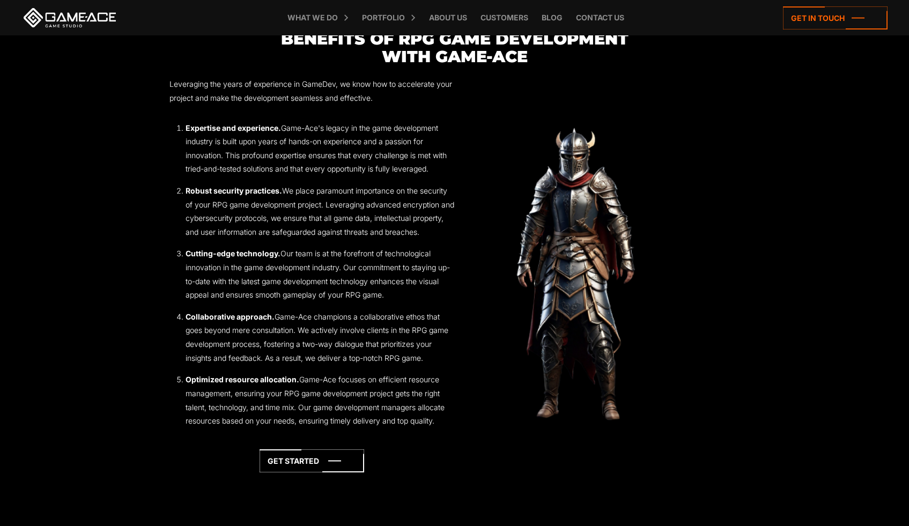
click at [429, 157] on li "Expertise and experience. Game-Ace's legacy in the game development industry is…" at bounding box center [320, 148] width 269 height 55
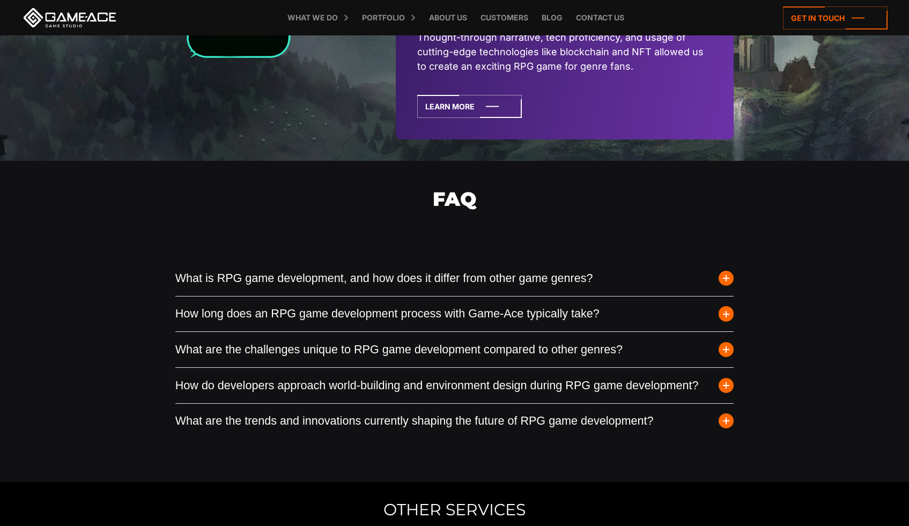
scroll to position [3073, 0]
